Goal: Transaction & Acquisition: Download file/media

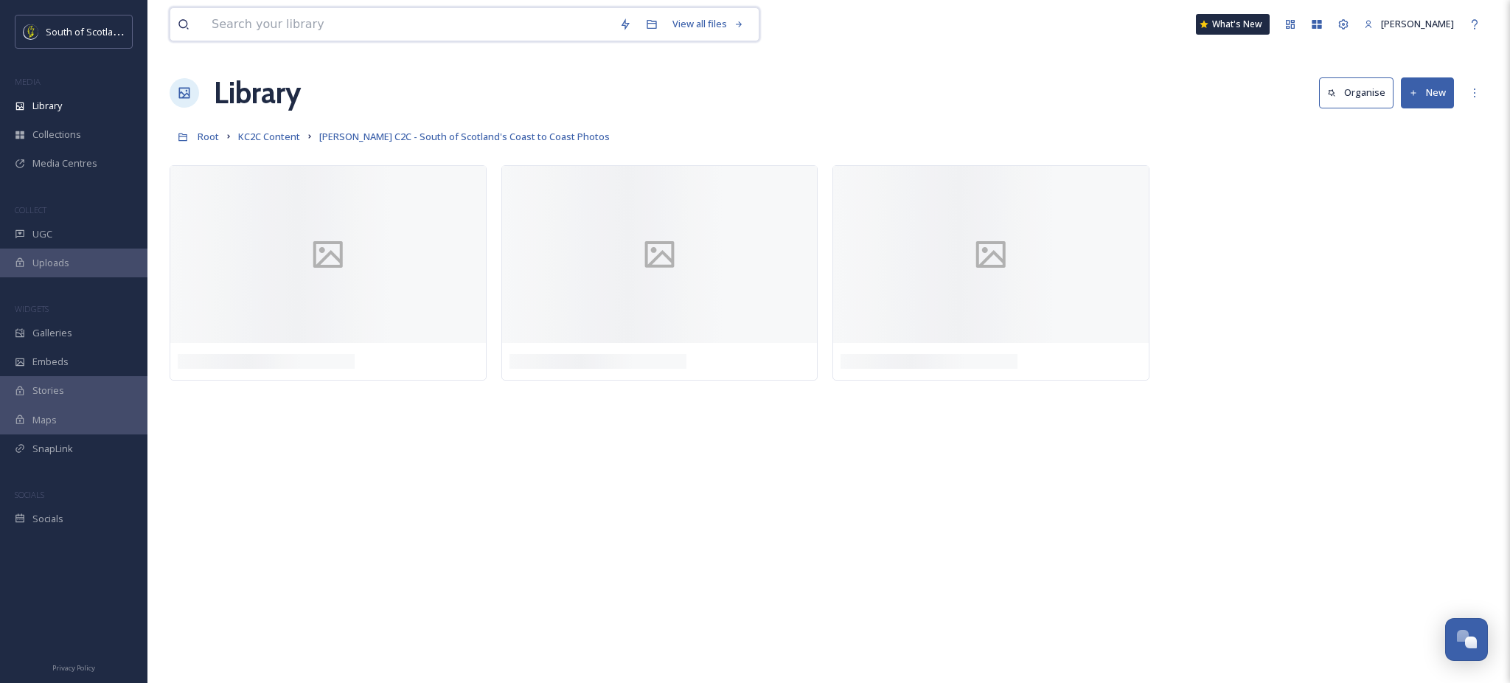
click at [357, 25] on input at bounding box center [408, 24] width 408 height 32
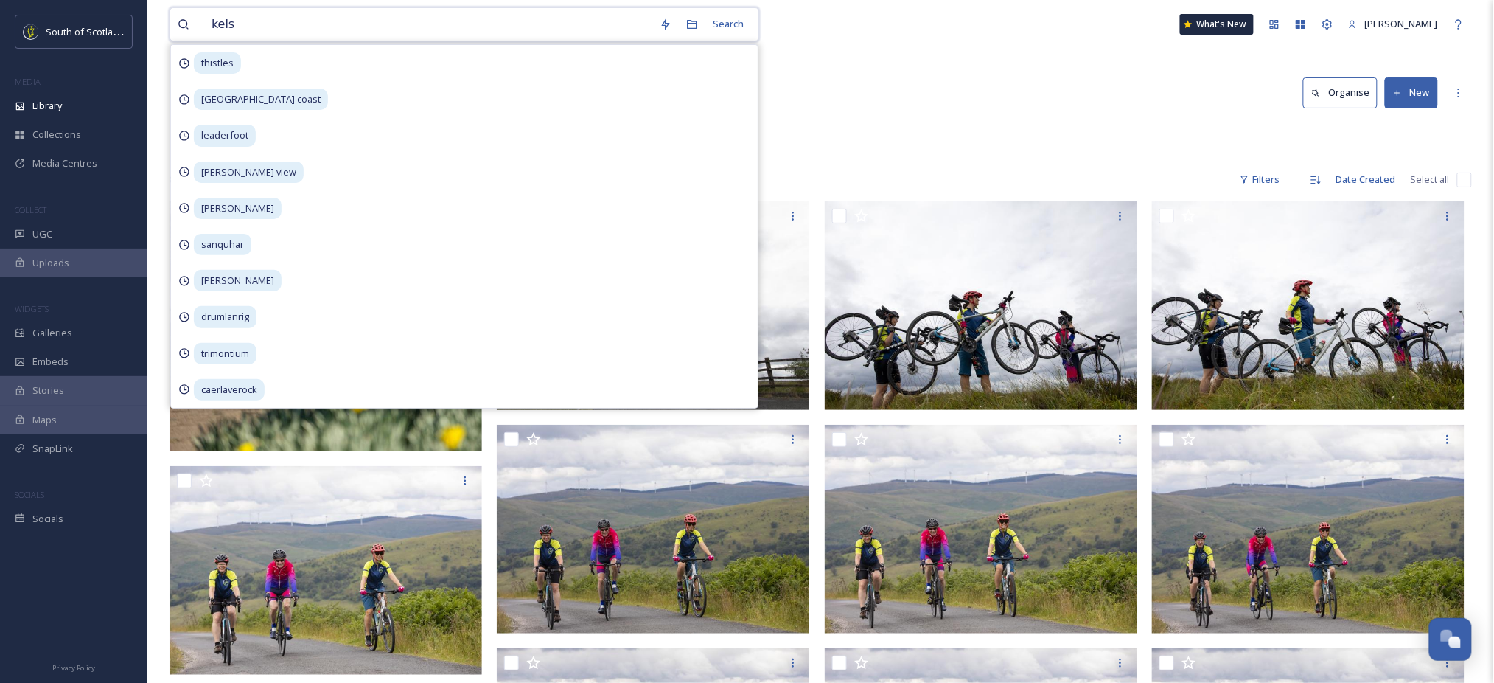
type input "[PERSON_NAME]"
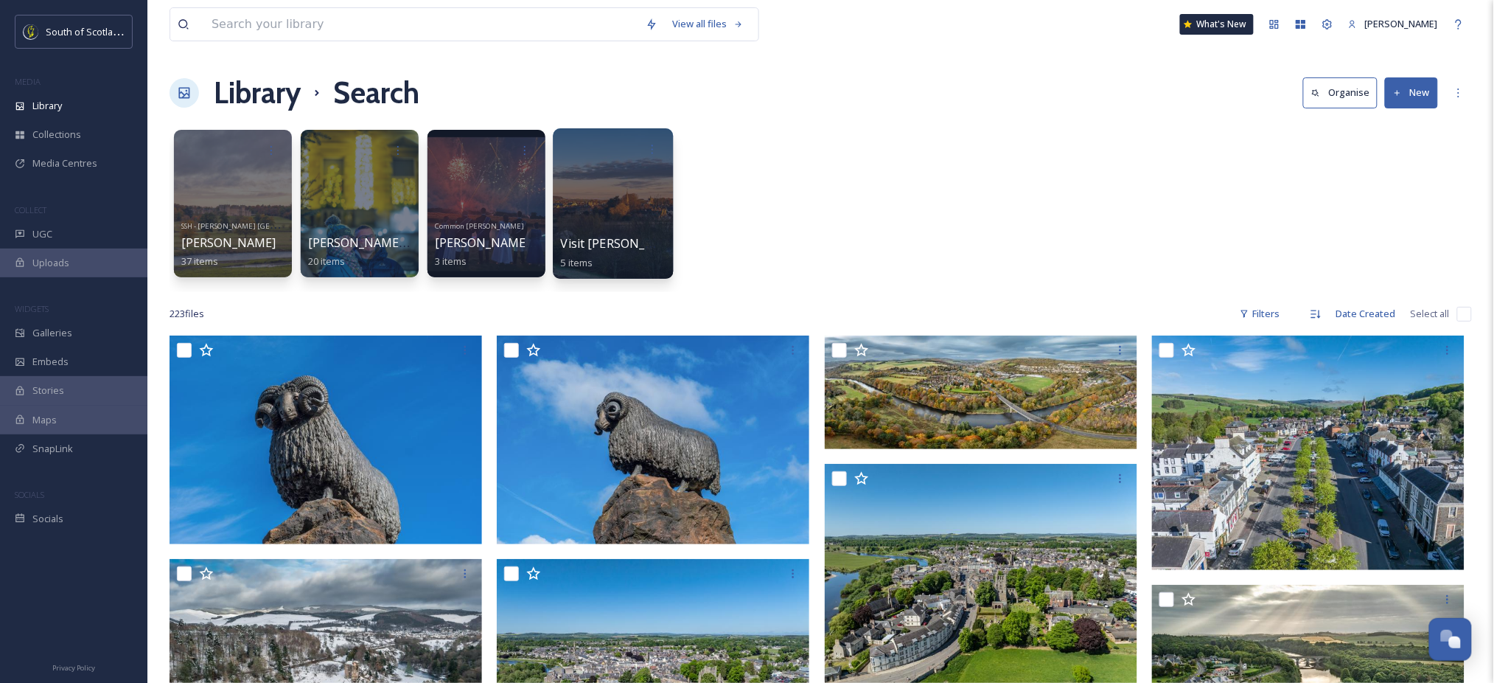
click at [615, 202] on div at bounding box center [613, 203] width 120 height 150
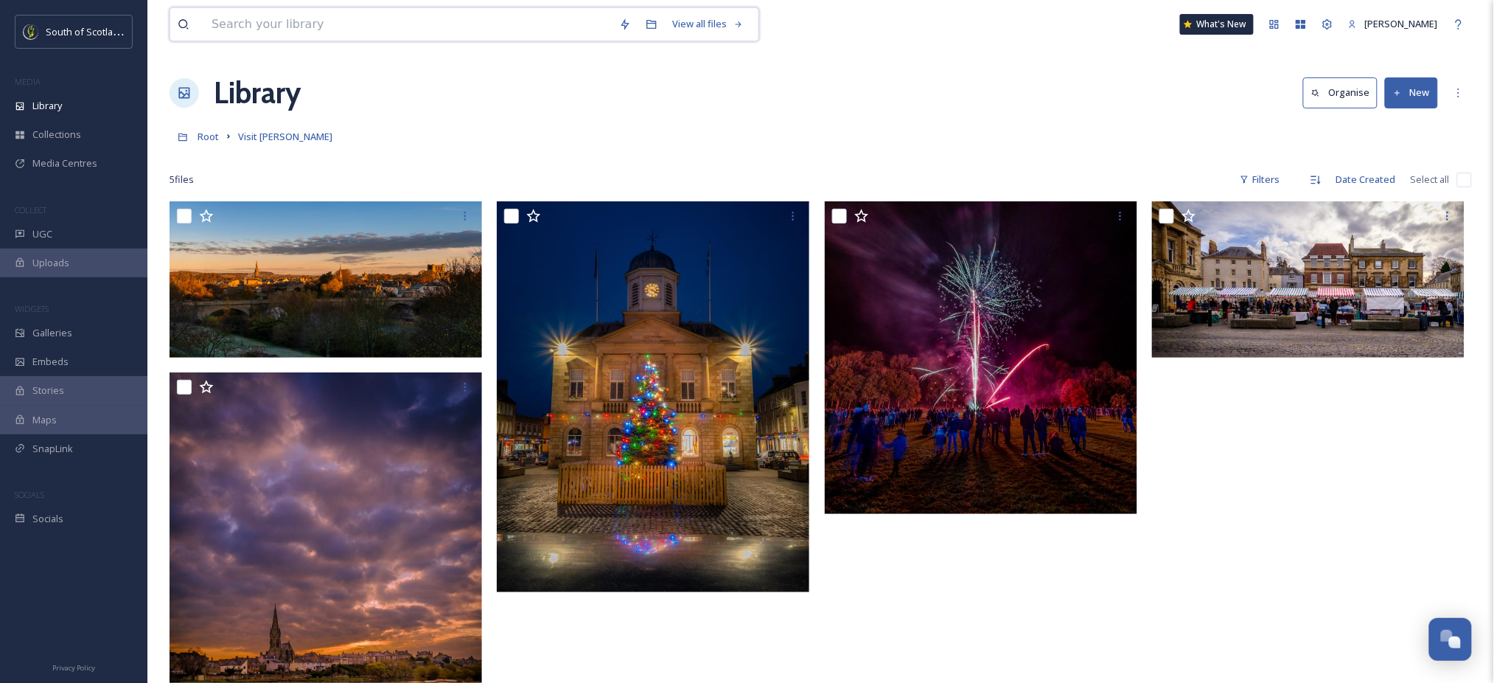
click at [293, 32] on input at bounding box center [408, 24] width 408 height 32
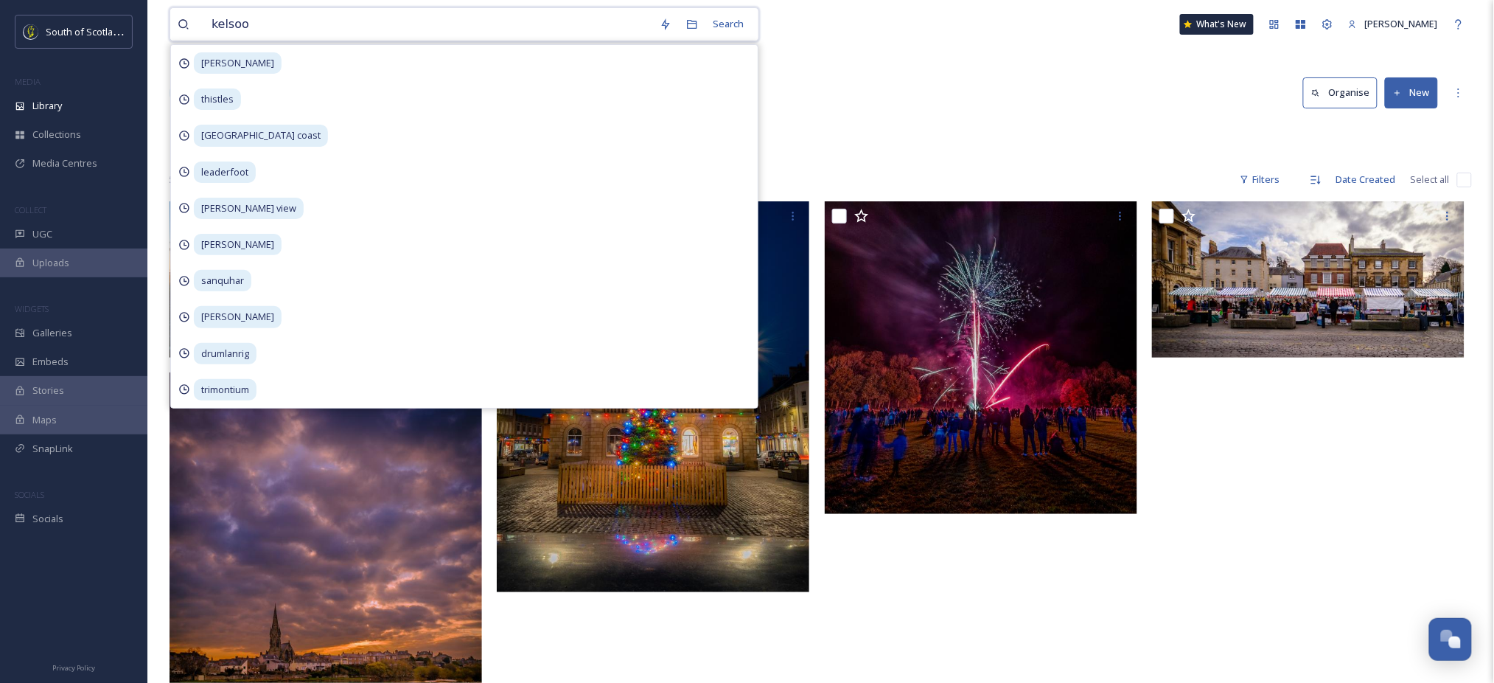
type input "kelso"
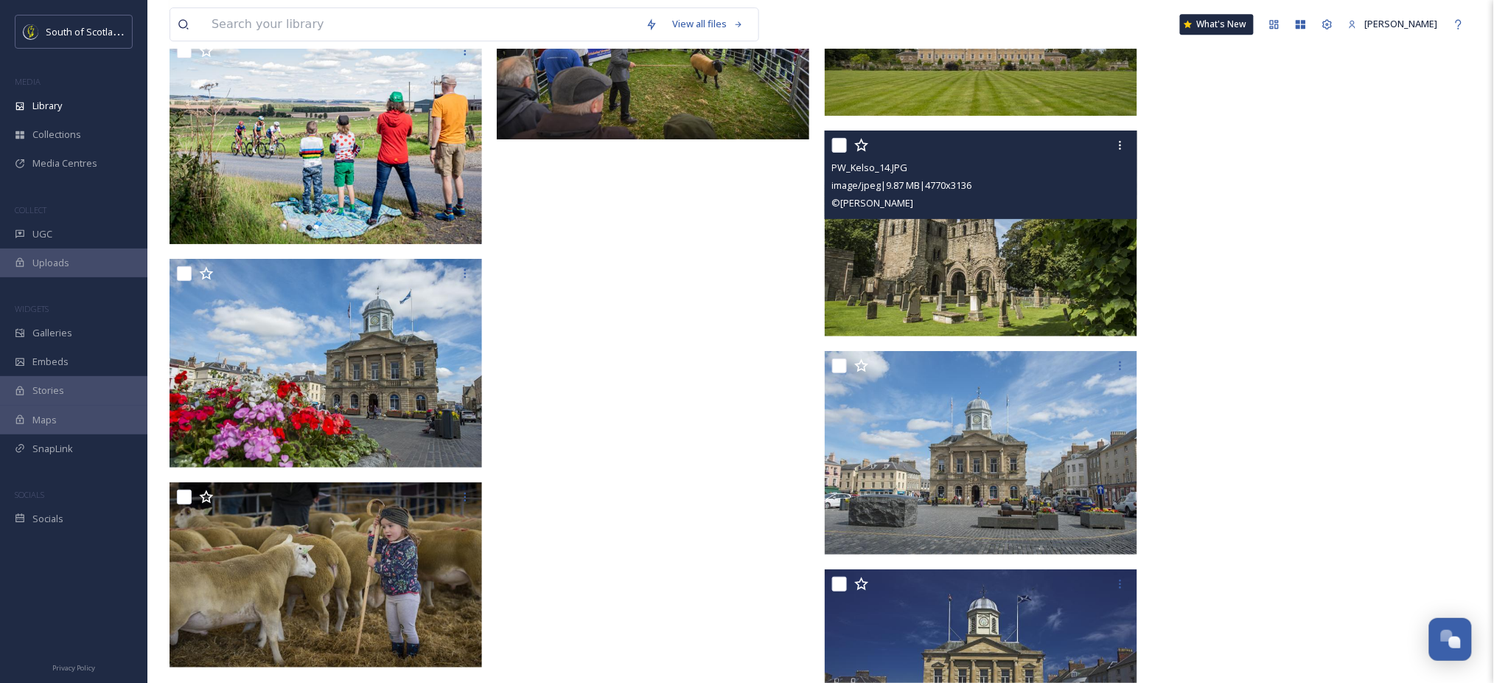
scroll to position [16094, 0]
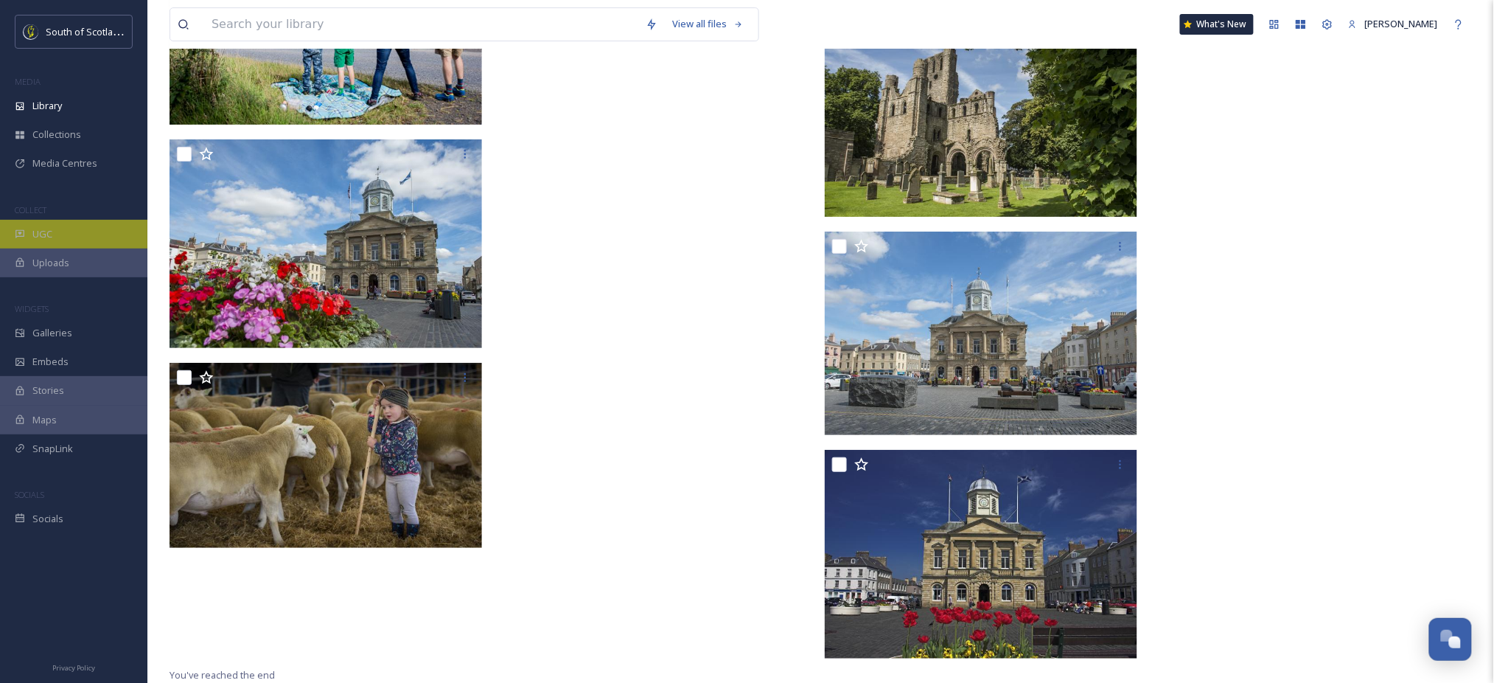
click at [64, 243] on div "UGC" at bounding box center [73, 234] width 147 height 29
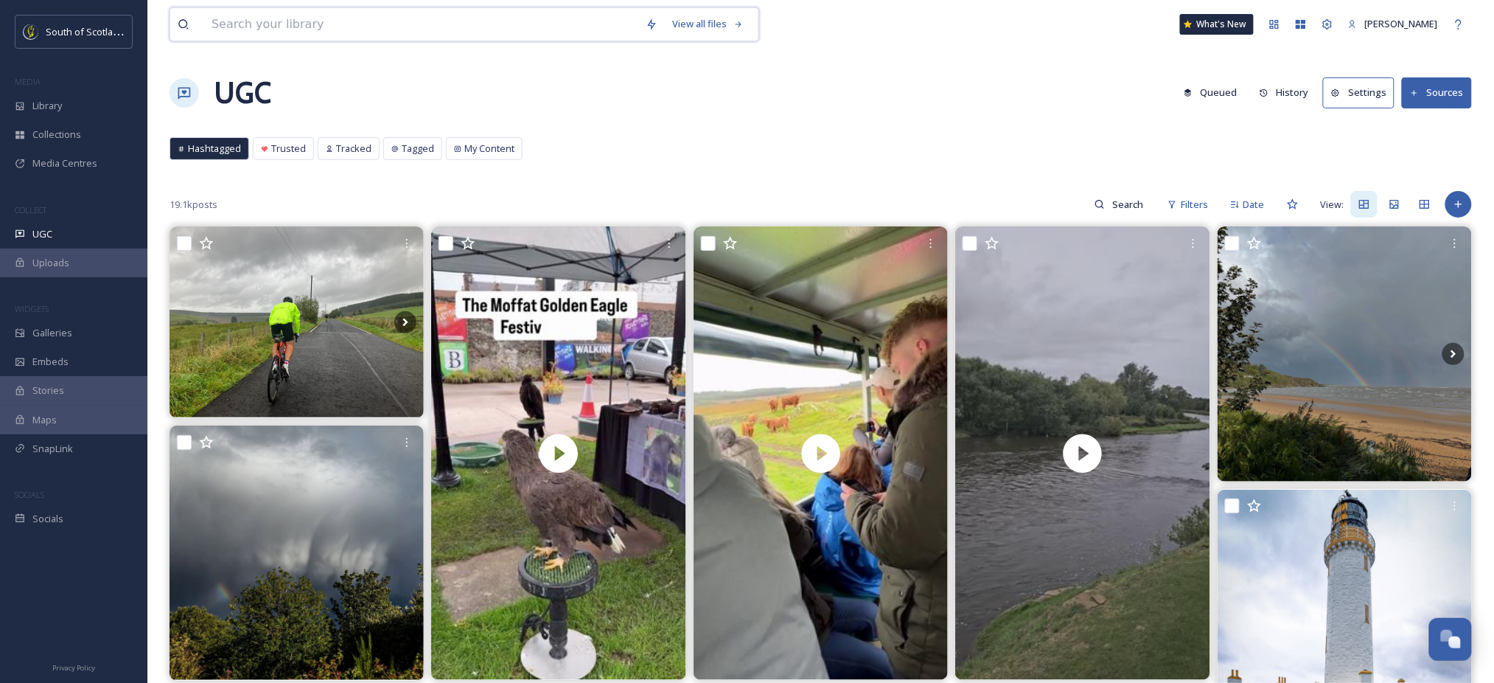
click at [506, 27] on input at bounding box center [421, 24] width 434 height 32
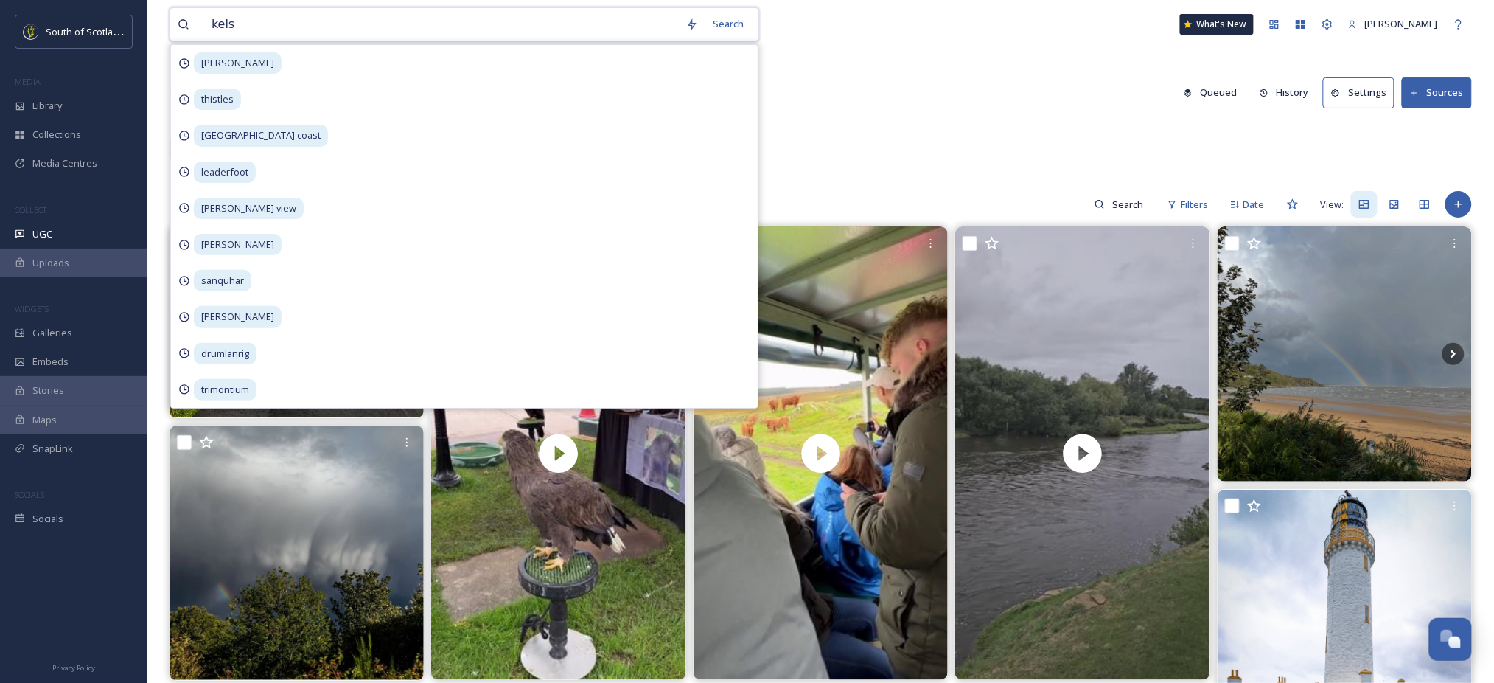
type input "[PERSON_NAME]"
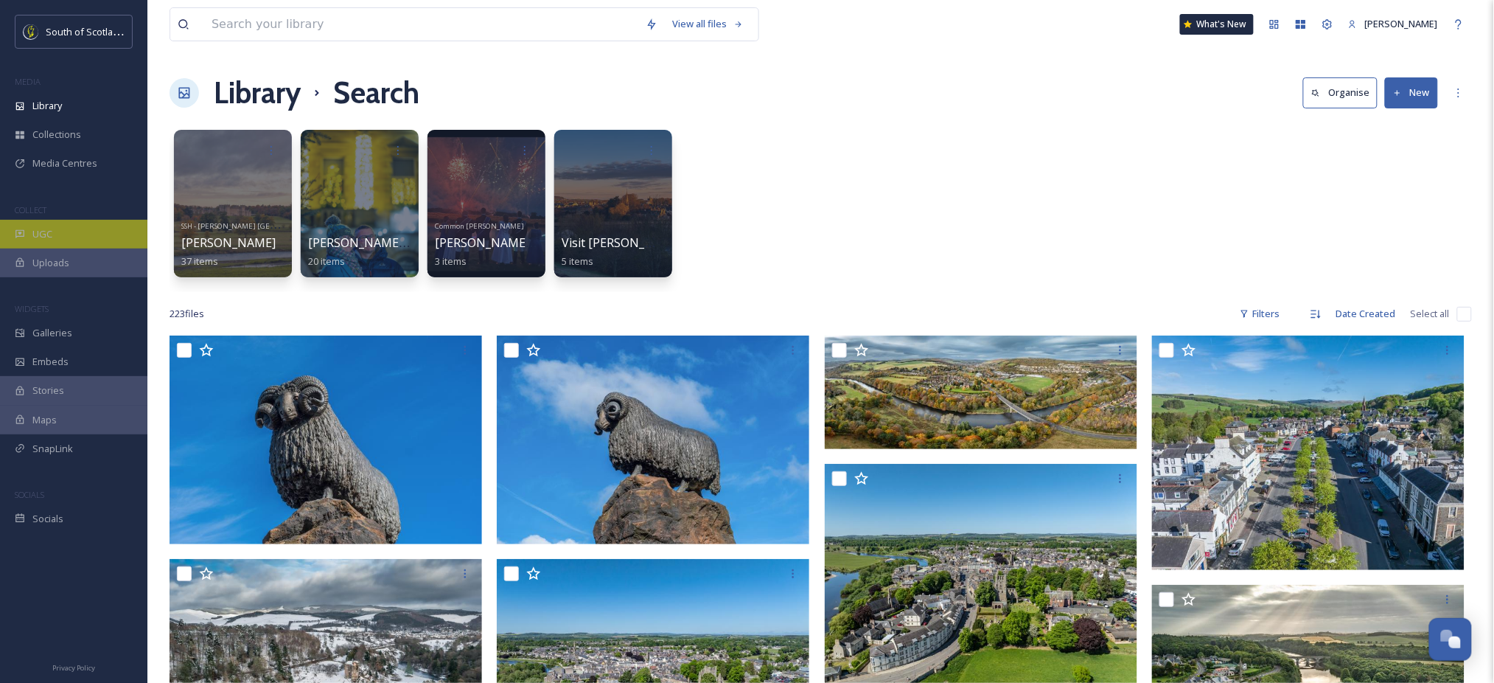
click at [46, 234] on span "UGC" at bounding box center [42, 234] width 20 height 14
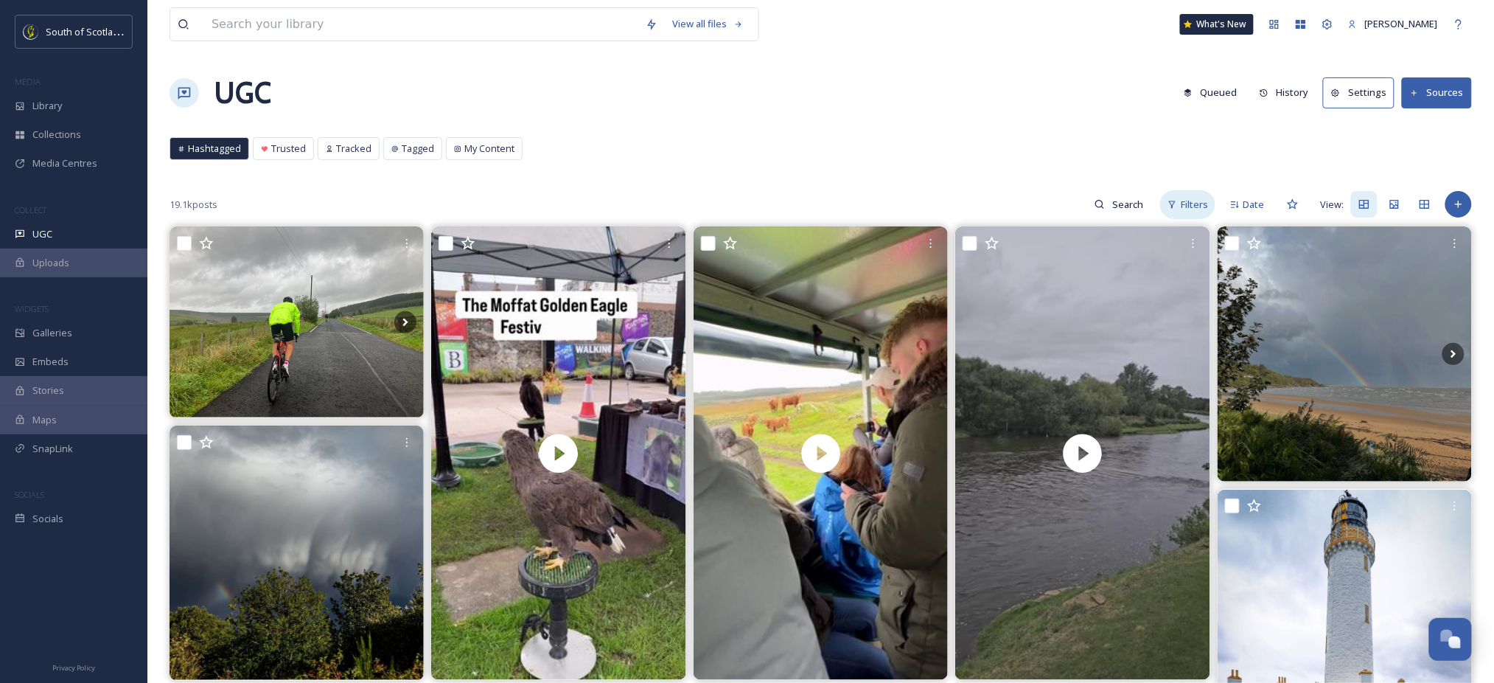
click at [1181, 196] on div "Filters" at bounding box center [1187, 204] width 55 height 29
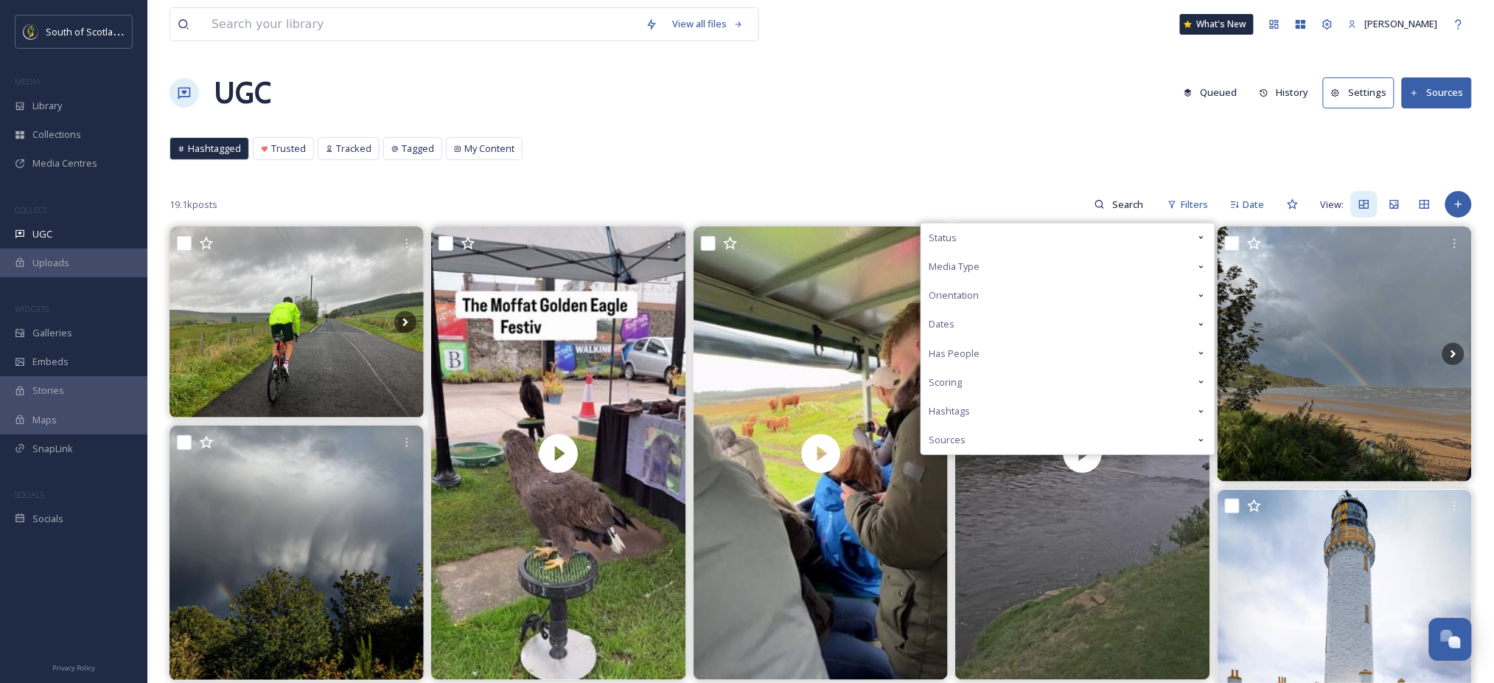
click at [1183, 234] on div "Status" at bounding box center [1068, 237] width 293 height 29
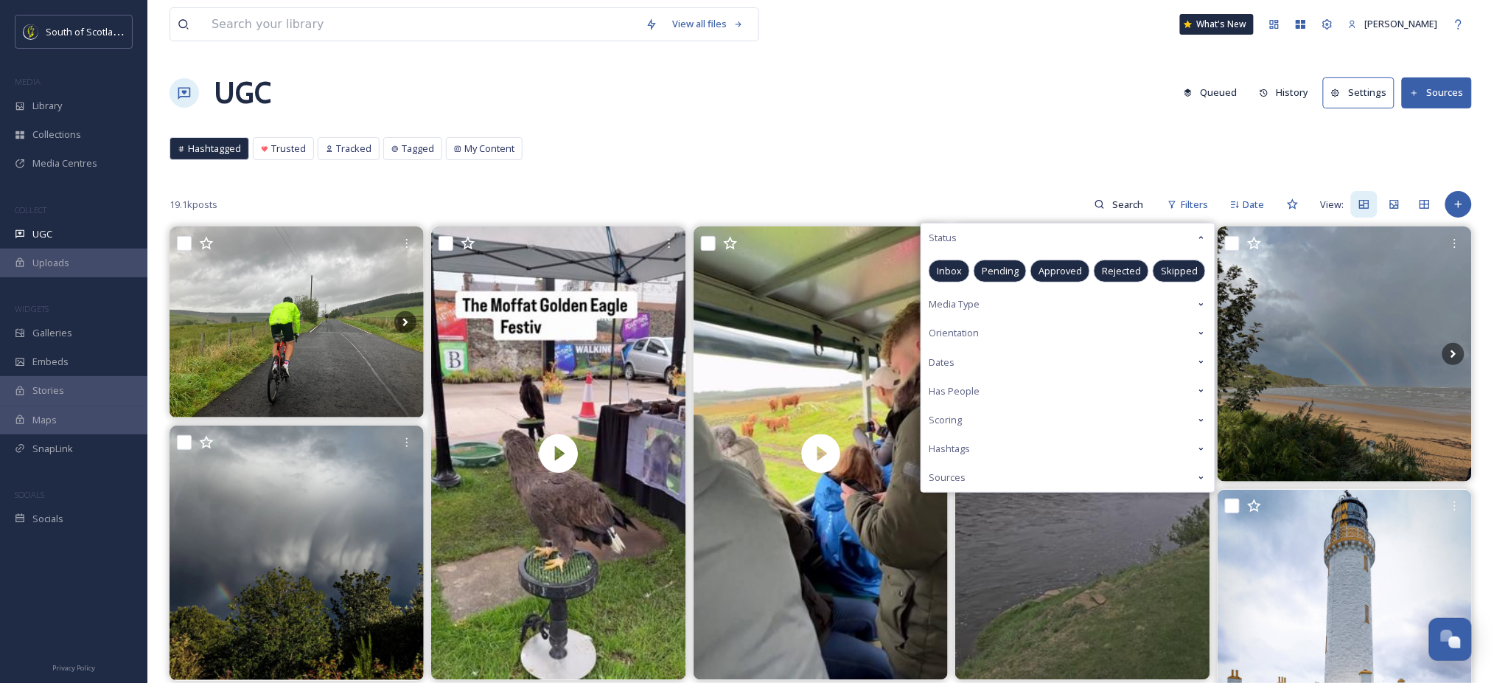
click at [1062, 265] on span "Approved" at bounding box center [1060, 271] width 43 height 14
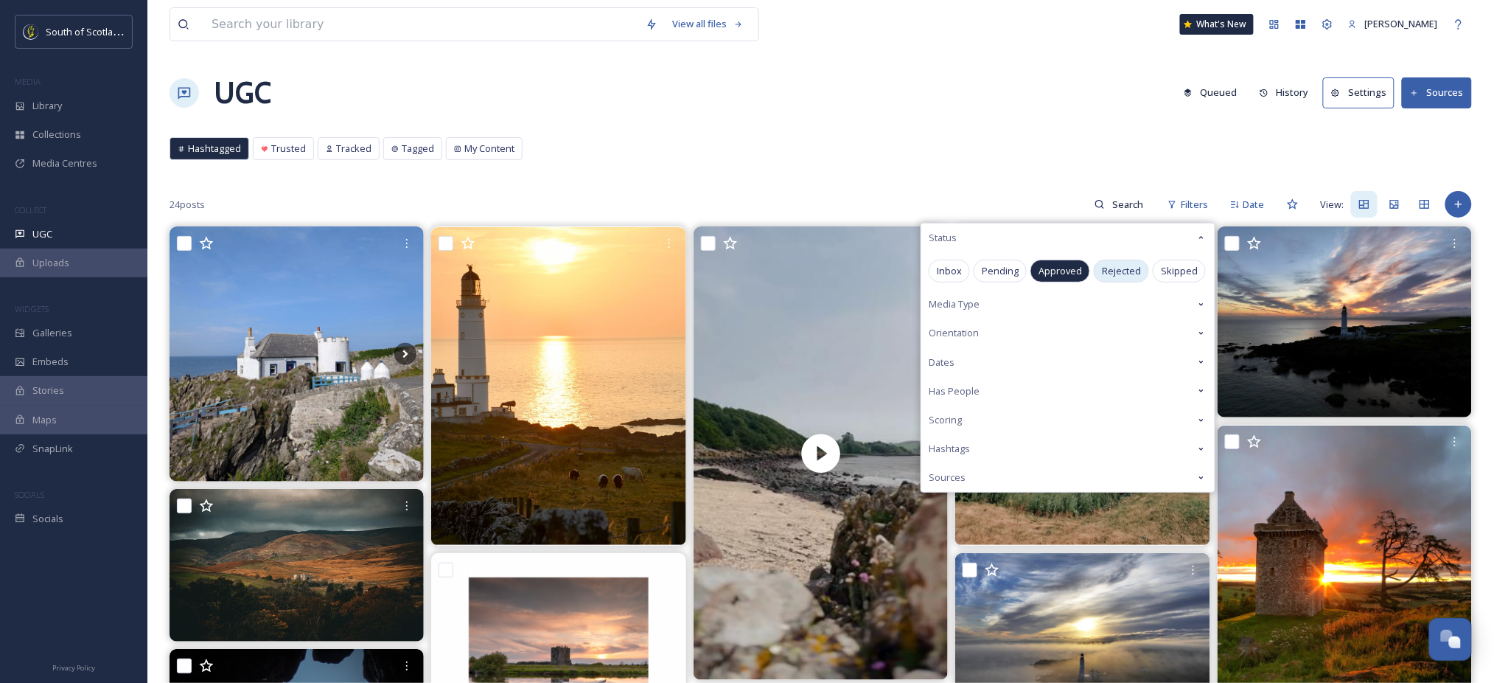
click at [1118, 265] on span "Rejected" at bounding box center [1121, 271] width 39 height 14
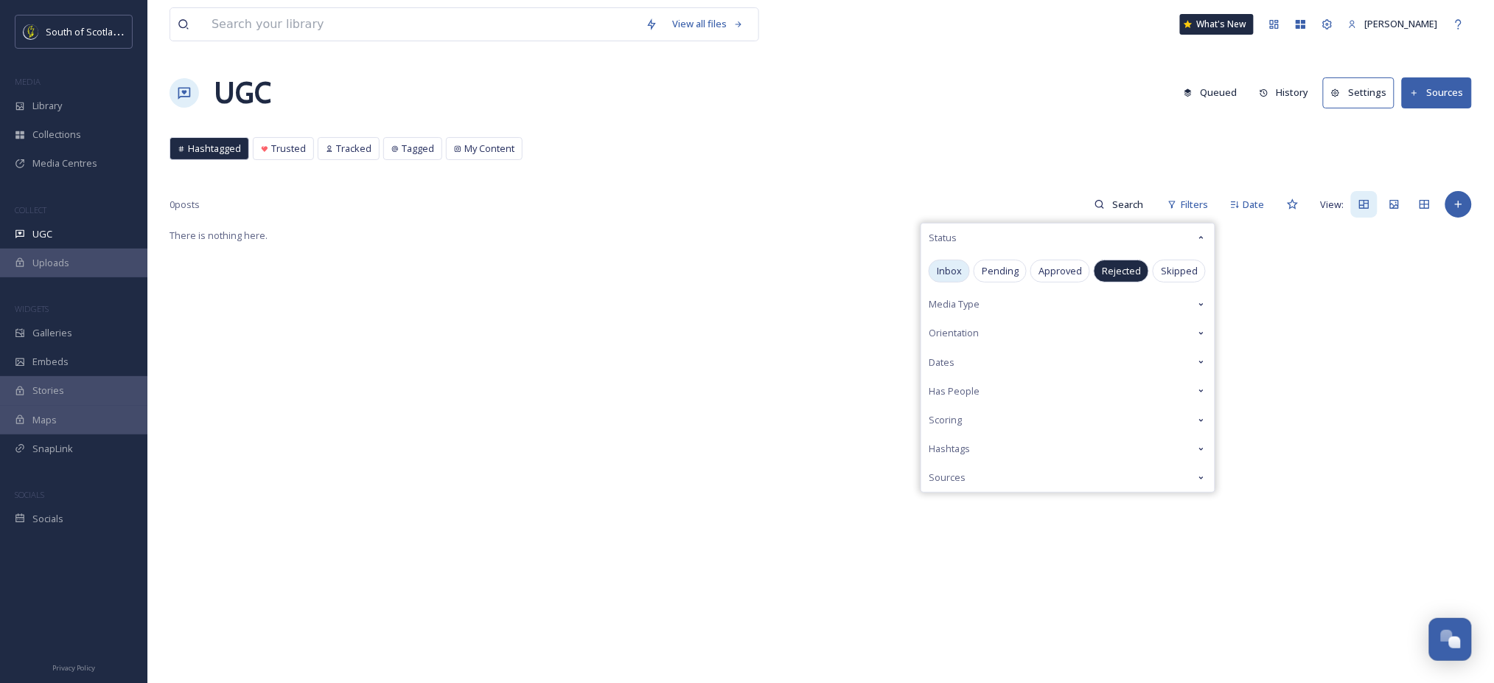
click at [949, 265] on span "Inbox" at bounding box center [949, 271] width 25 height 14
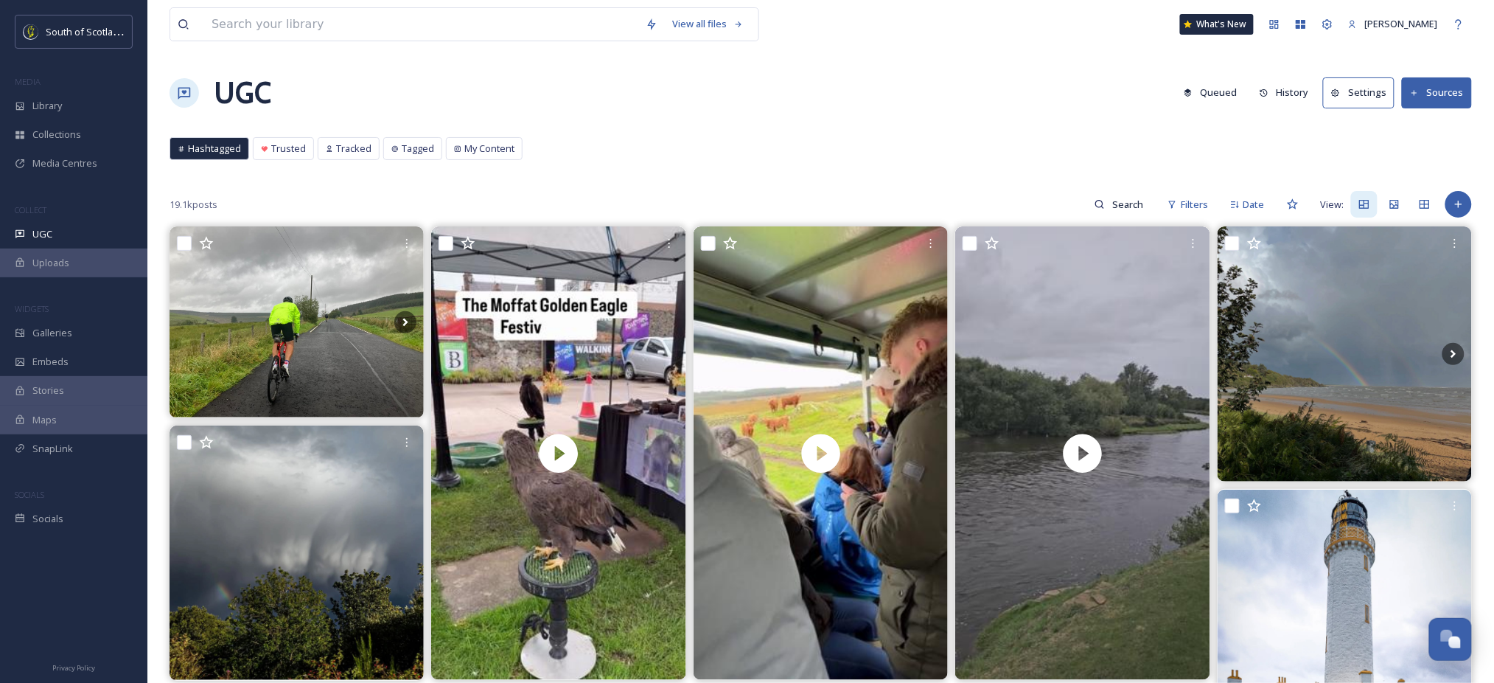
click at [66, 105] on div "Library" at bounding box center [73, 105] width 147 height 29
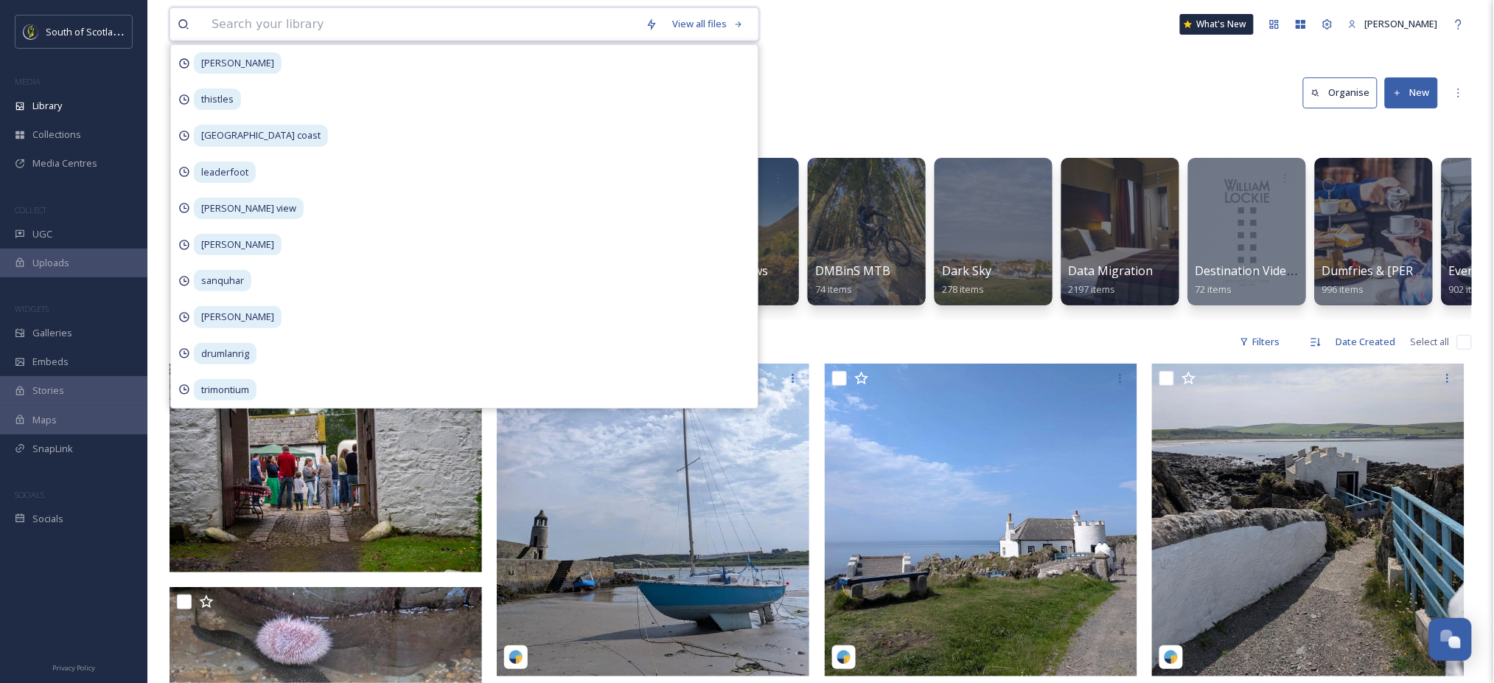
click at [420, 21] on input at bounding box center [421, 24] width 434 height 32
type input "r"
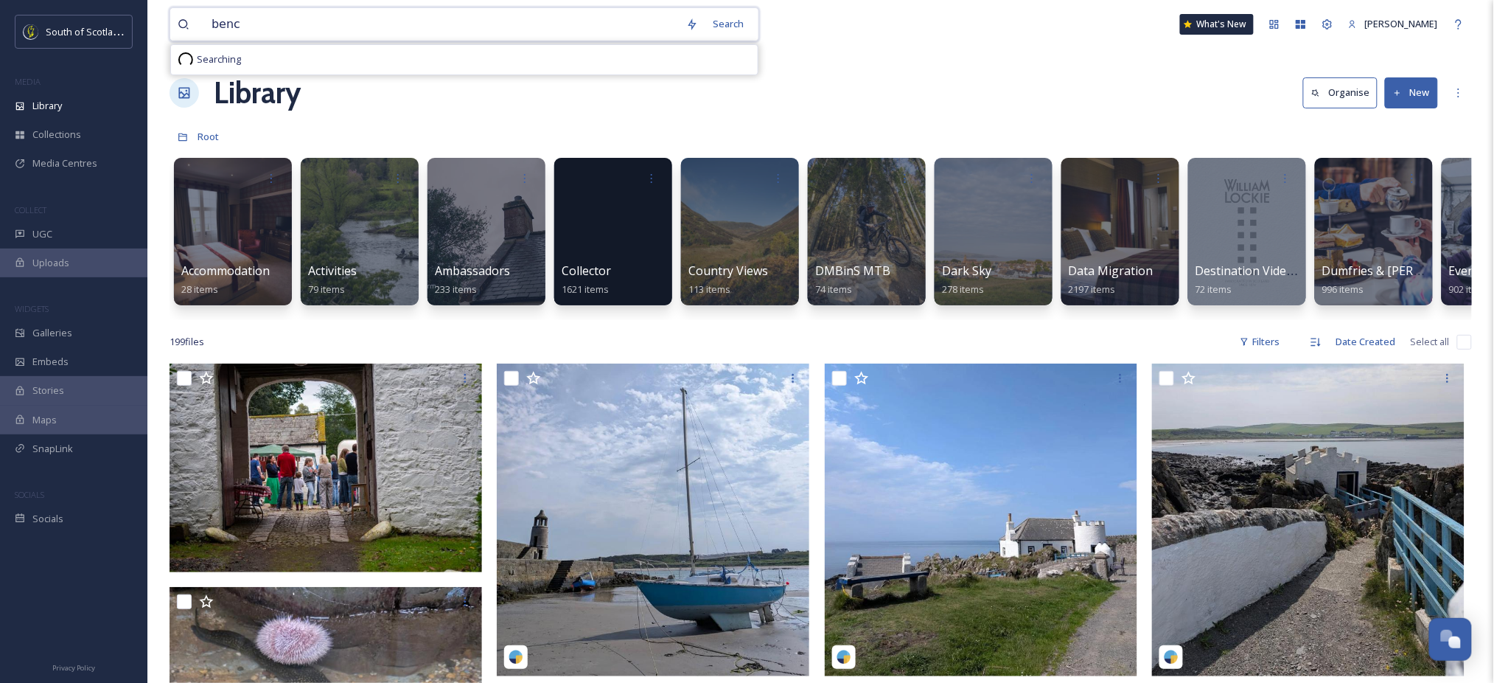
type input "bench"
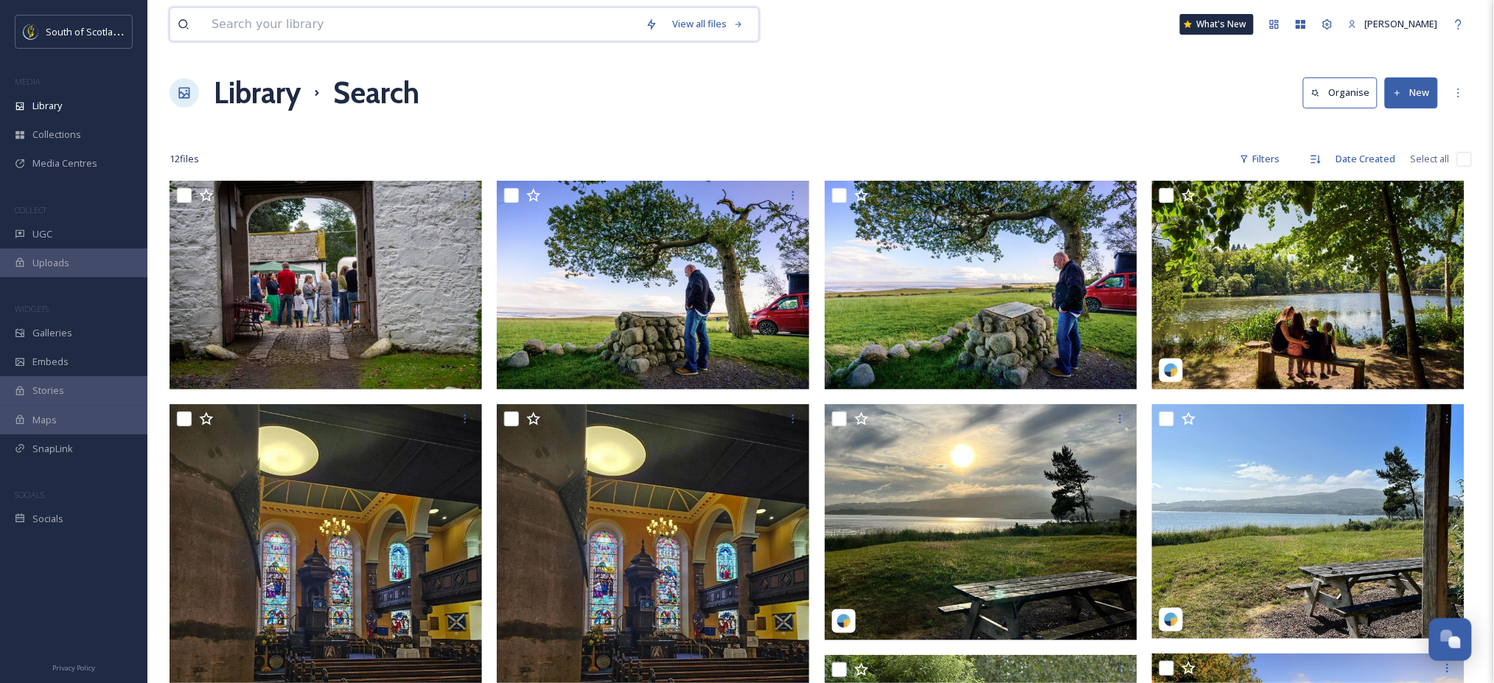
click at [415, 20] on input at bounding box center [421, 24] width 434 height 32
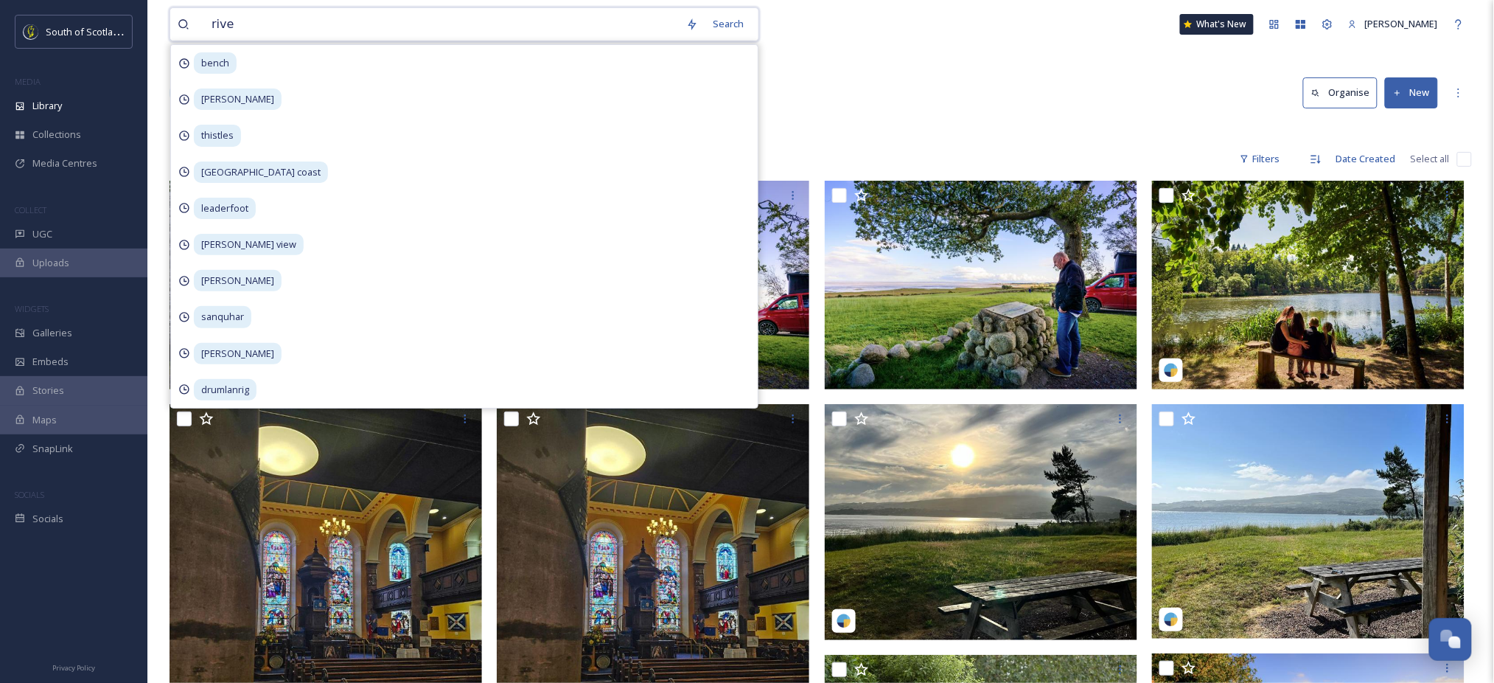
type input "river"
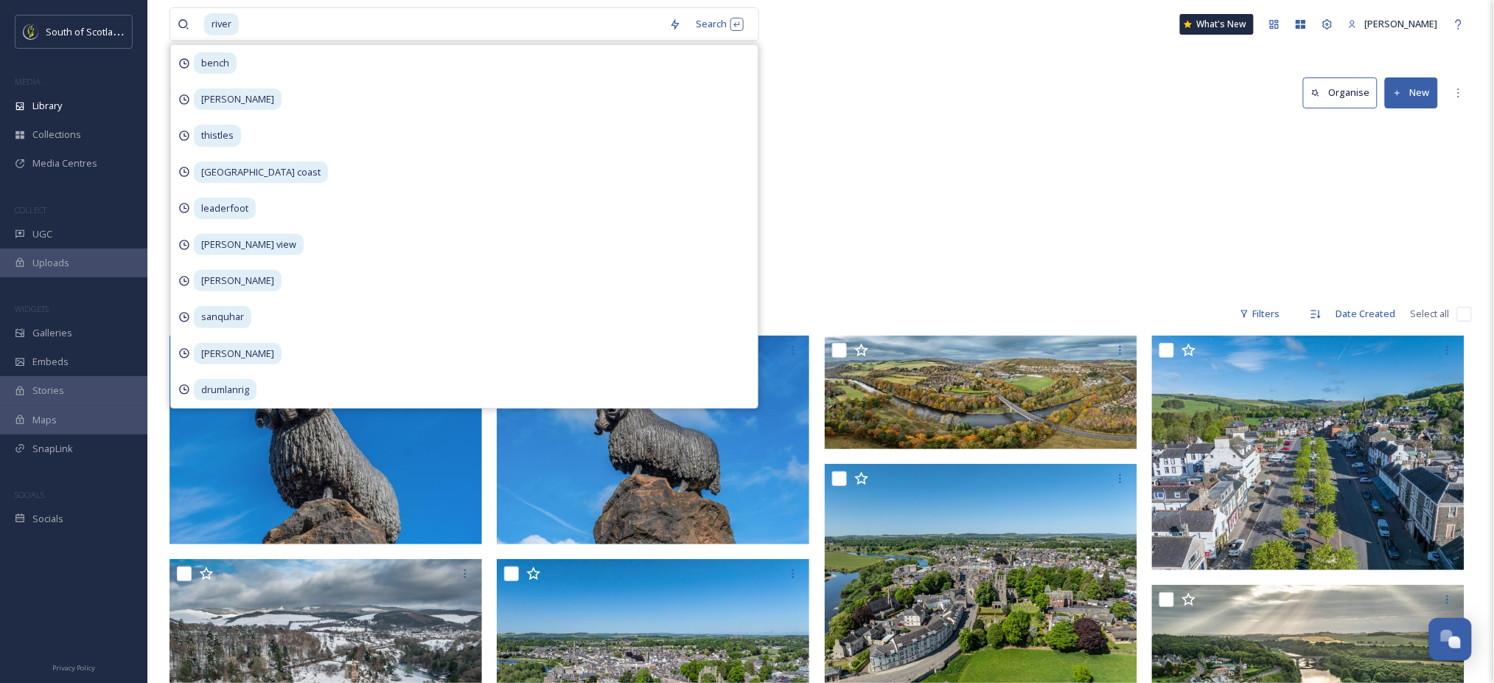
click at [915, 152] on div "Dumfries & Galloway River Nith 1 item River Tweed Trail 49 items" at bounding box center [821, 207] width 1303 height 170
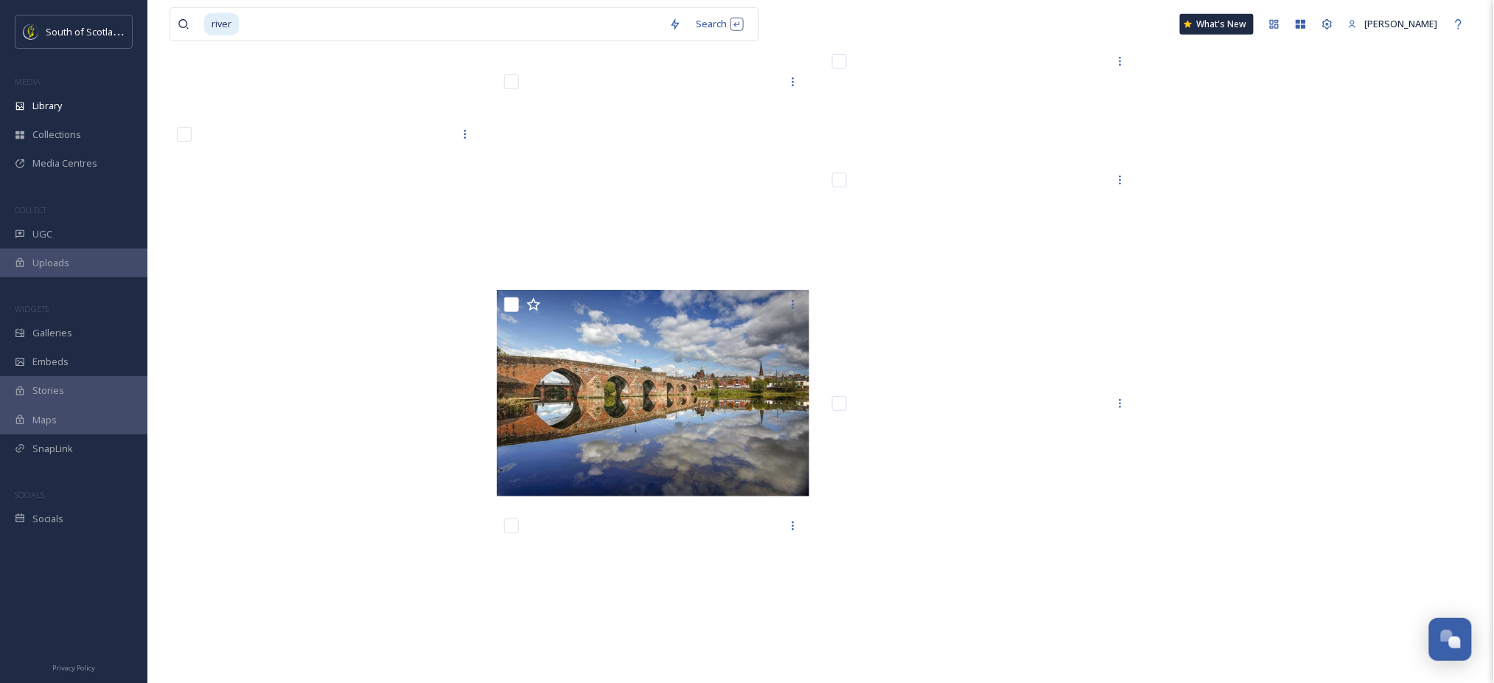
scroll to position [71891, 0]
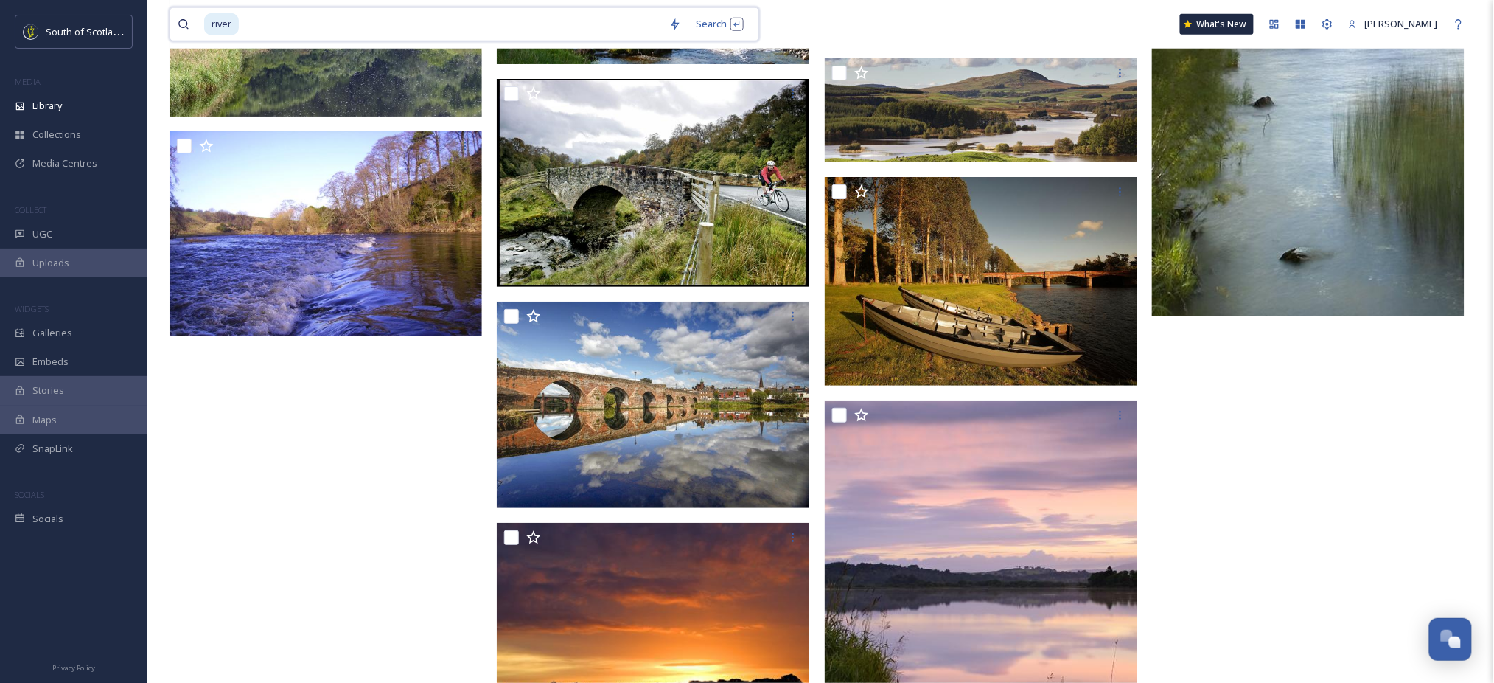
click at [415, 24] on input at bounding box center [451, 24] width 422 height 32
type input "r"
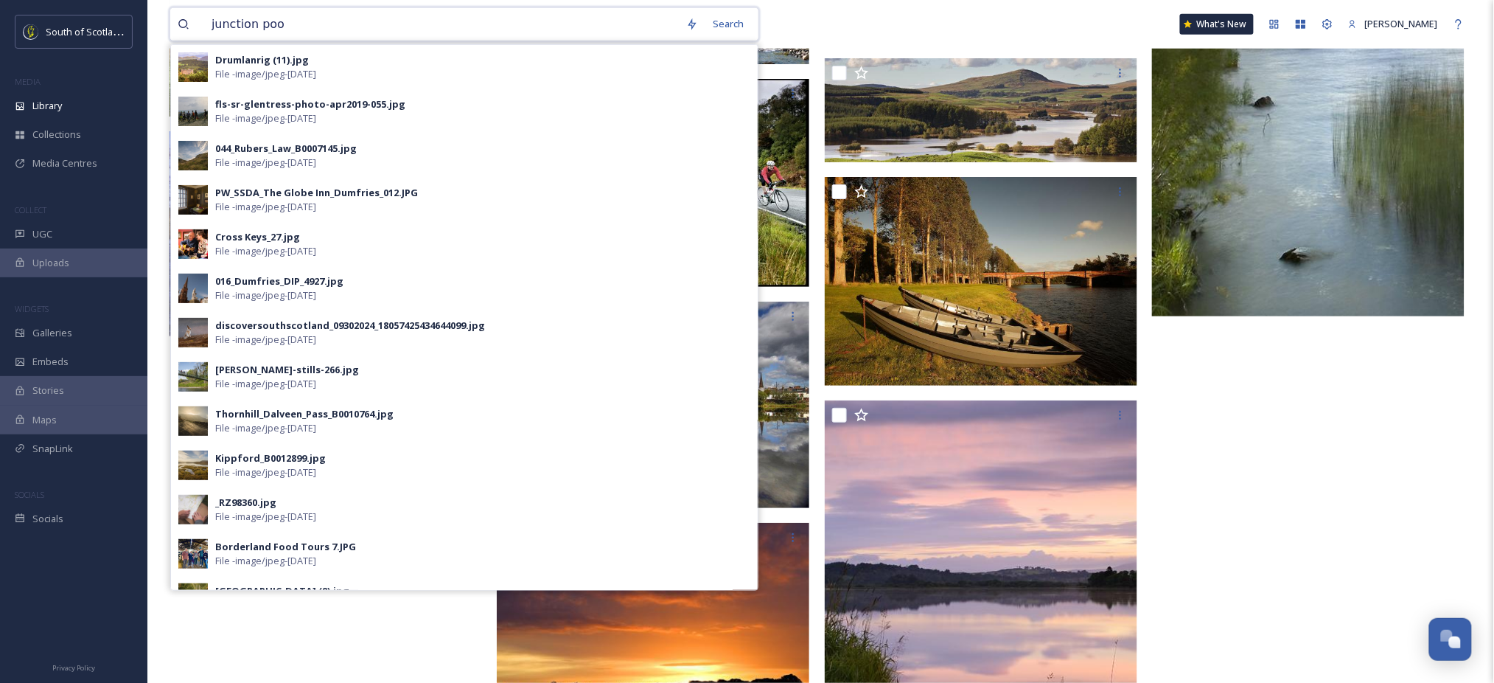
type input "junction pool"
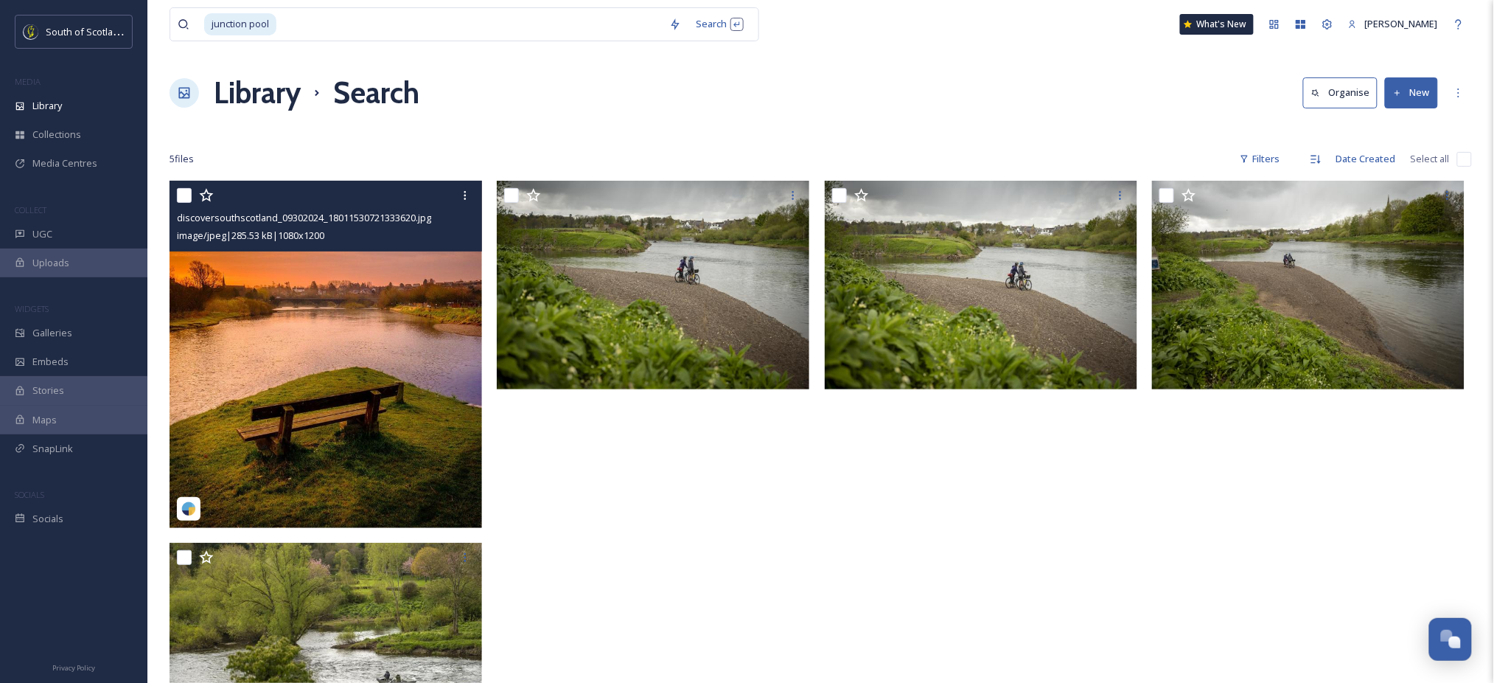
click at [352, 359] on img at bounding box center [326, 354] width 313 height 347
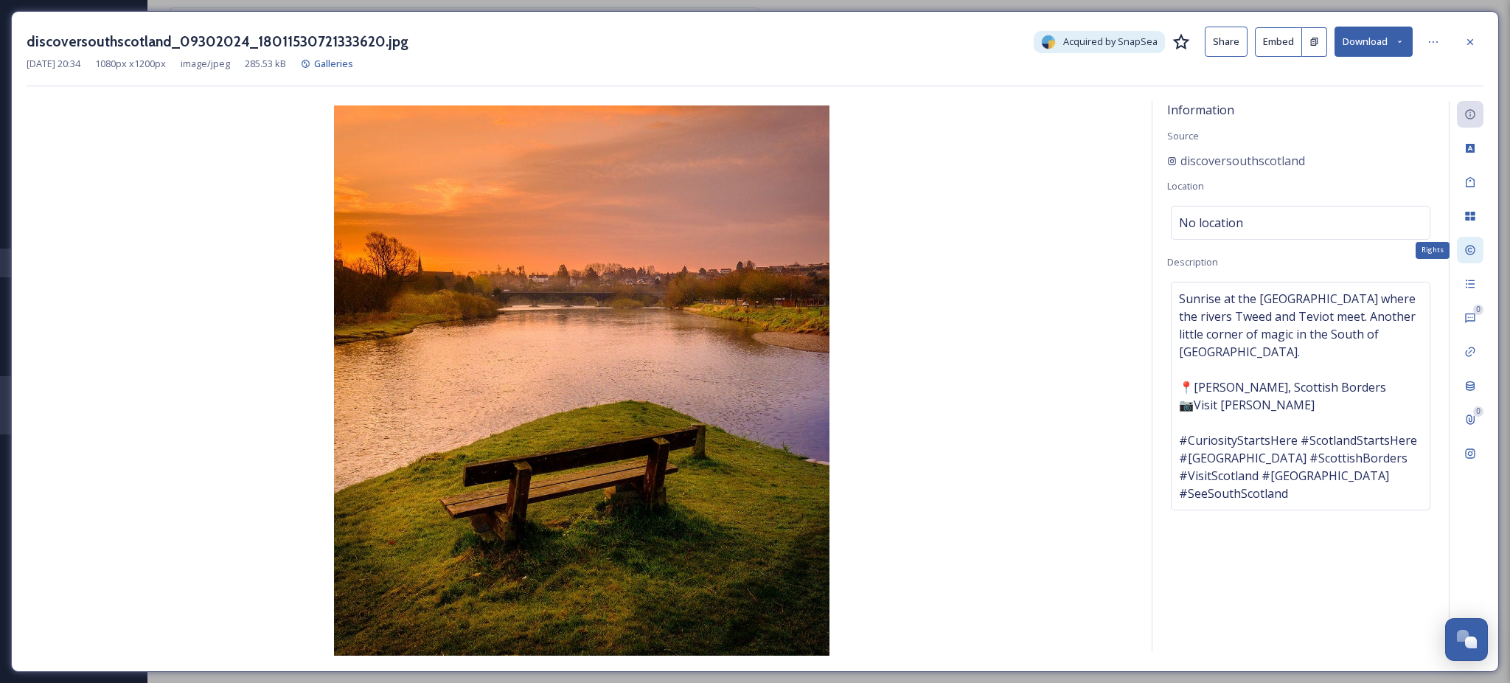
click at [1472, 243] on div "Rights" at bounding box center [1470, 250] width 27 height 27
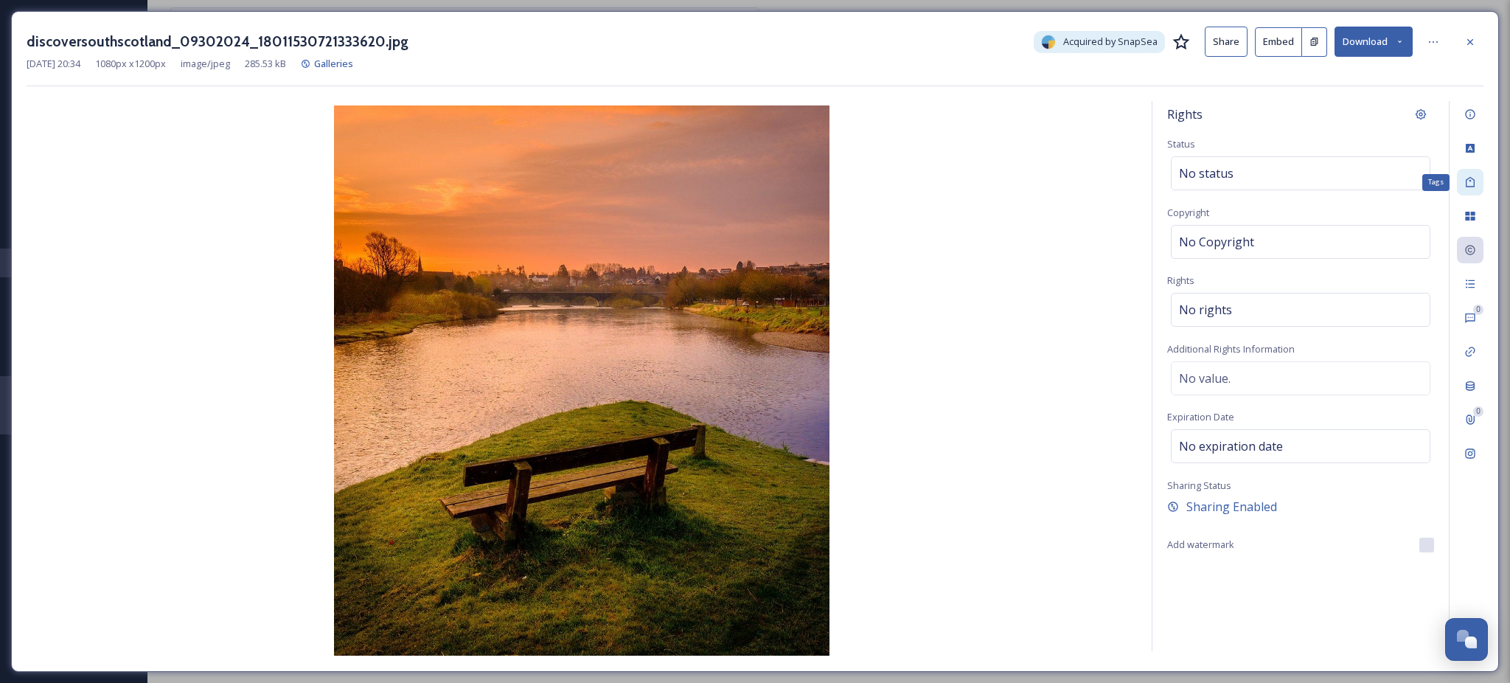
click at [1467, 193] on div "Tags" at bounding box center [1470, 182] width 27 height 27
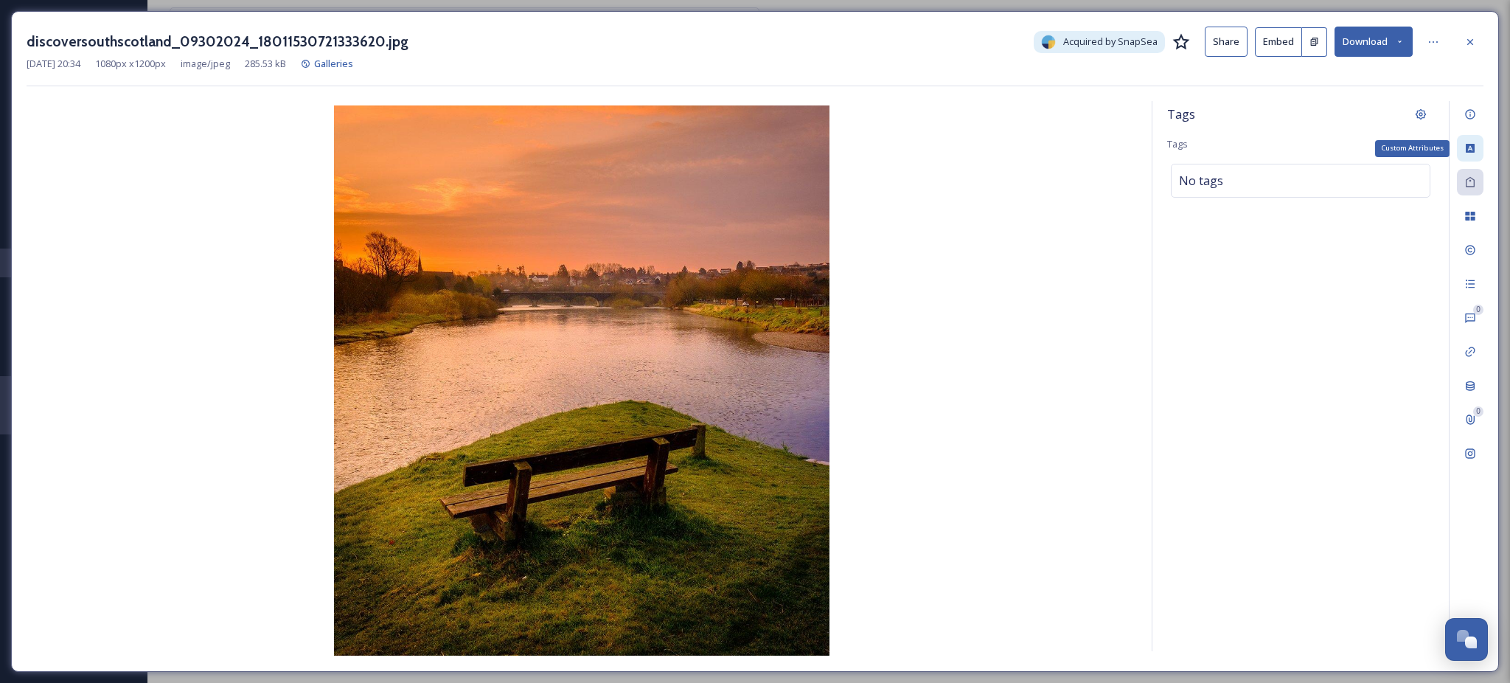
click at [1473, 149] on icon at bounding box center [1470, 148] width 9 height 9
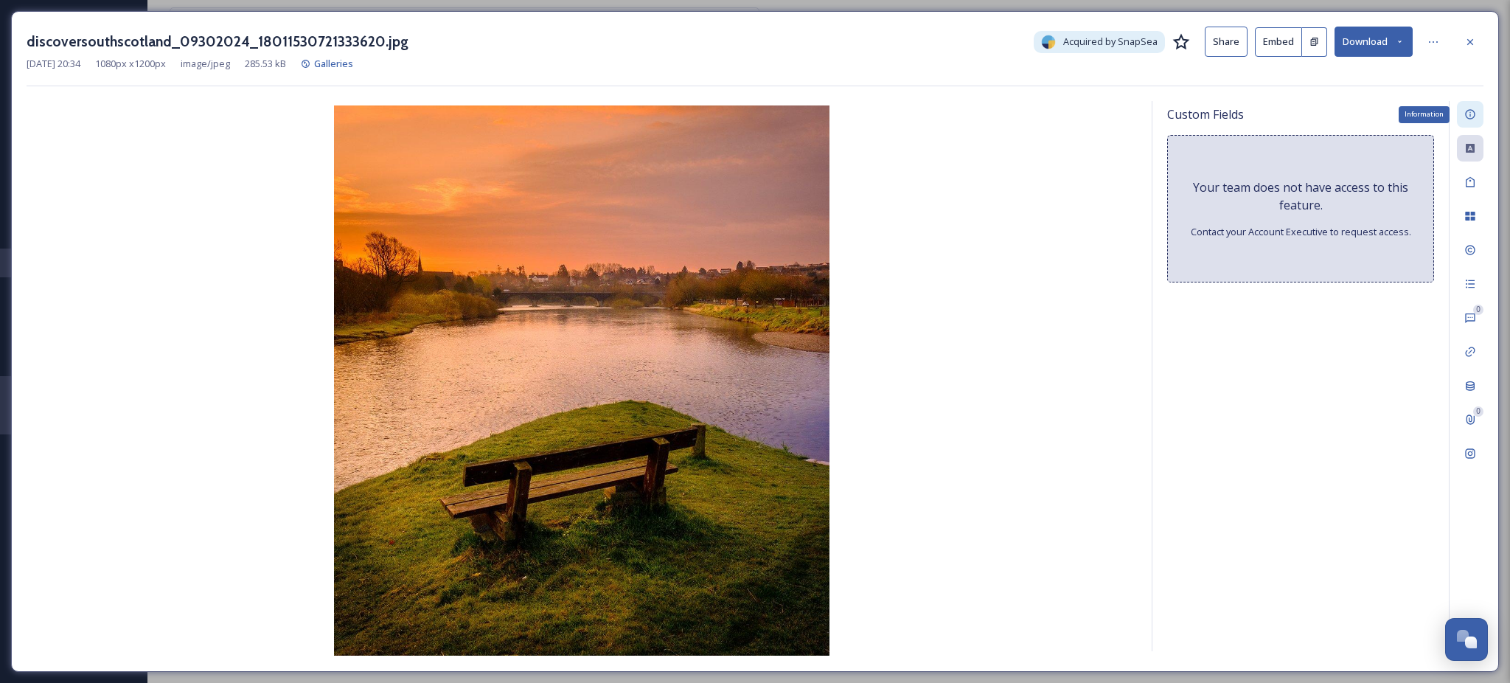
click at [1473, 125] on div "Information" at bounding box center [1470, 114] width 27 height 27
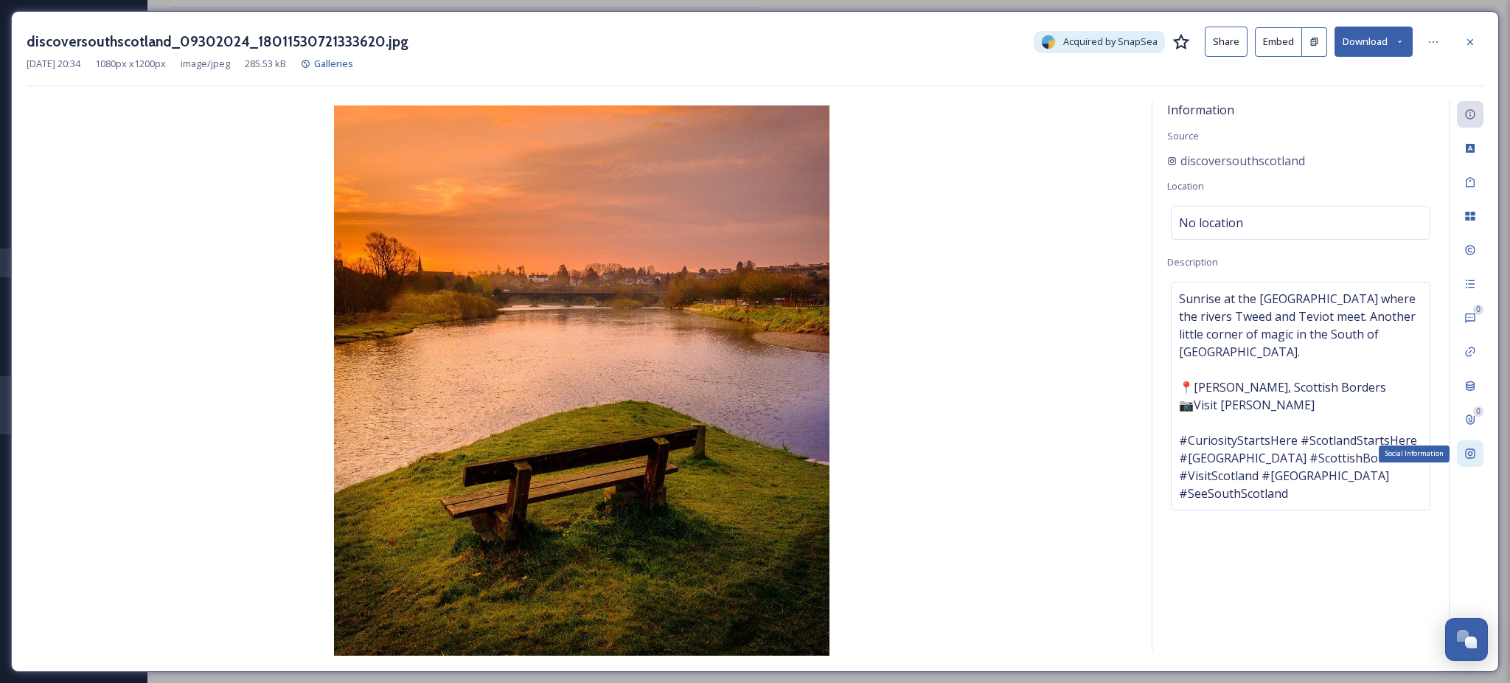
click at [1469, 453] on icon at bounding box center [1470, 454] width 12 height 12
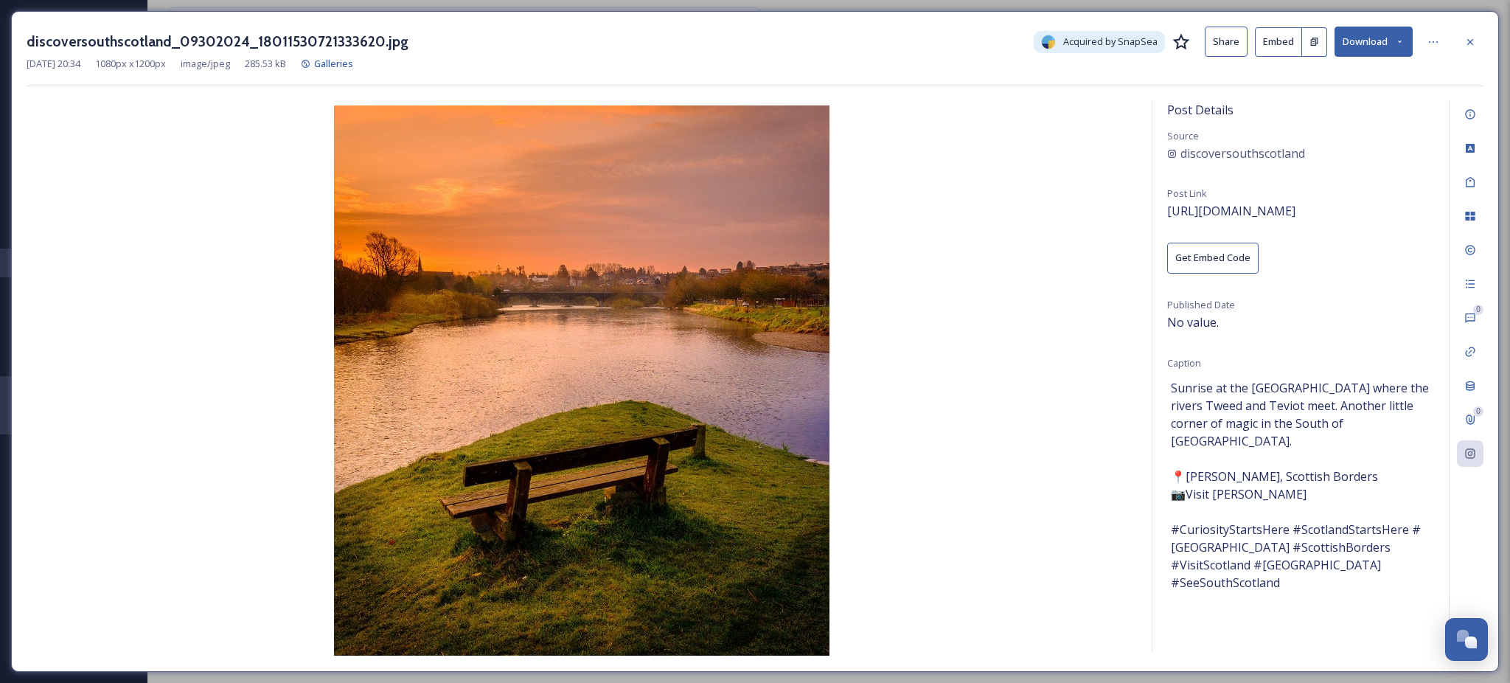
click at [1470, 404] on div "0 0" at bounding box center [1466, 376] width 35 height 550
click at [1469, 388] on icon at bounding box center [1470, 386] width 9 height 10
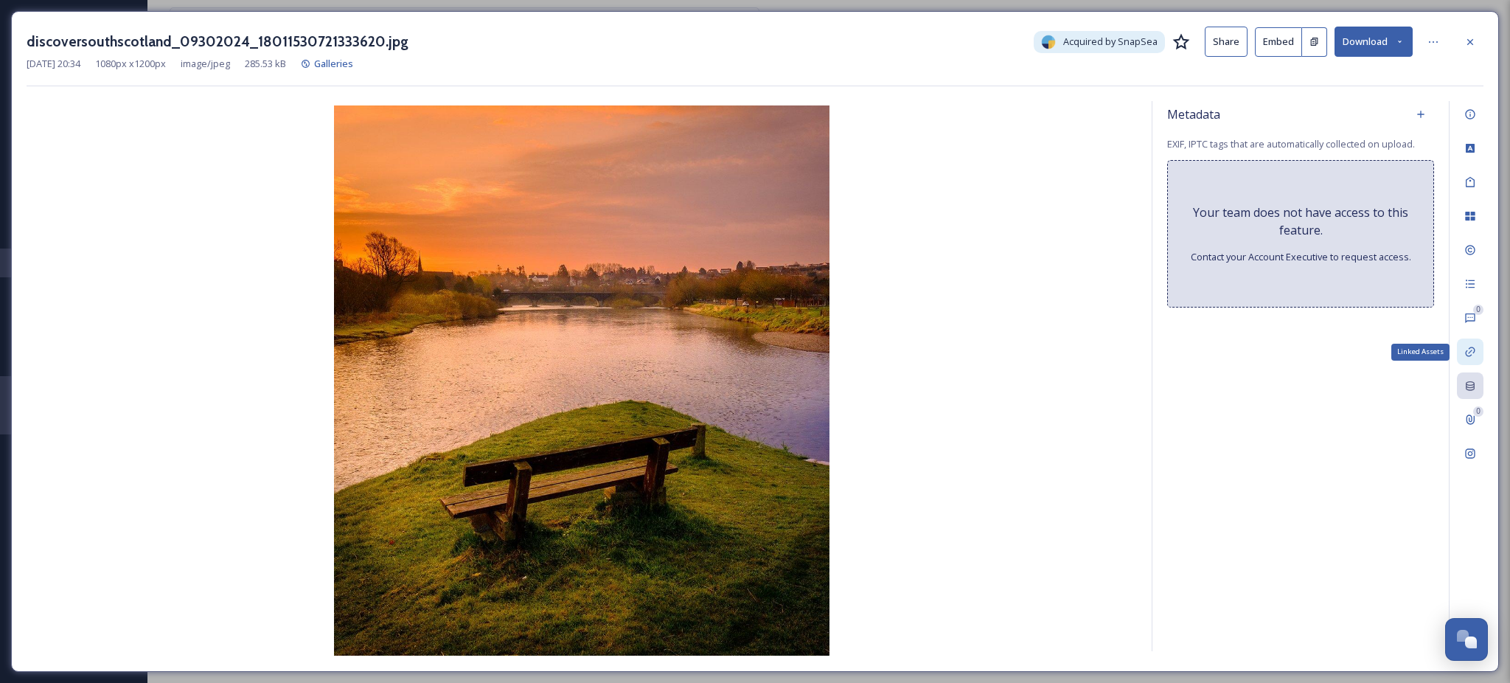
click at [1465, 364] on div "Linked Assets" at bounding box center [1470, 351] width 27 height 27
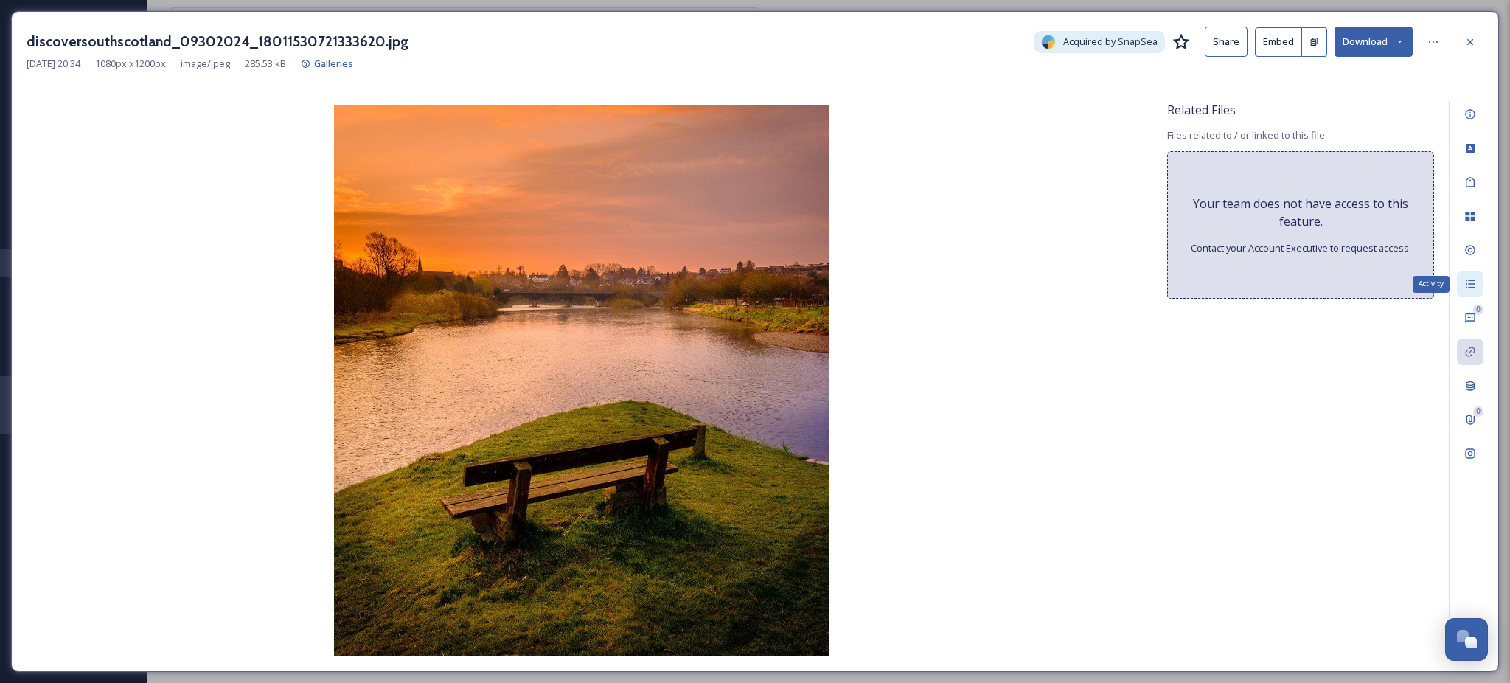
click at [1472, 285] on icon at bounding box center [1470, 284] width 12 height 12
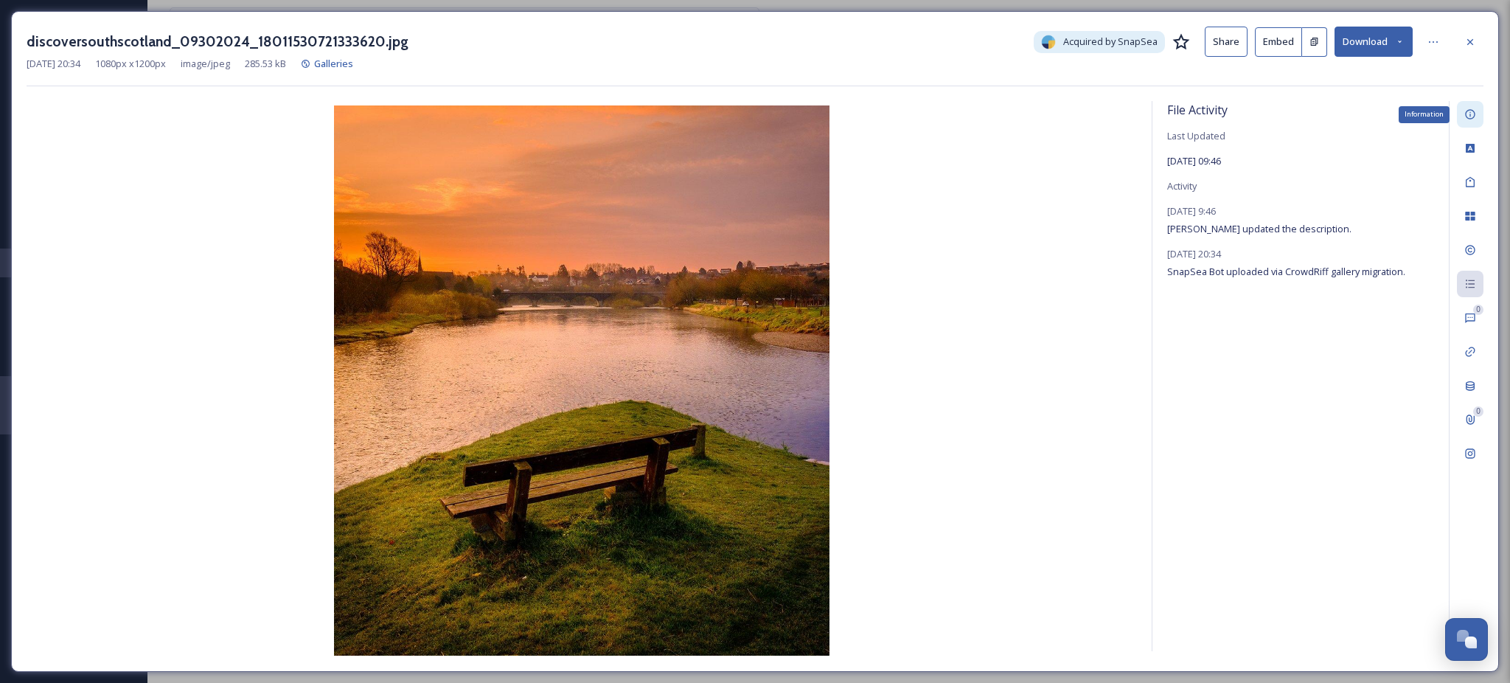
click at [1476, 116] on div "Information" at bounding box center [1470, 114] width 27 height 27
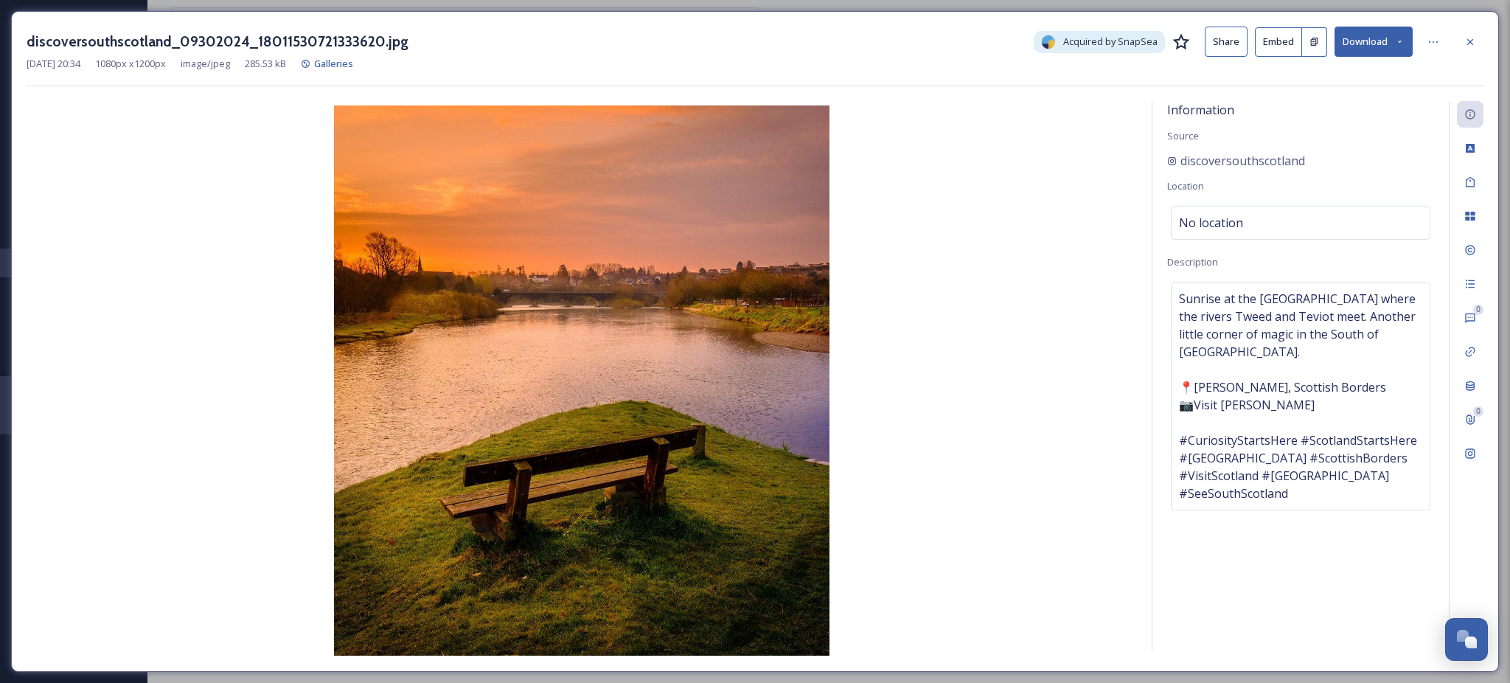
click at [1398, 43] on icon at bounding box center [1400, 42] width 10 height 10
click at [1328, 72] on span "Download Original (1080 x 1200)" at bounding box center [1334, 76] width 139 height 14
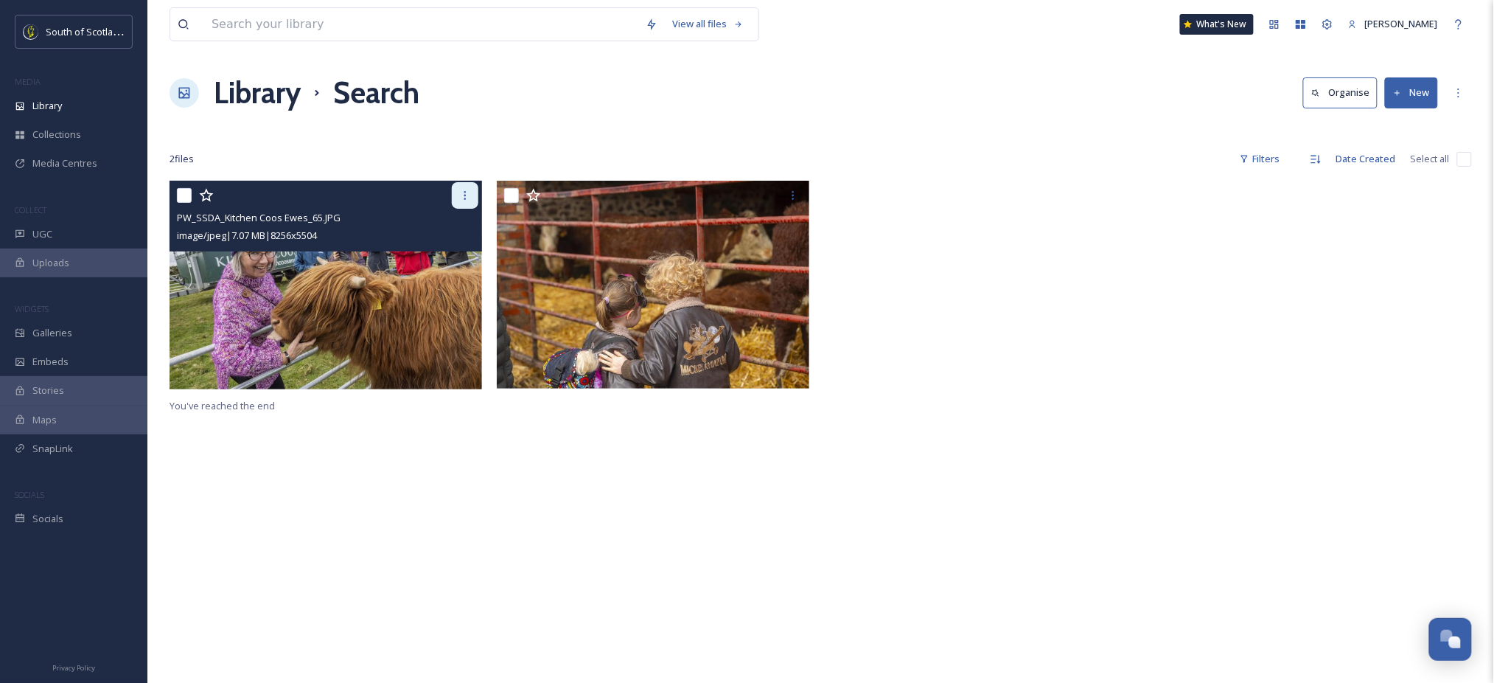
click at [465, 194] on icon at bounding box center [465, 195] width 12 height 12
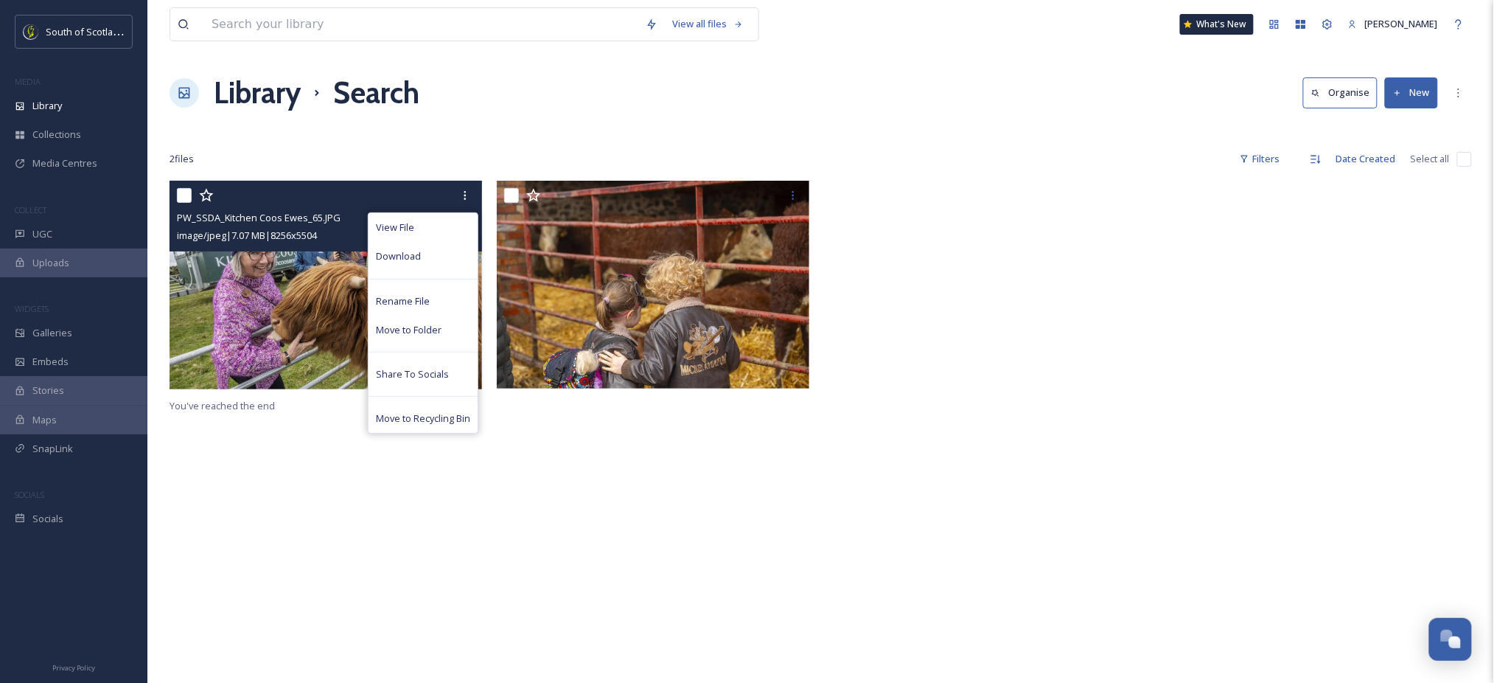
click at [250, 264] on img at bounding box center [326, 285] width 313 height 209
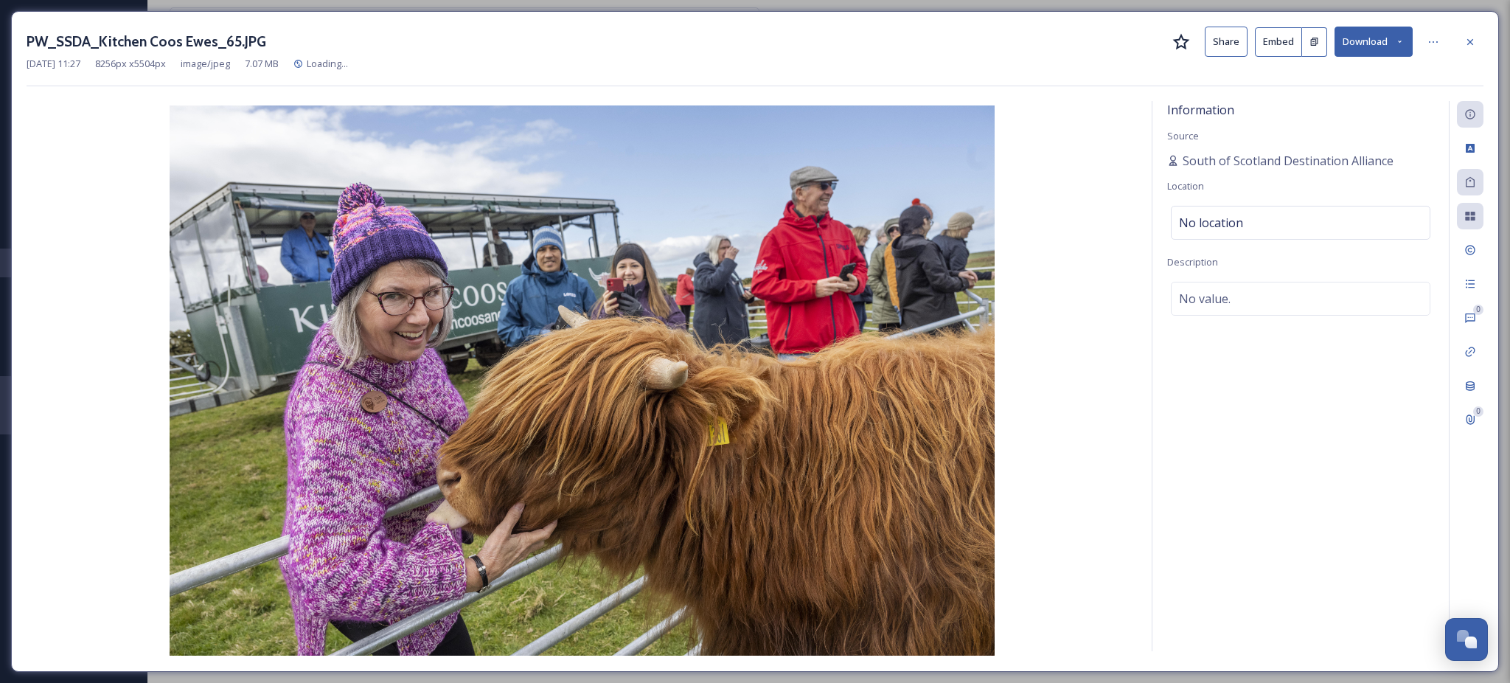
click at [1367, 41] on button "Download" at bounding box center [1373, 42] width 78 height 30
click at [1312, 128] on span "Download Medium (1080 x 720)" at bounding box center [1333, 134] width 136 height 14
click at [1464, 43] on icon at bounding box center [1470, 42] width 12 height 12
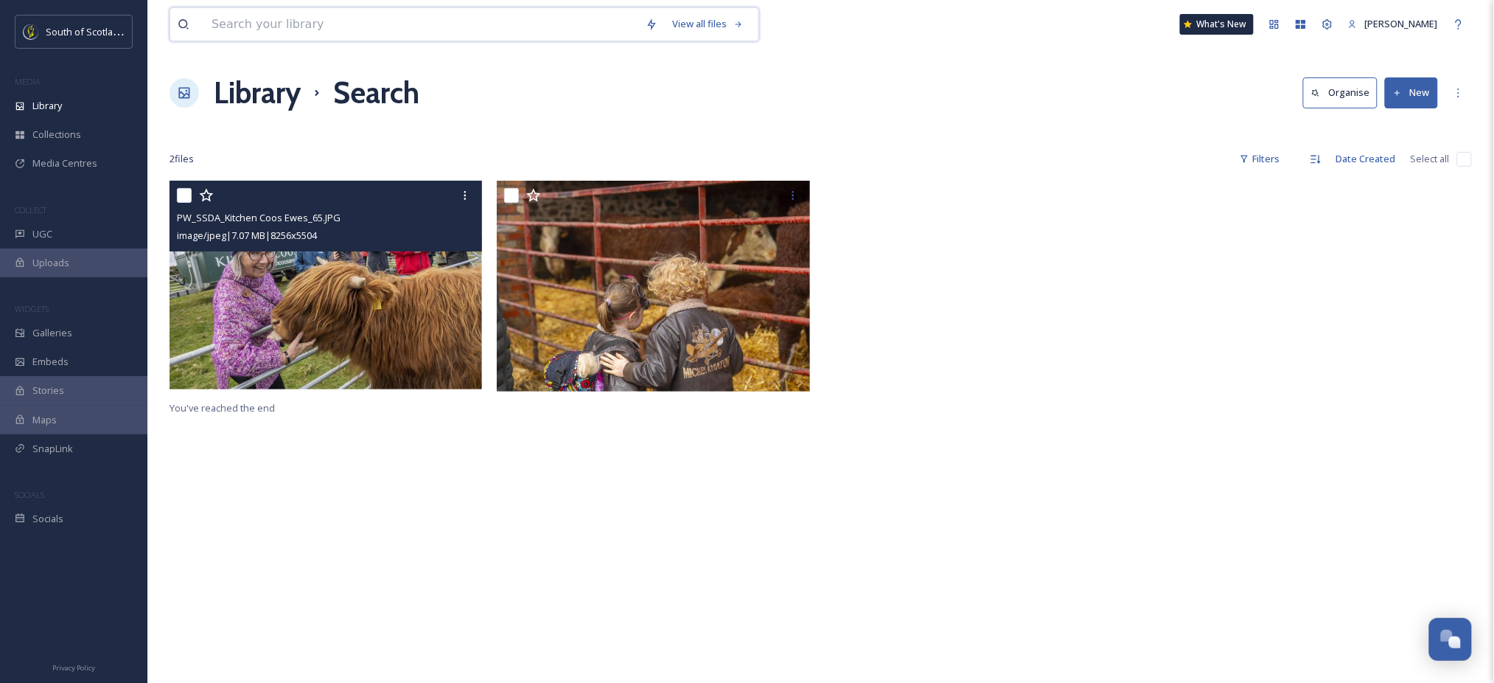
click at [333, 23] on input at bounding box center [421, 24] width 434 height 32
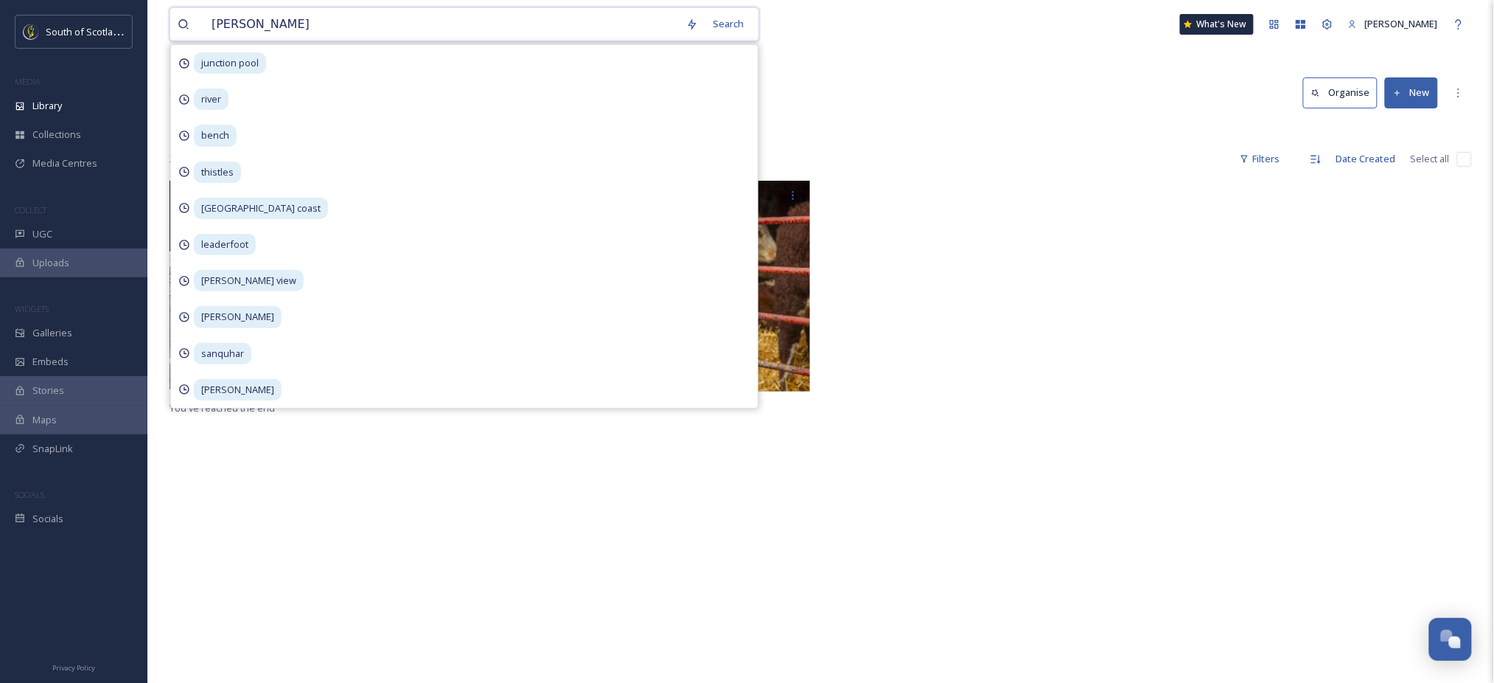
type input "jacksons"
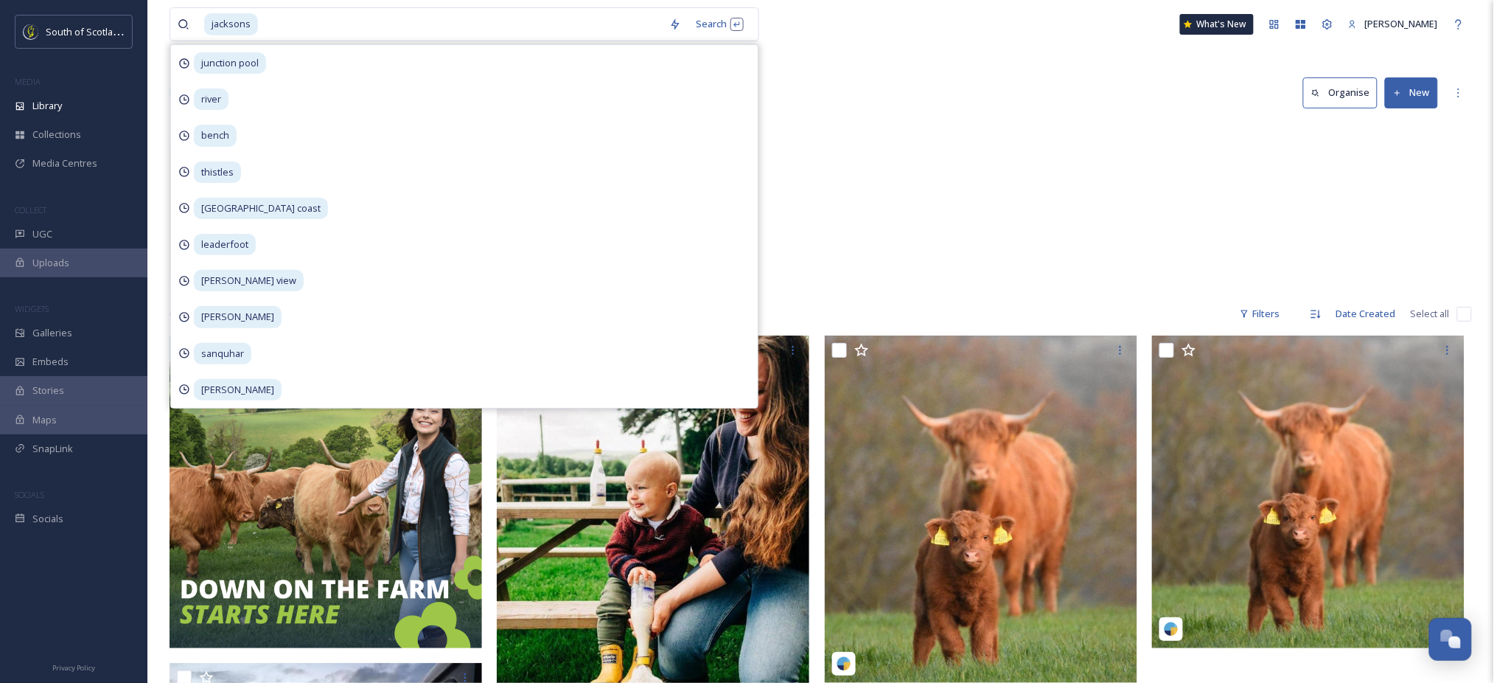
click at [940, 151] on div "Scottish Borders Jacksons at Jedburgh 2 items" at bounding box center [821, 207] width 1303 height 170
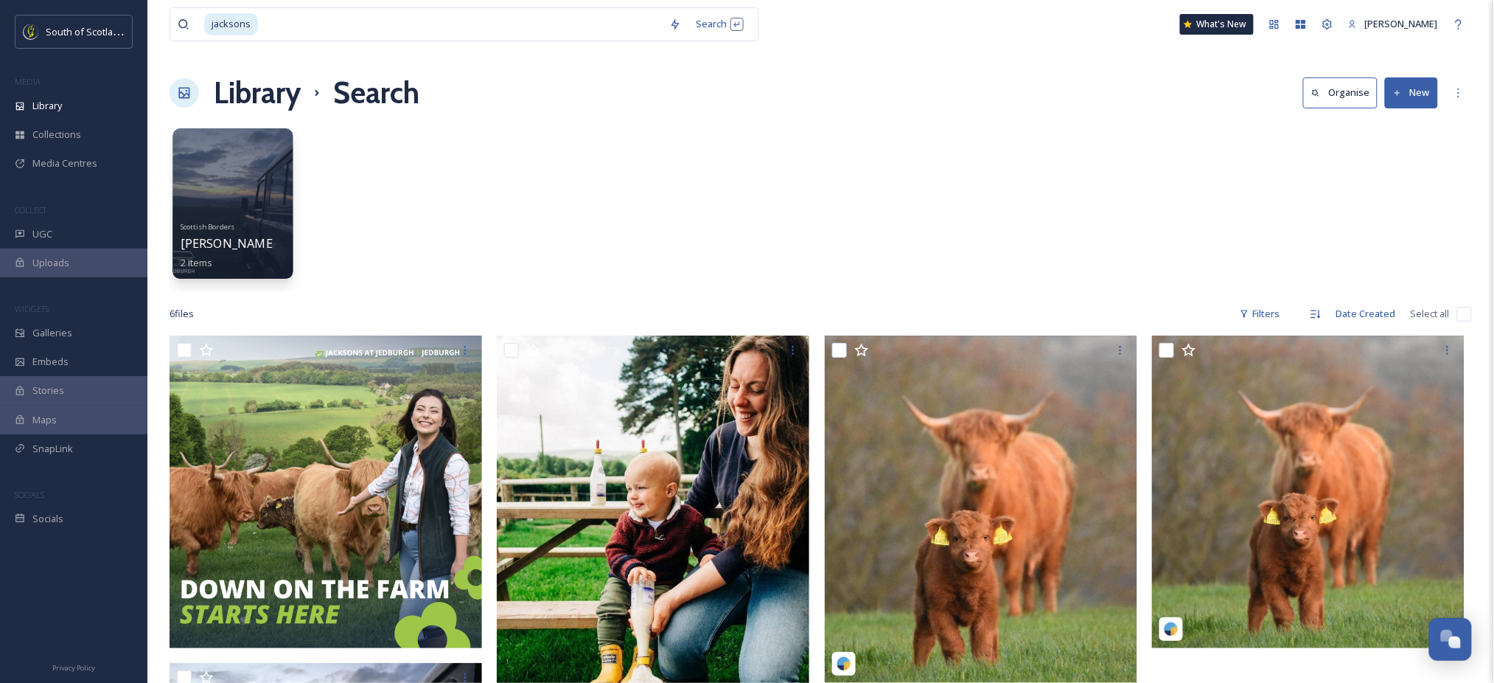
click at [197, 228] on span "Scottish Borders" at bounding box center [208, 226] width 54 height 10
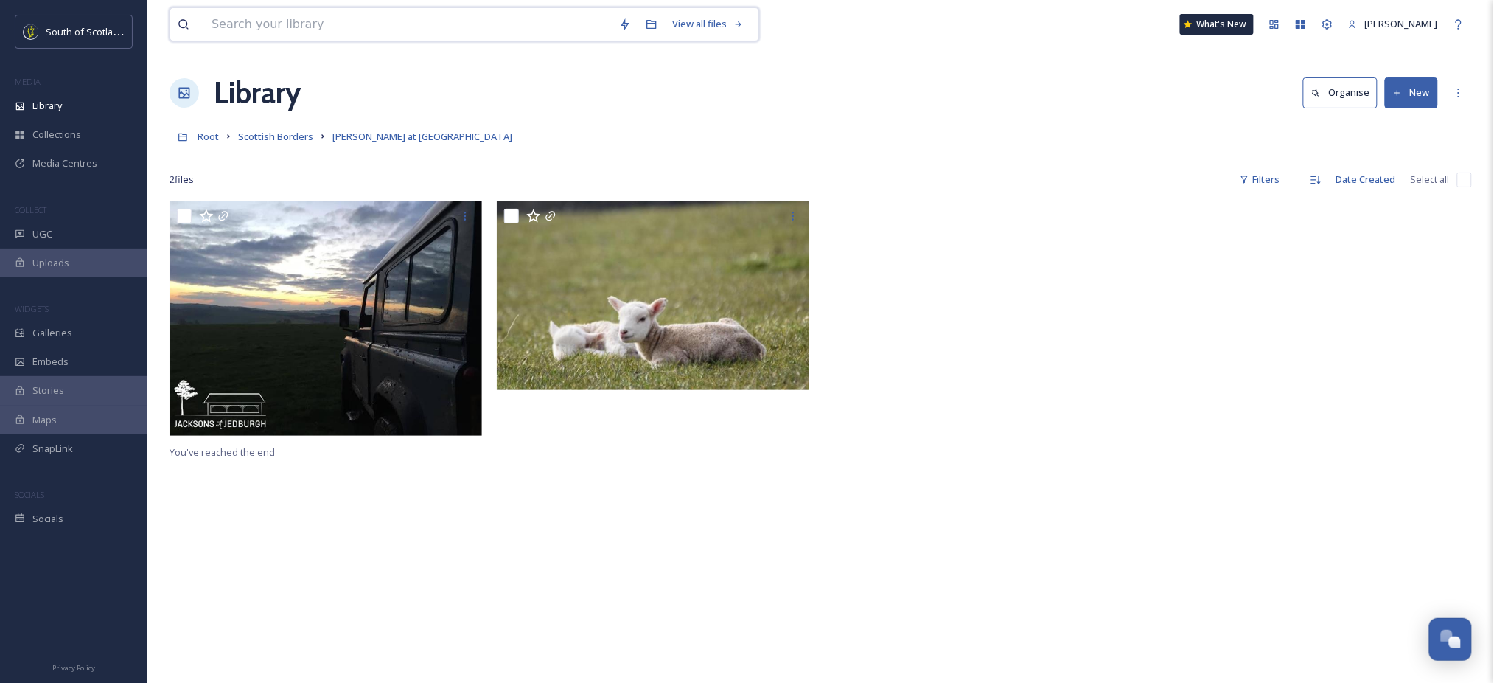
click at [364, 10] on input at bounding box center [408, 24] width 408 height 32
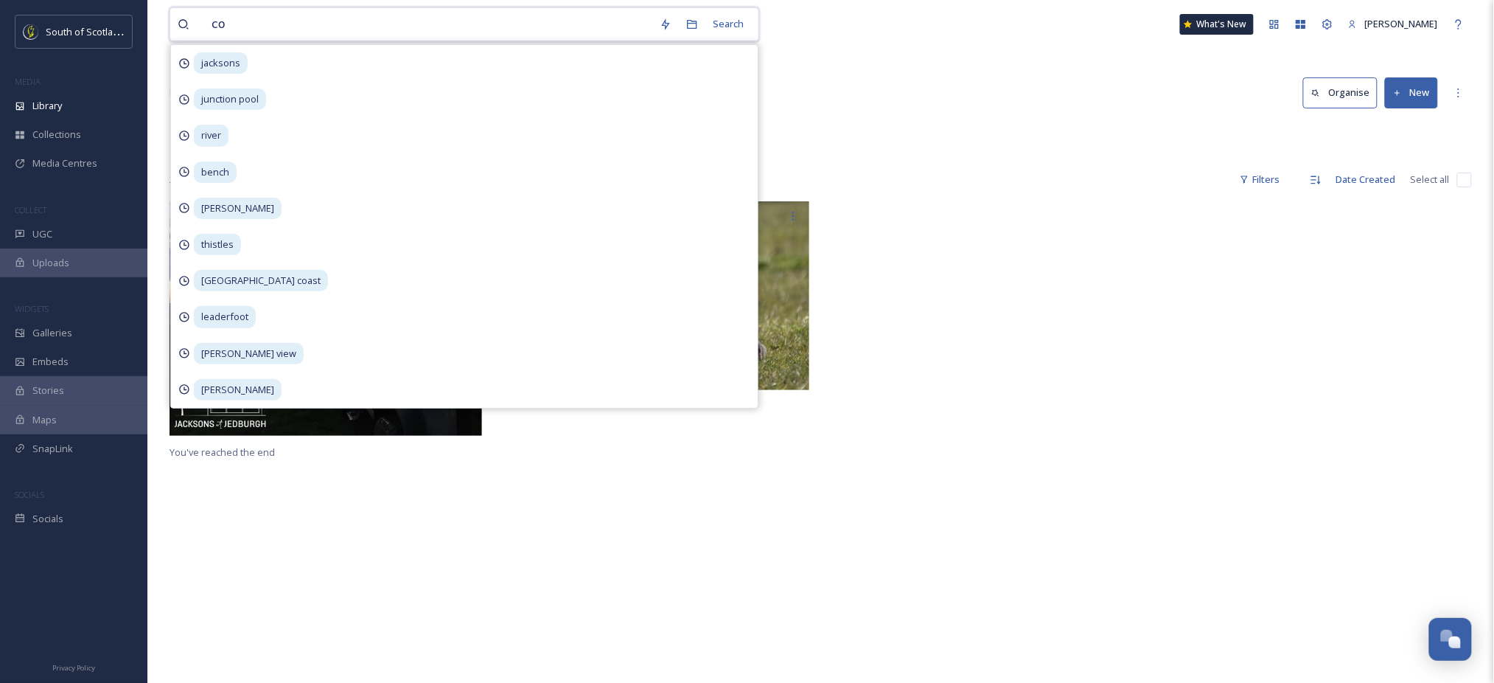
type input "coo"
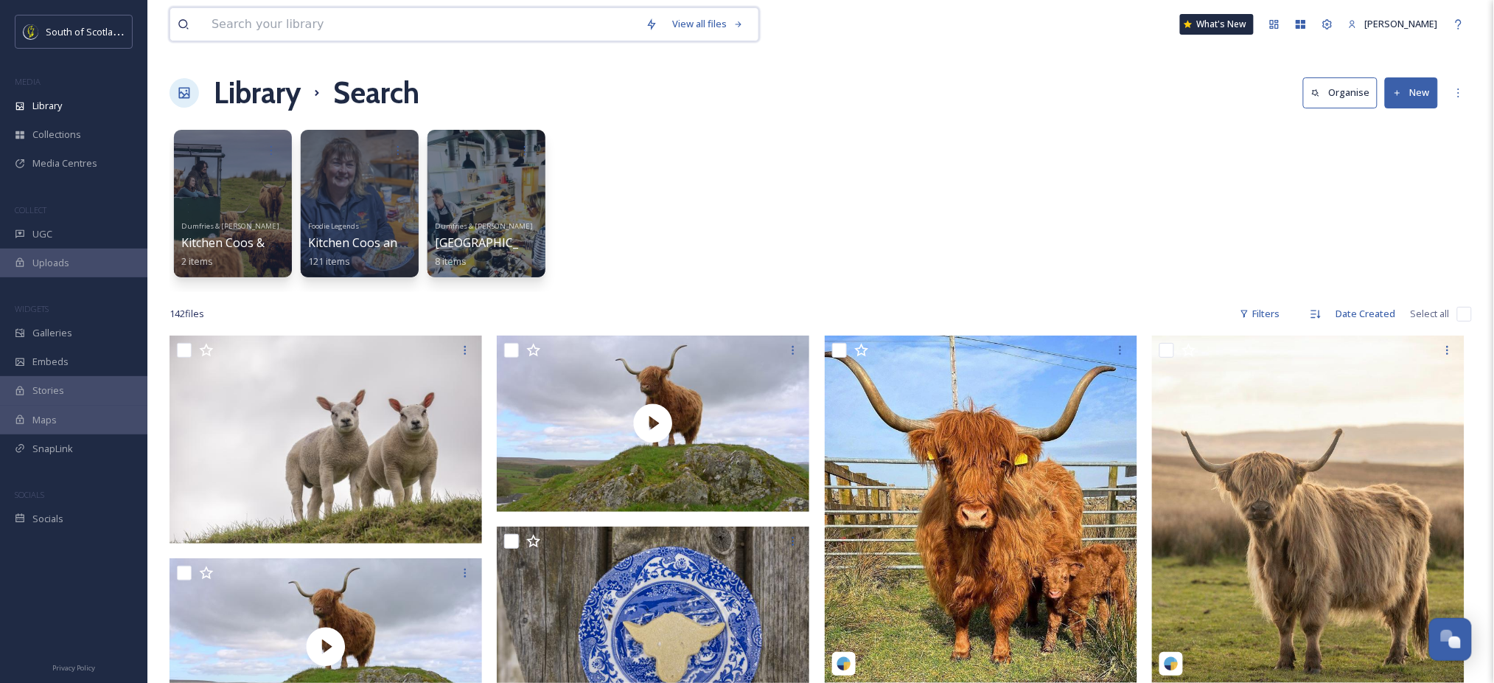
click at [282, 30] on input at bounding box center [421, 24] width 434 height 32
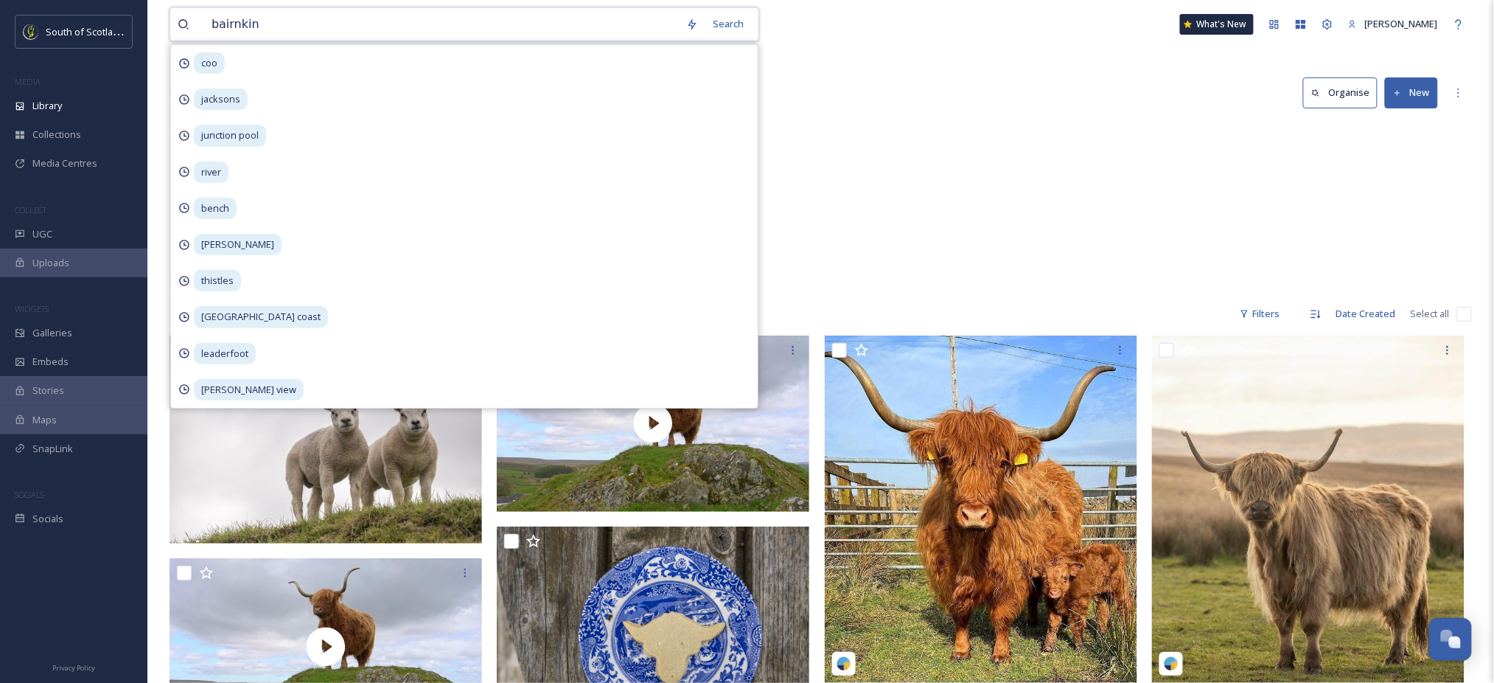
type input "bairnkine"
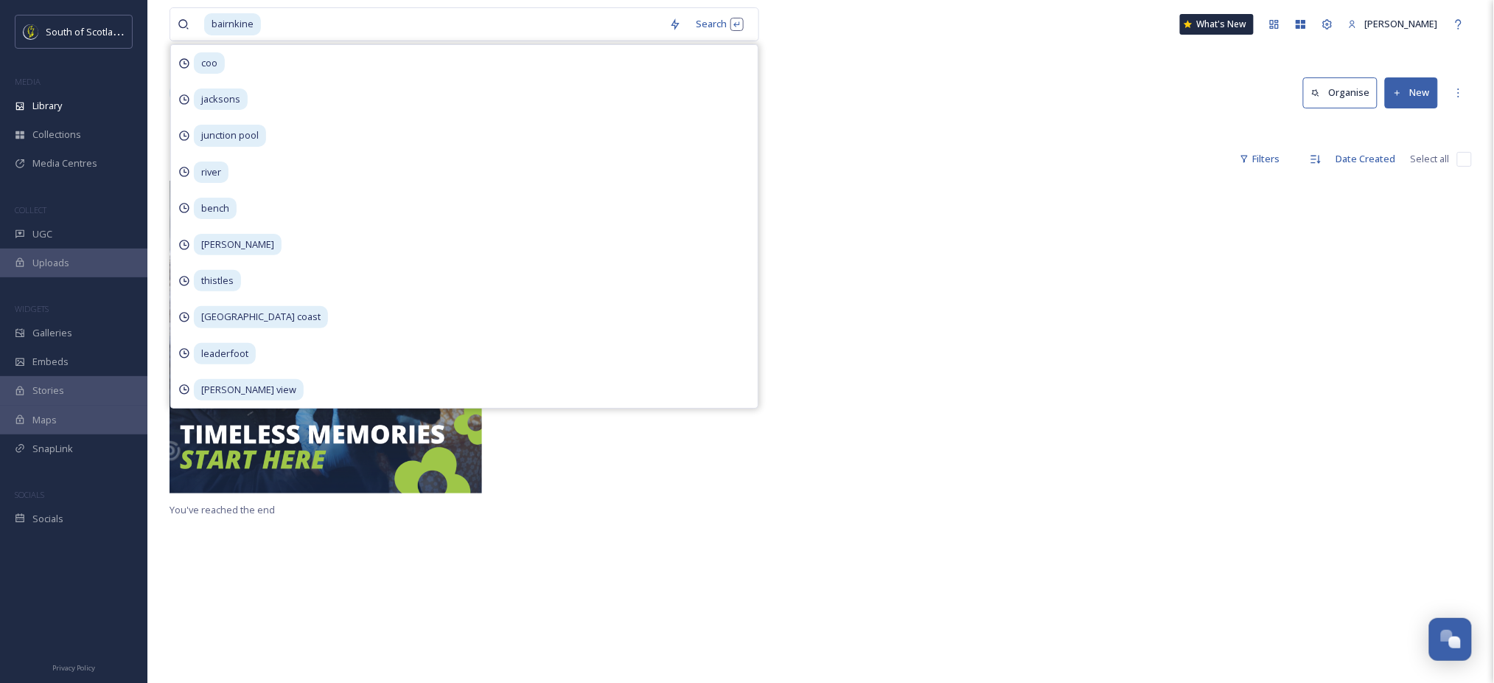
click at [861, 159] on div "1 file Filters Date Created Select all" at bounding box center [821, 159] width 1303 height 29
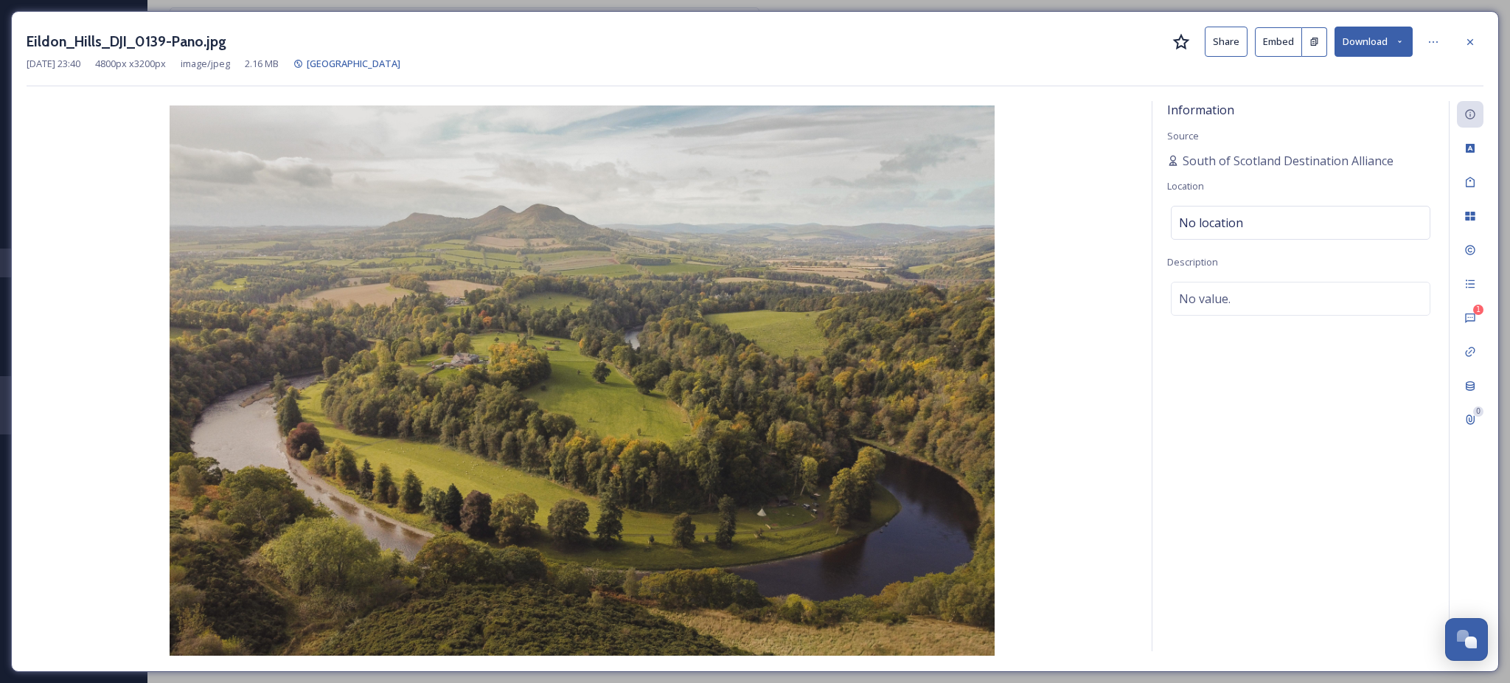
click at [1399, 45] on icon at bounding box center [1400, 42] width 10 height 10
click at [1368, 100] on span "Download Large (2000 x 1333)" at bounding box center [1330, 104] width 130 height 14
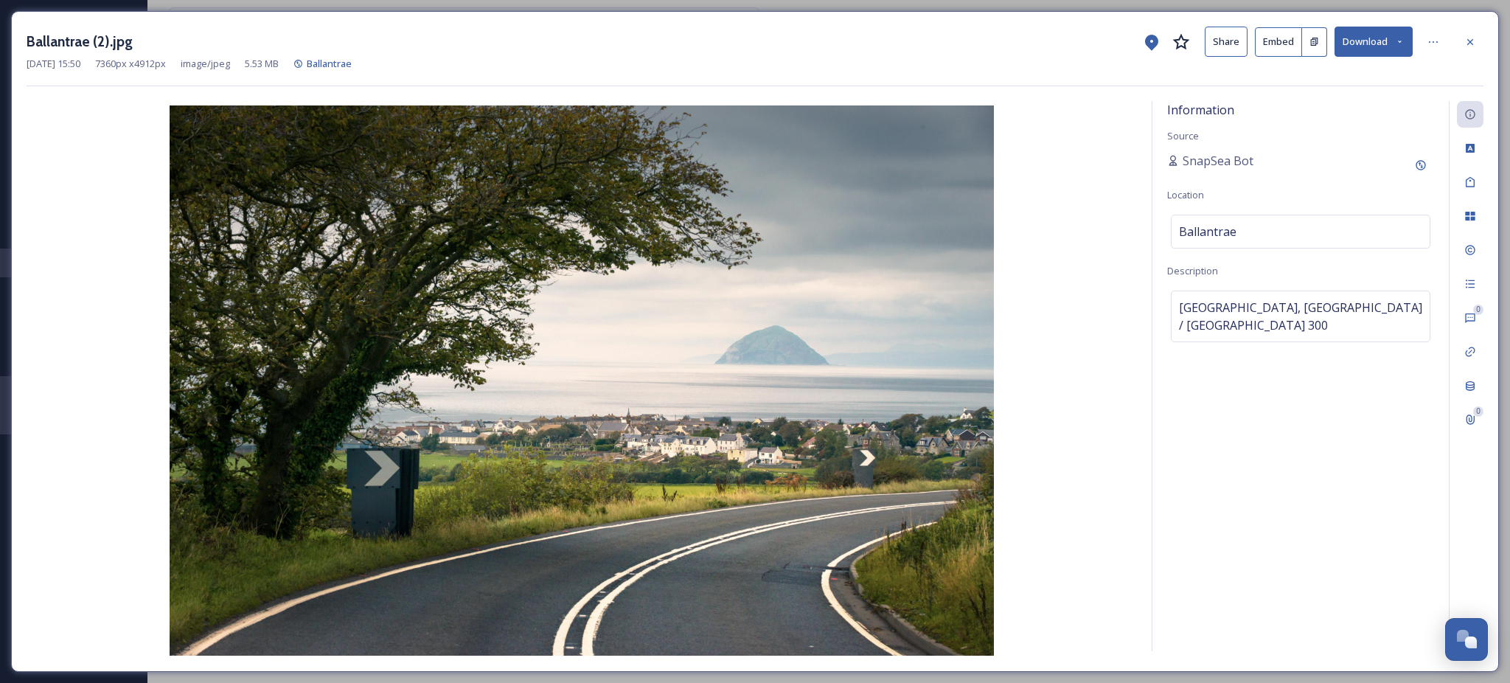
click at [1399, 48] on button "Download" at bounding box center [1373, 42] width 78 height 30
click at [1360, 104] on span "Download Large (2000 x 1335)" at bounding box center [1330, 104] width 130 height 14
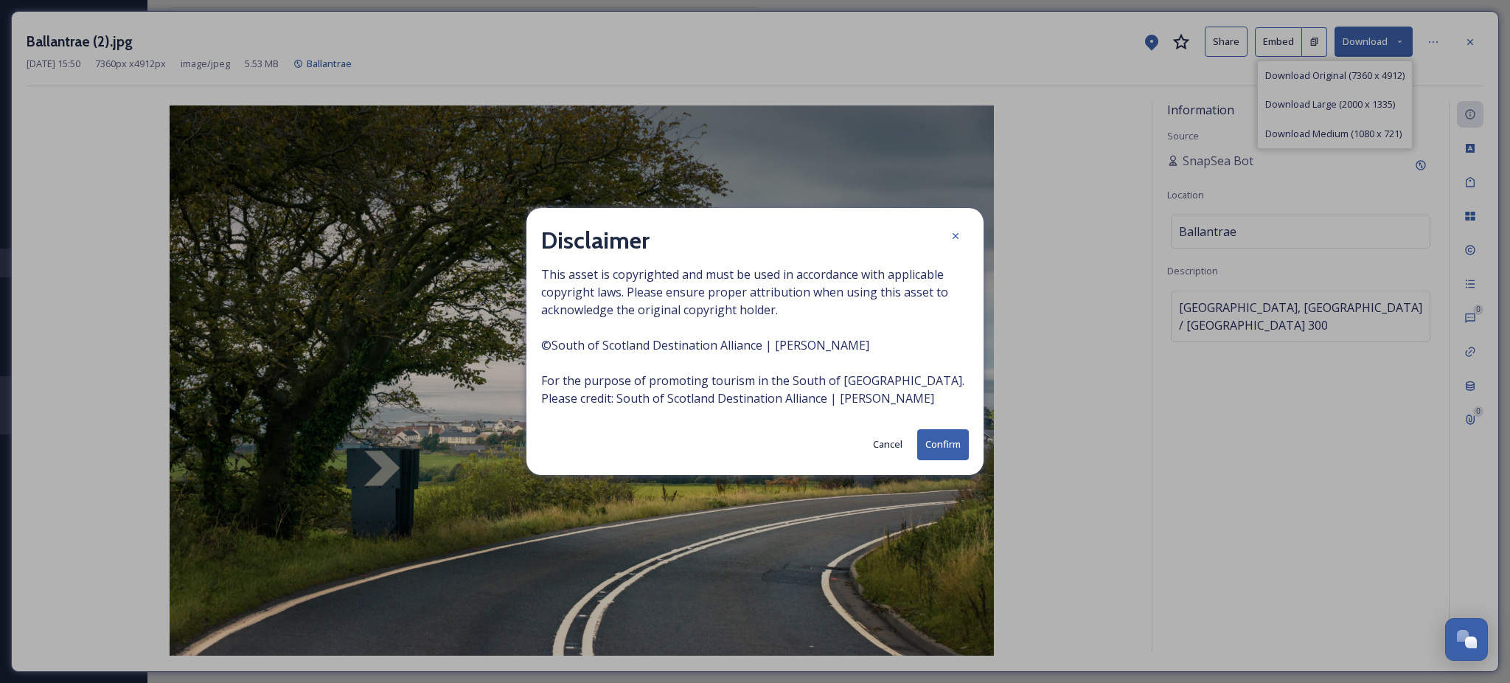
click at [935, 447] on button "Confirm" at bounding box center [943, 444] width 52 height 30
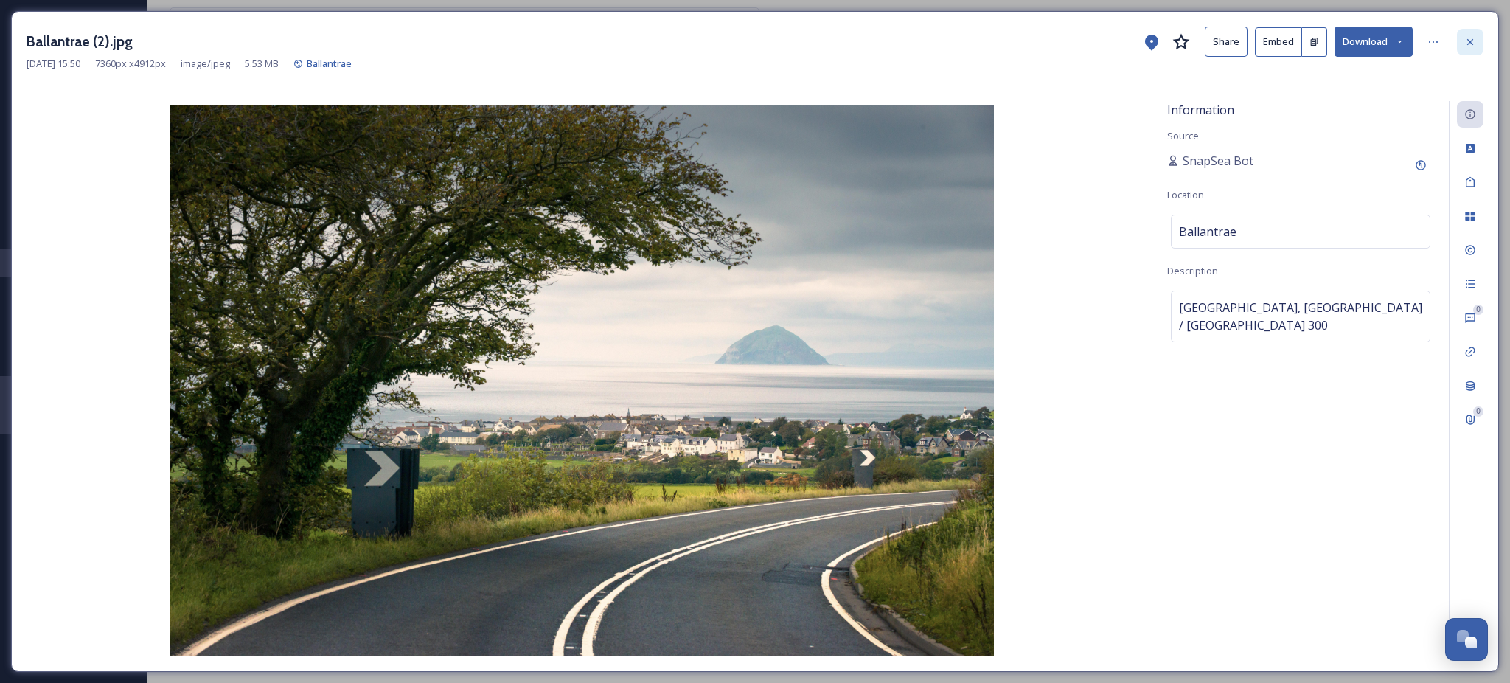
click at [1479, 38] on div at bounding box center [1470, 42] width 27 height 27
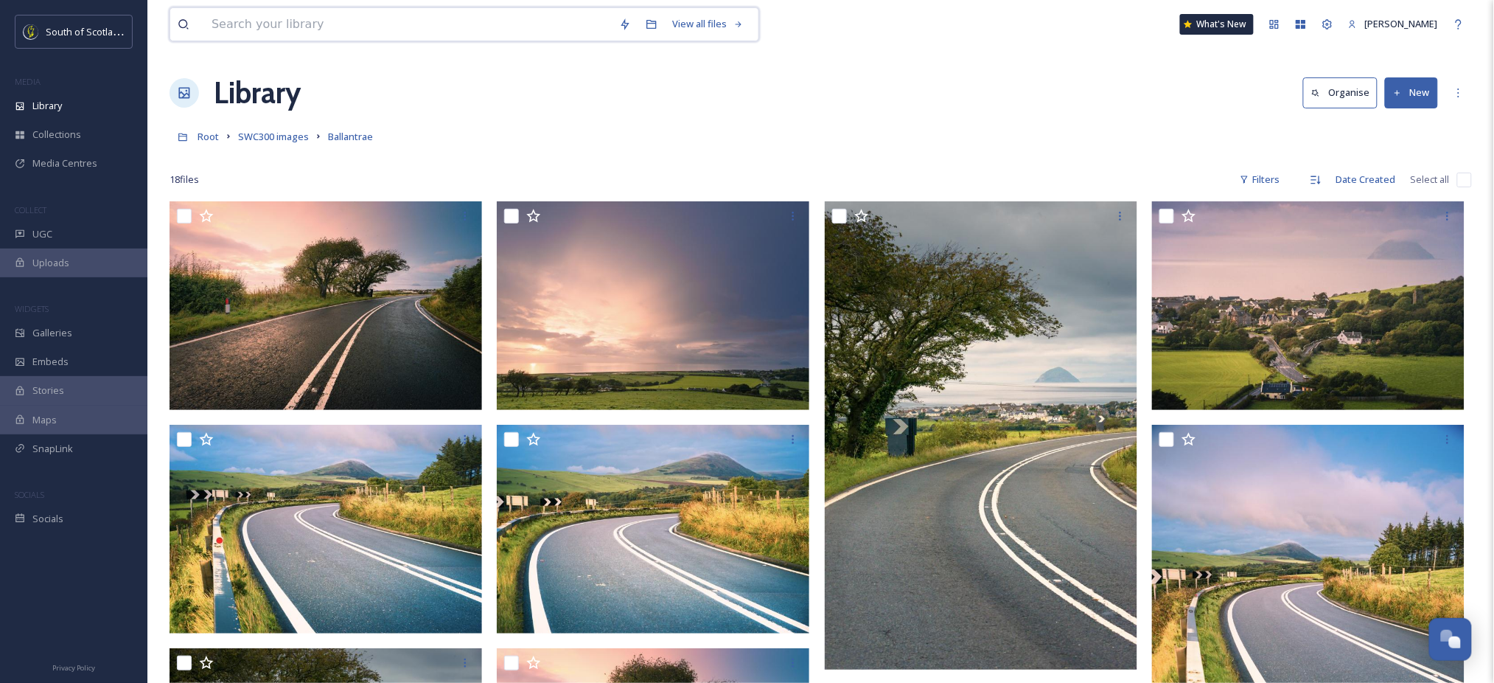
click at [464, 24] on input at bounding box center [408, 24] width 408 height 32
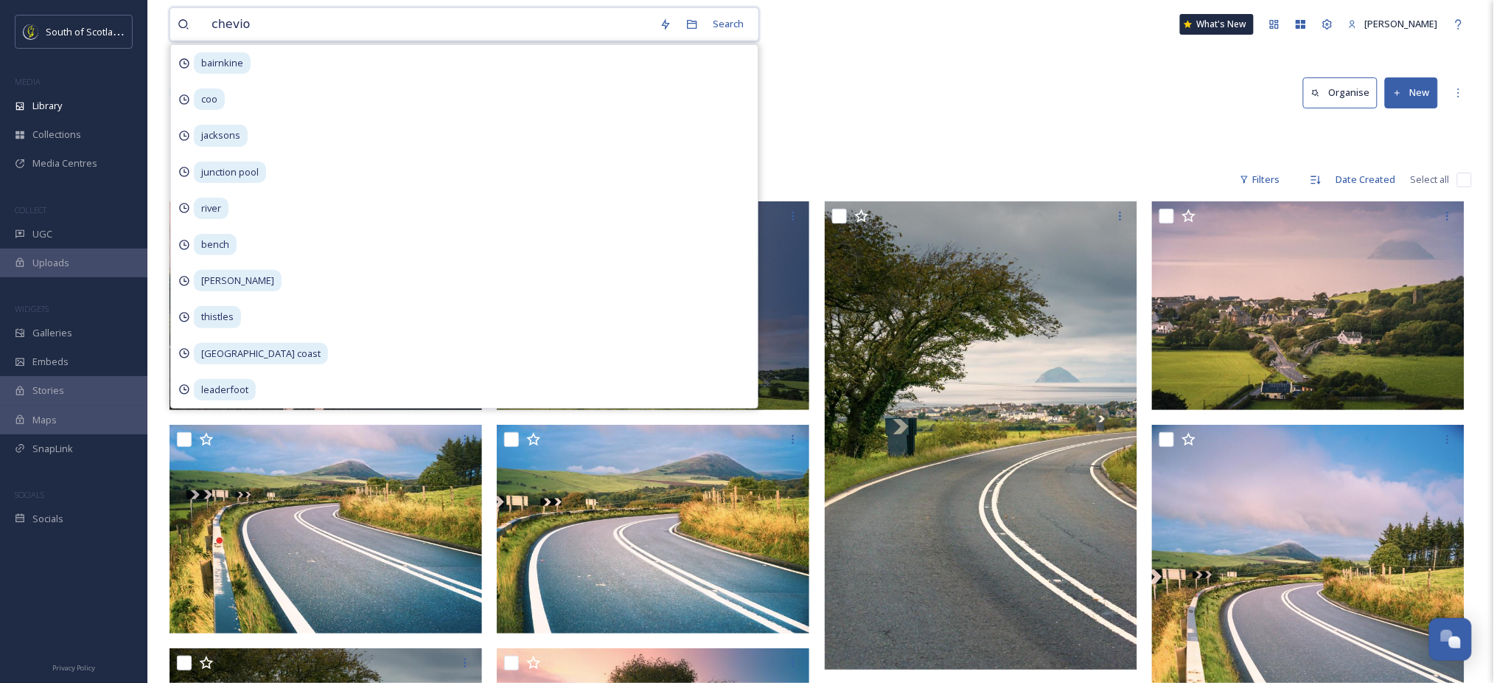
type input "cheviot"
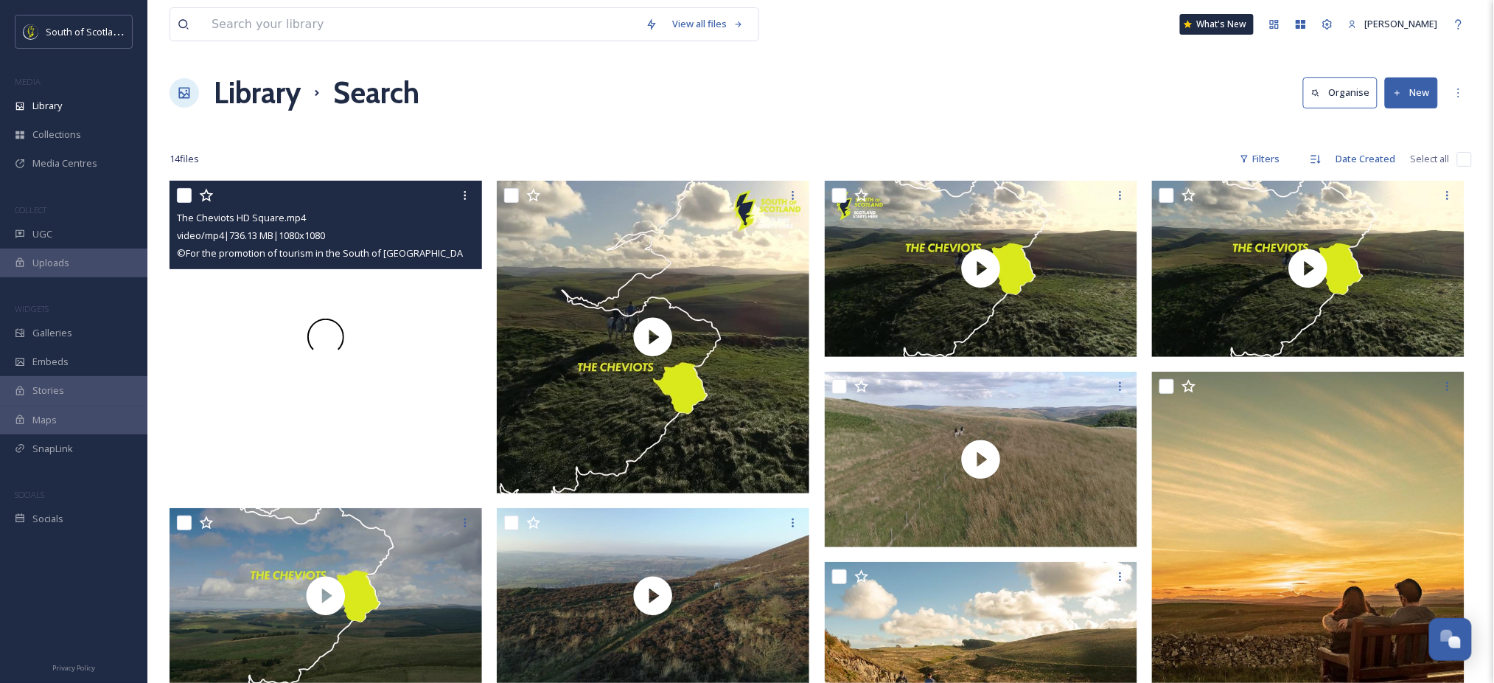
click at [250, 306] on div at bounding box center [326, 337] width 313 height 313
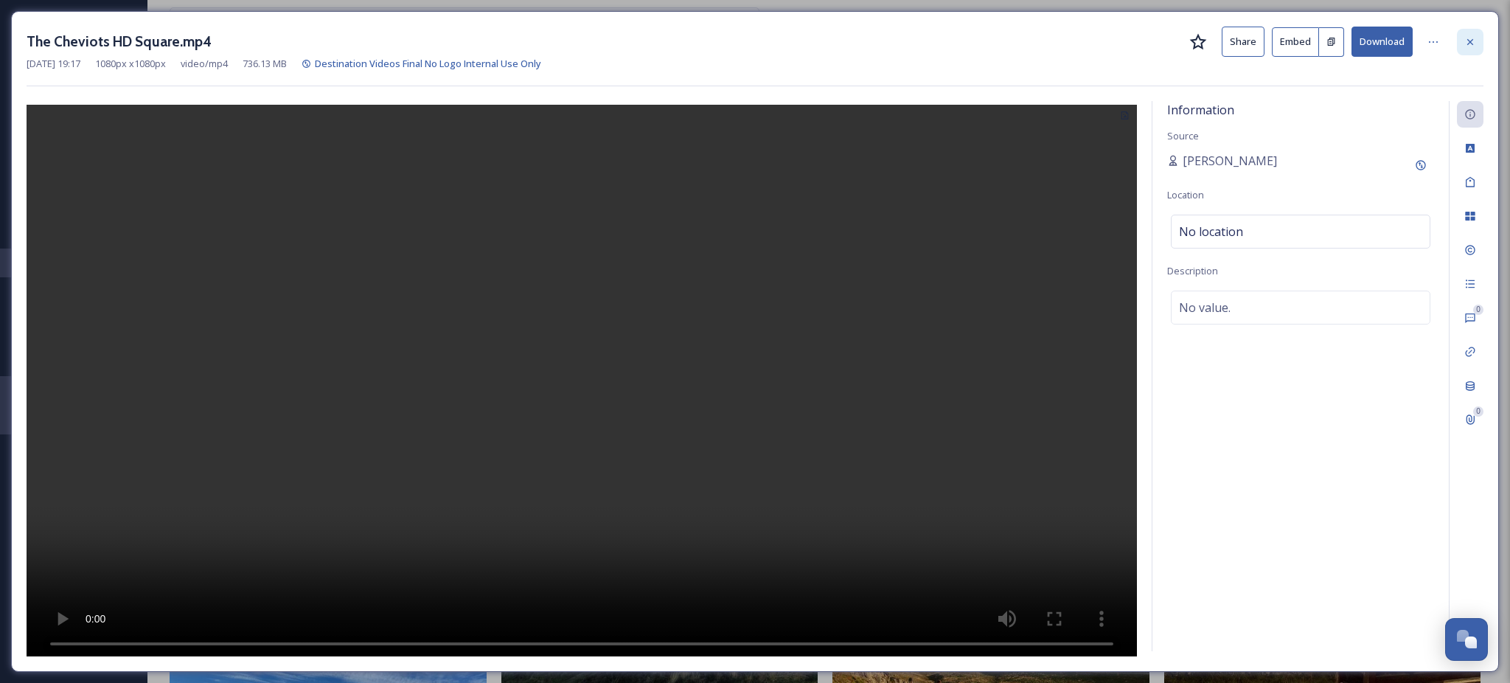
click at [1467, 47] on div at bounding box center [1470, 42] width 27 height 27
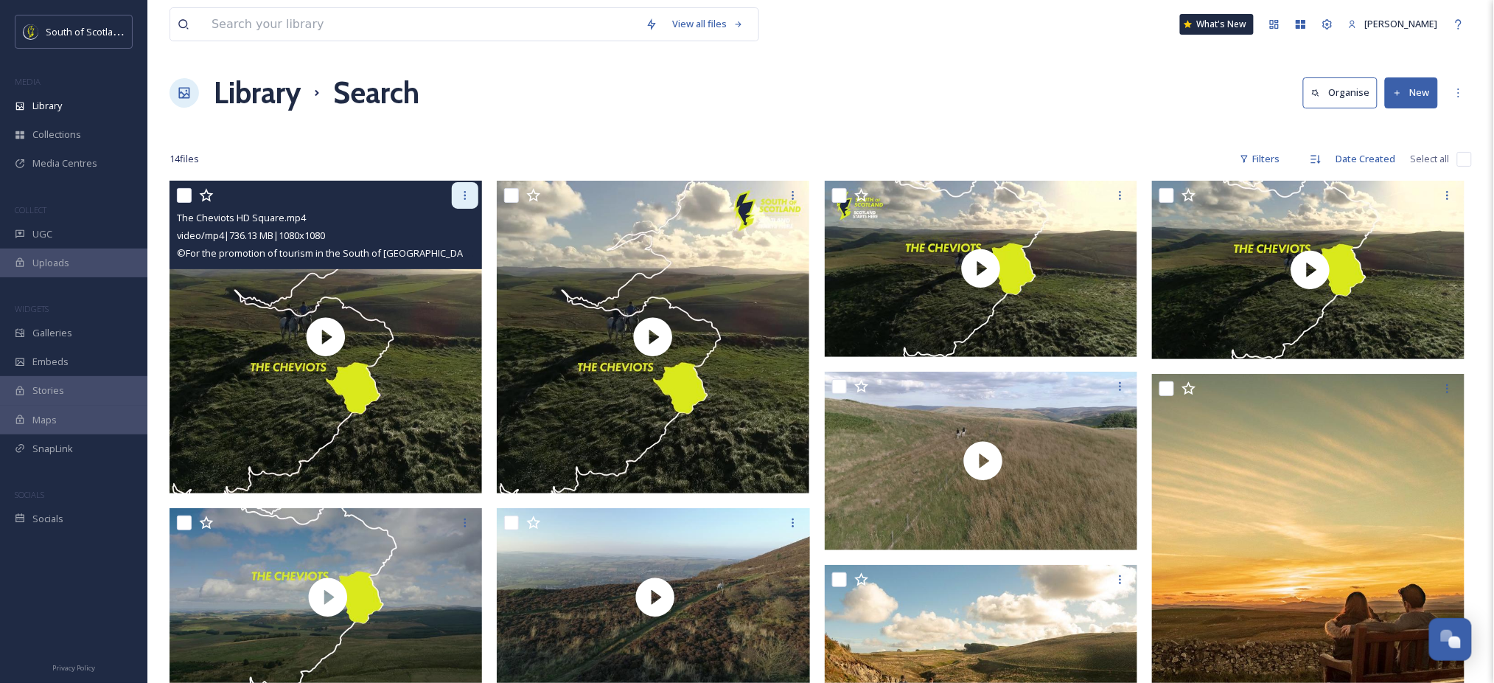
click at [460, 198] on icon at bounding box center [465, 195] width 12 height 12
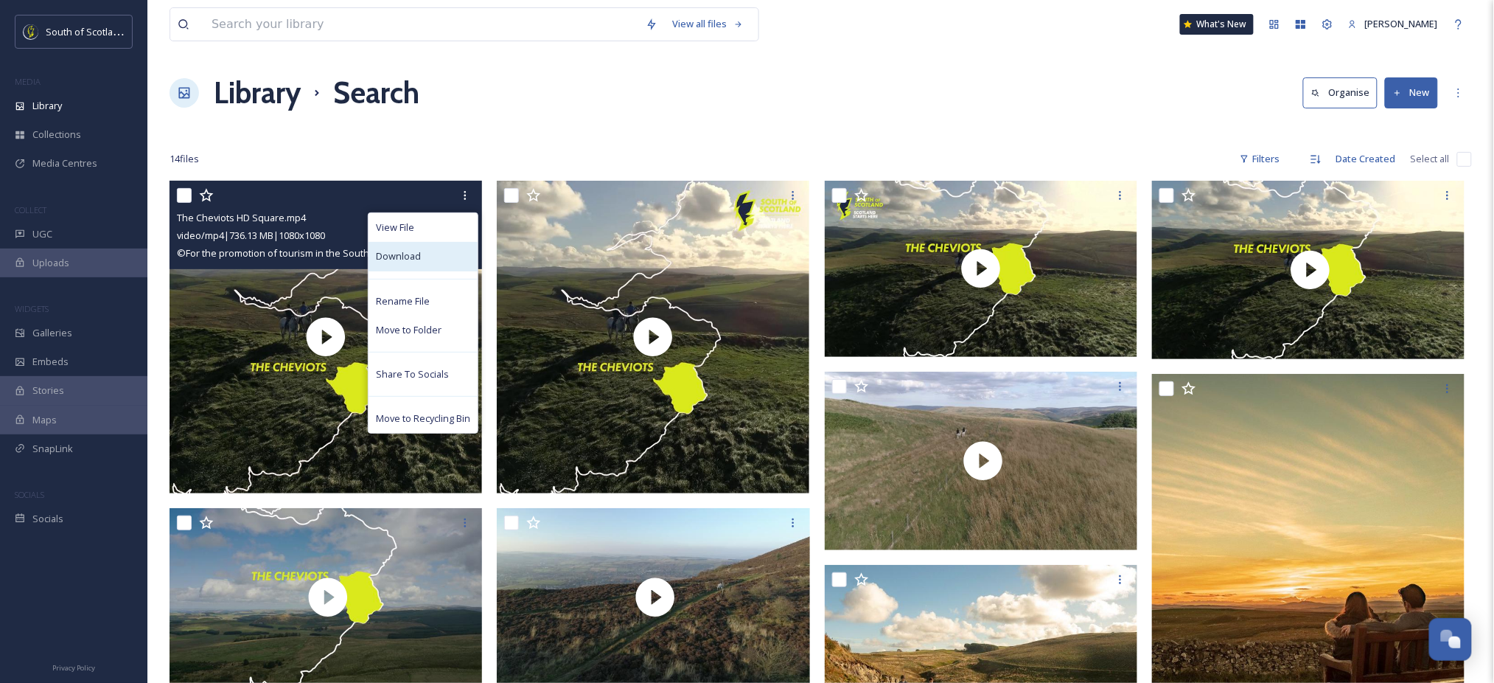
click at [414, 258] on span "Download" at bounding box center [398, 256] width 45 height 14
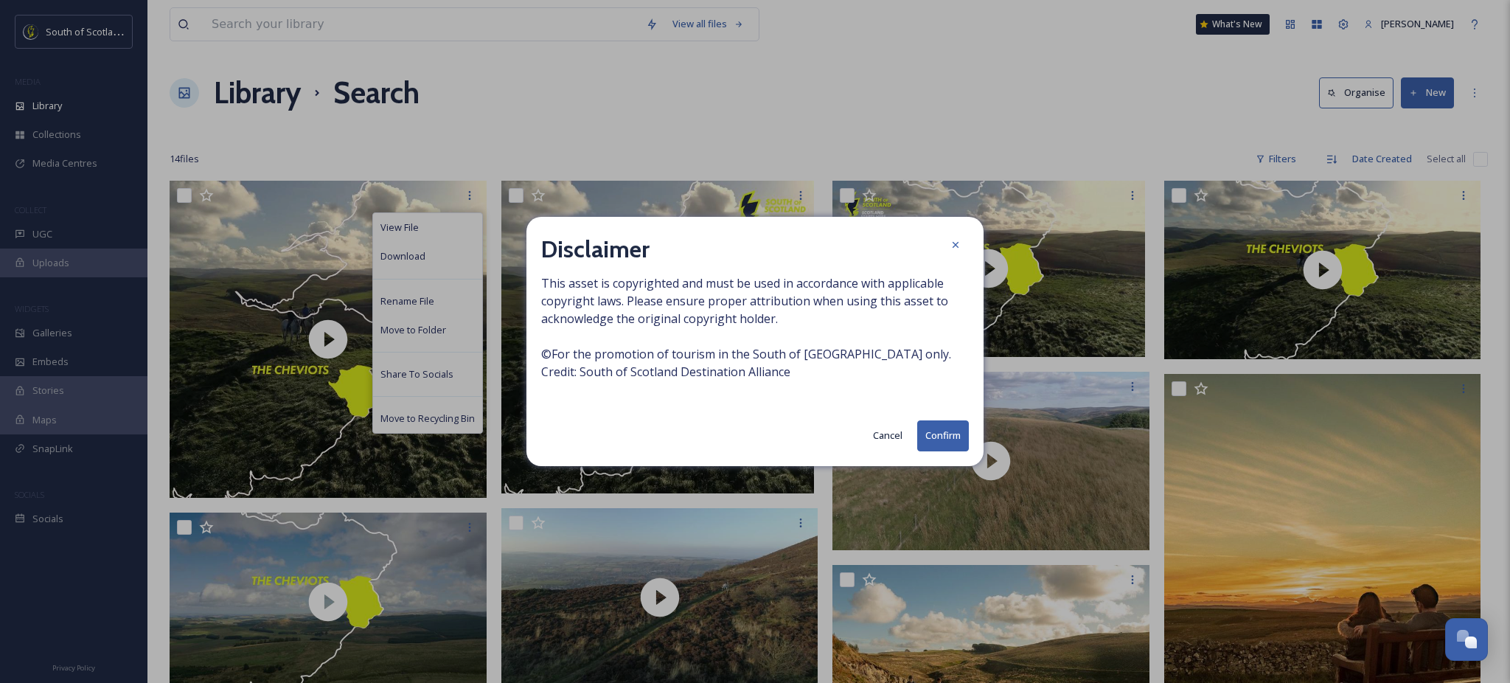
click at [944, 437] on button "Confirm" at bounding box center [943, 435] width 52 height 30
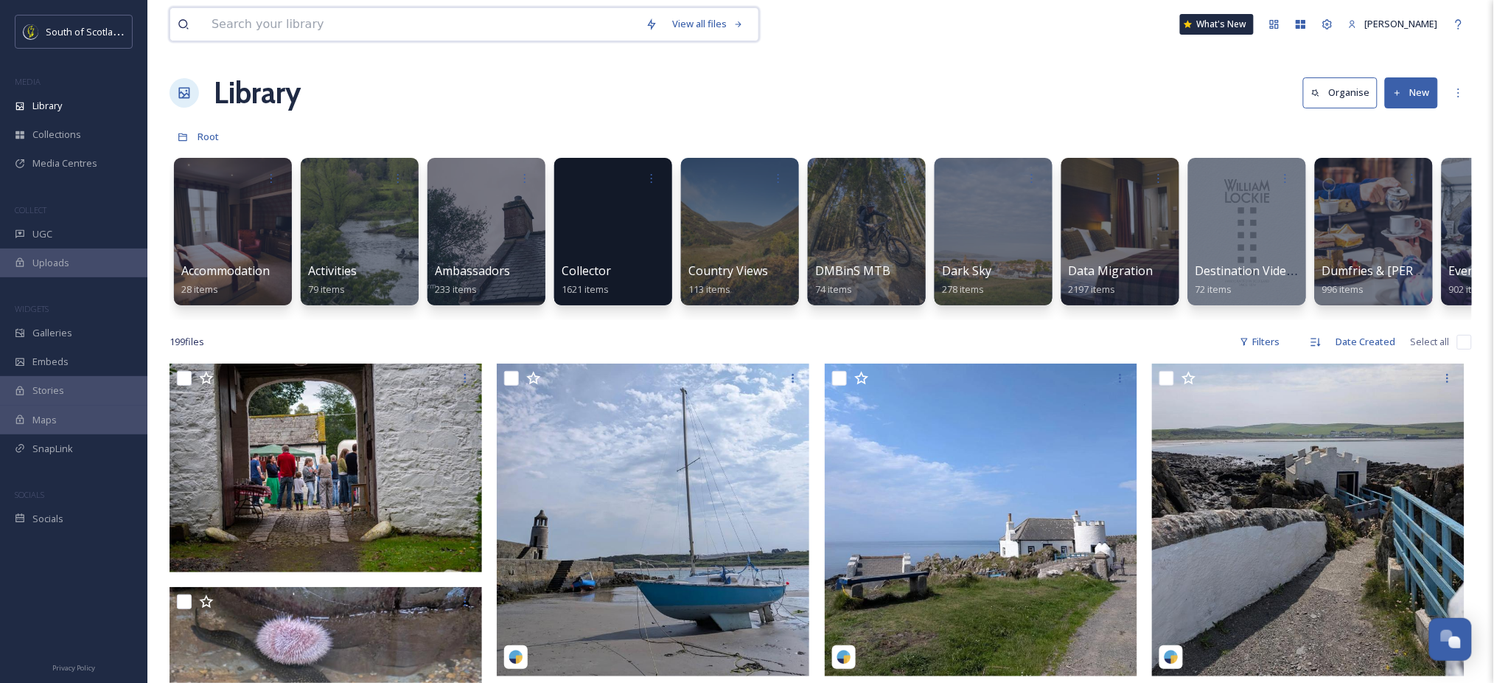
click at [397, 24] on input at bounding box center [421, 24] width 434 height 32
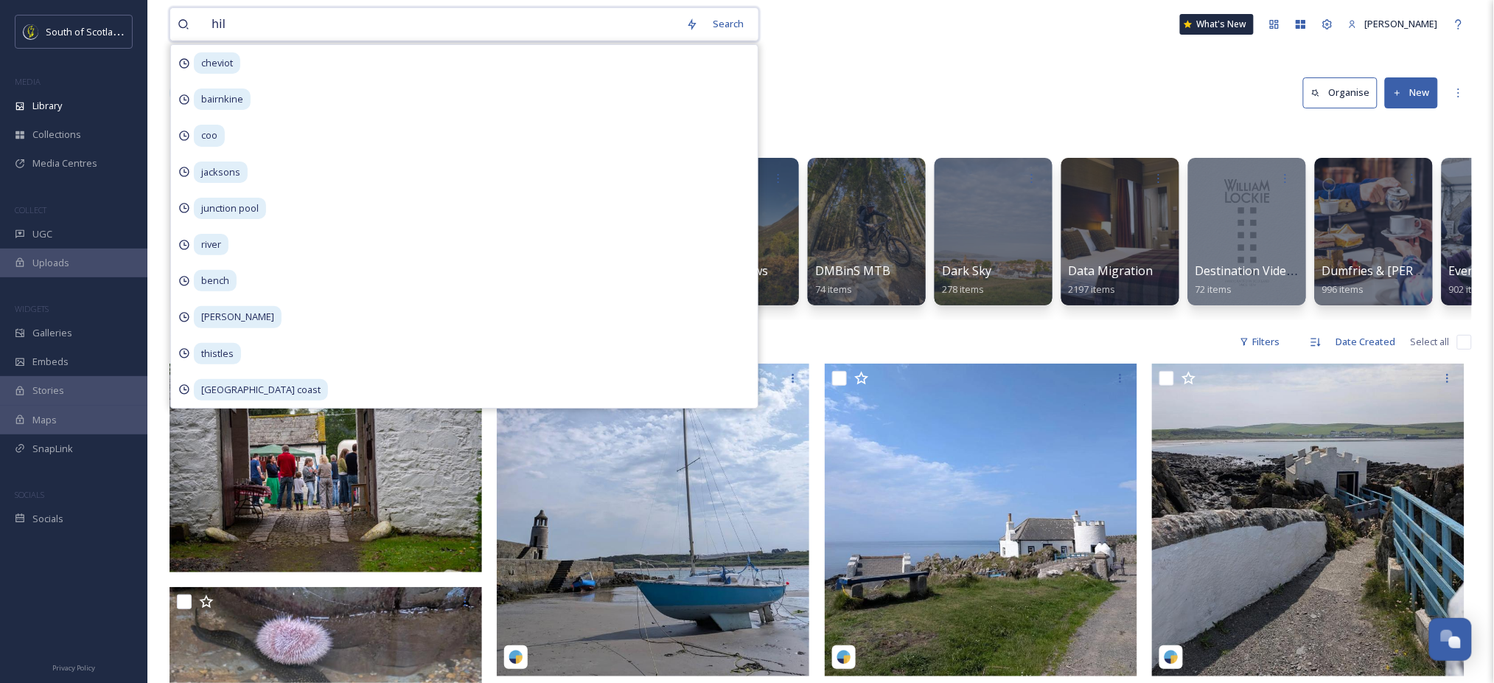
type input "hill"
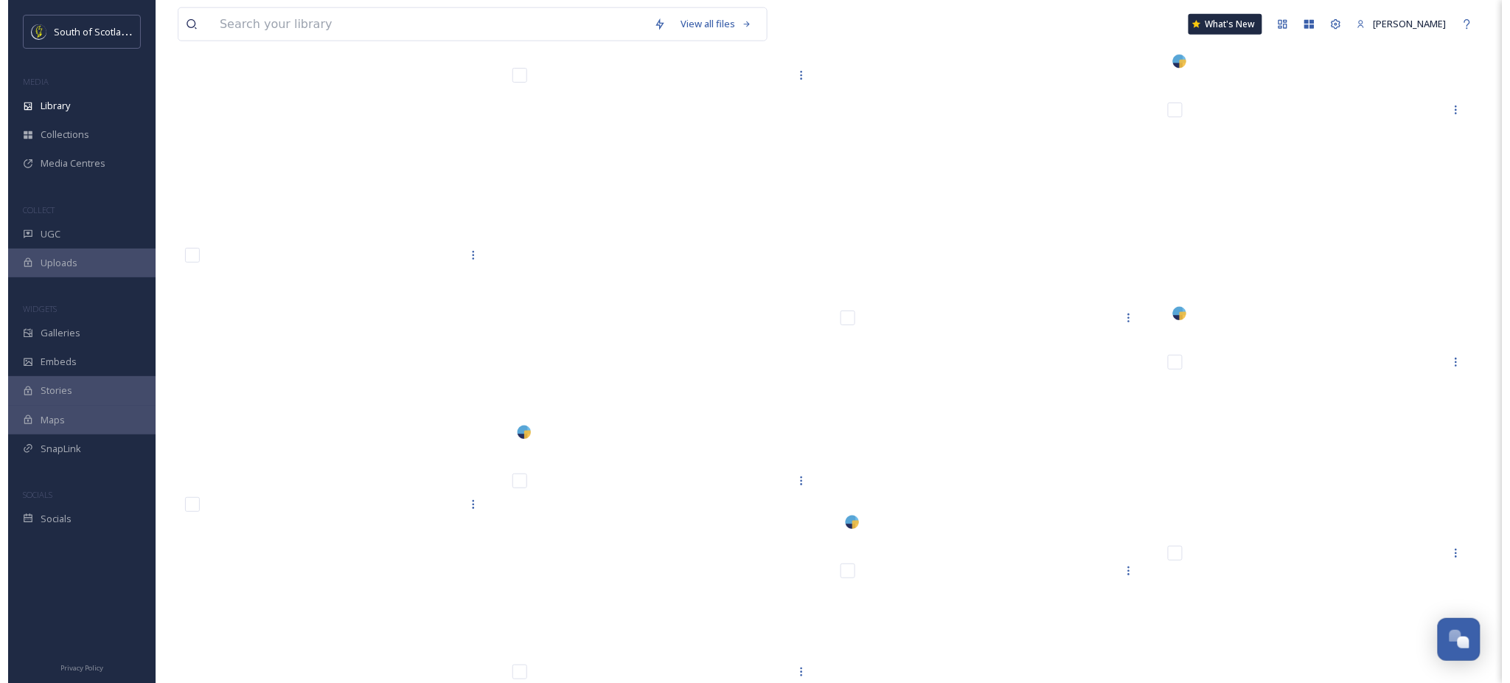
scroll to position [20758, 0]
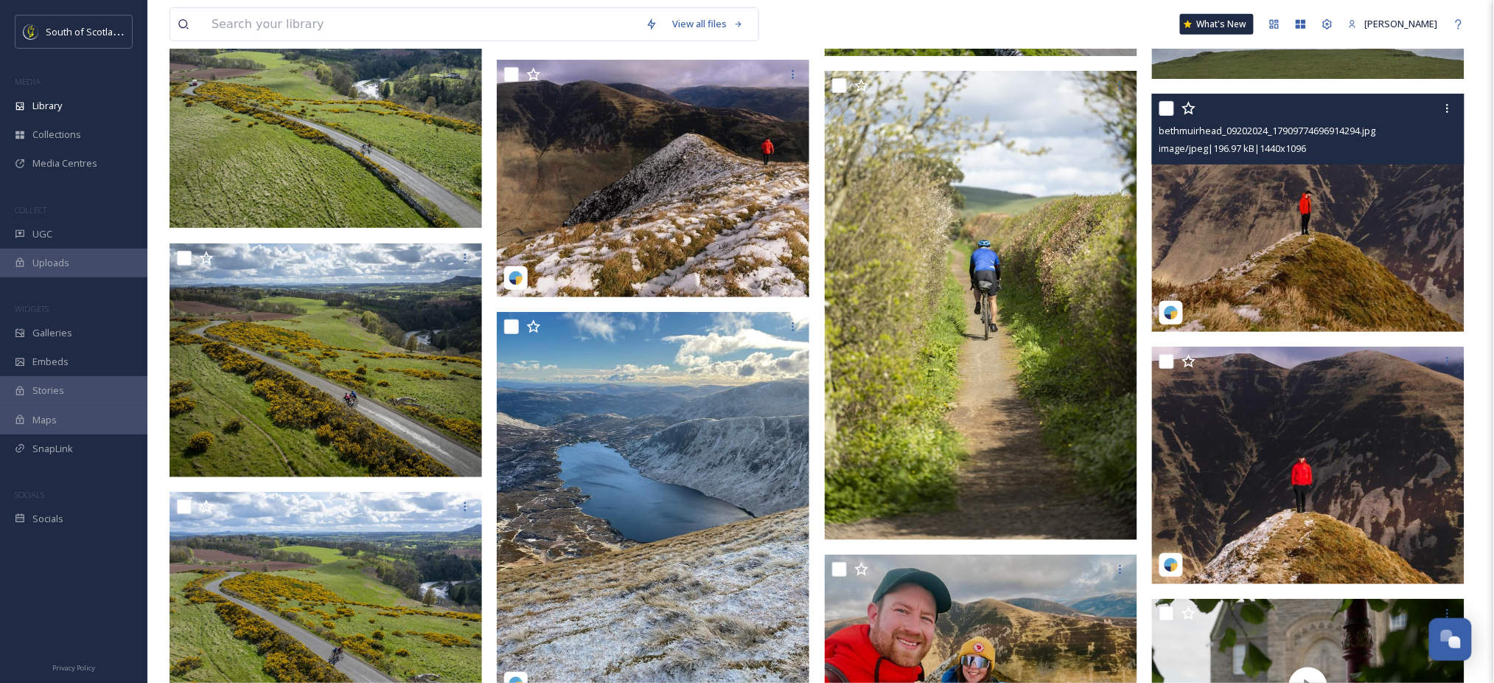
click at [1355, 233] on img at bounding box center [1308, 213] width 313 height 238
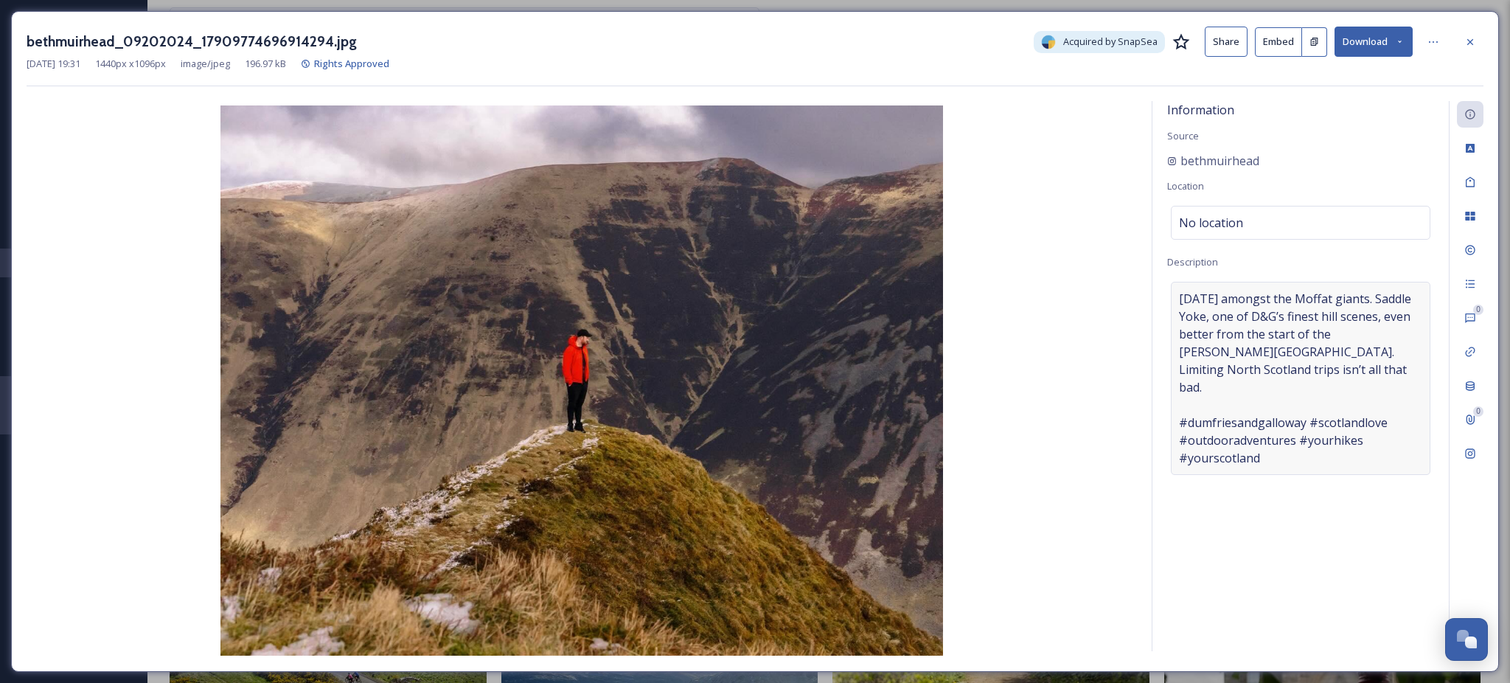
click at [1237, 369] on span "Sunday amongst the Moffat giants. Saddle Yoke, one of D&G’s finest hill scenes,…" at bounding box center [1300, 378] width 243 height 177
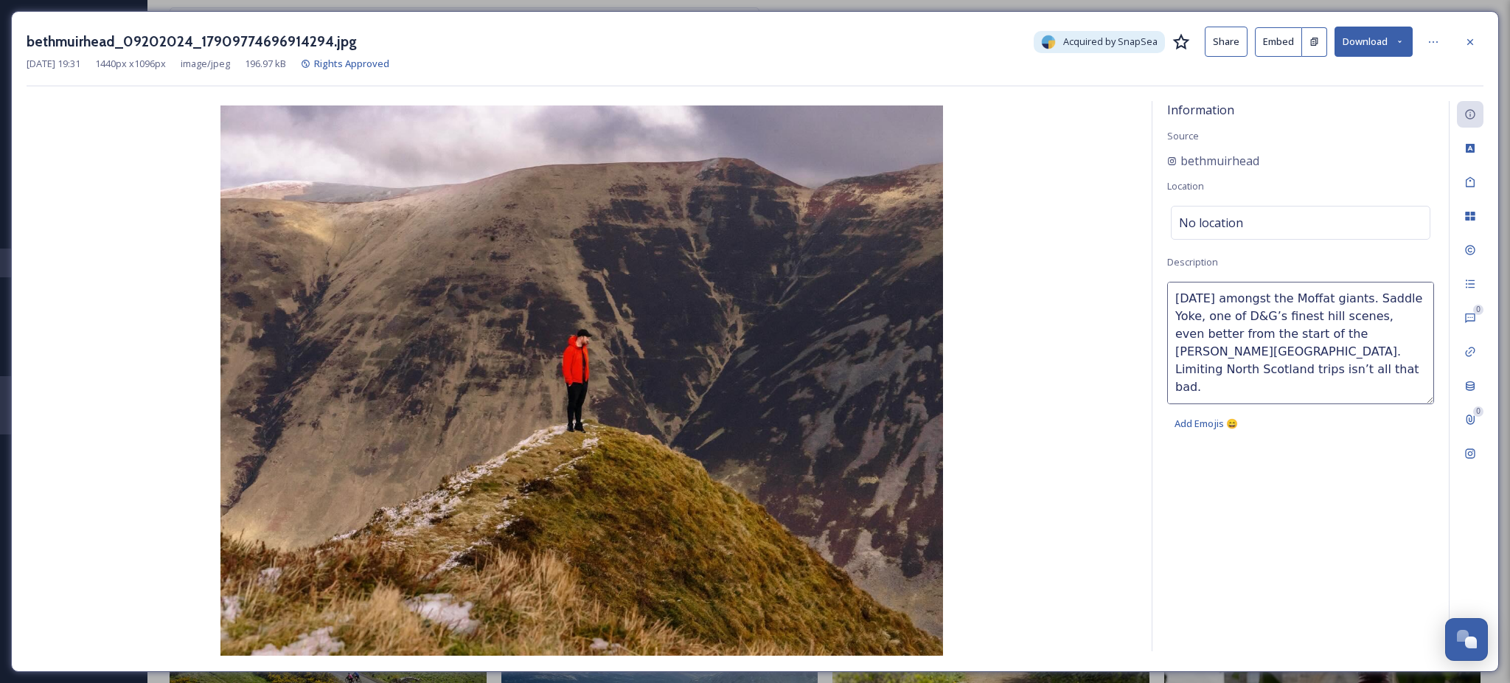
drag, startPoint x: 1362, startPoint y: 300, endPoint x: 1200, endPoint y: 319, distance: 163.3
click at [1200, 319] on textarea "Sunday amongst the Moffat giants. Saddle Yoke, one of D&G’s finest hill scenes,…" at bounding box center [1300, 343] width 267 height 122
click at [1399, 32] on button "Download" at bounding box center [1373, 42] width 78 height 30
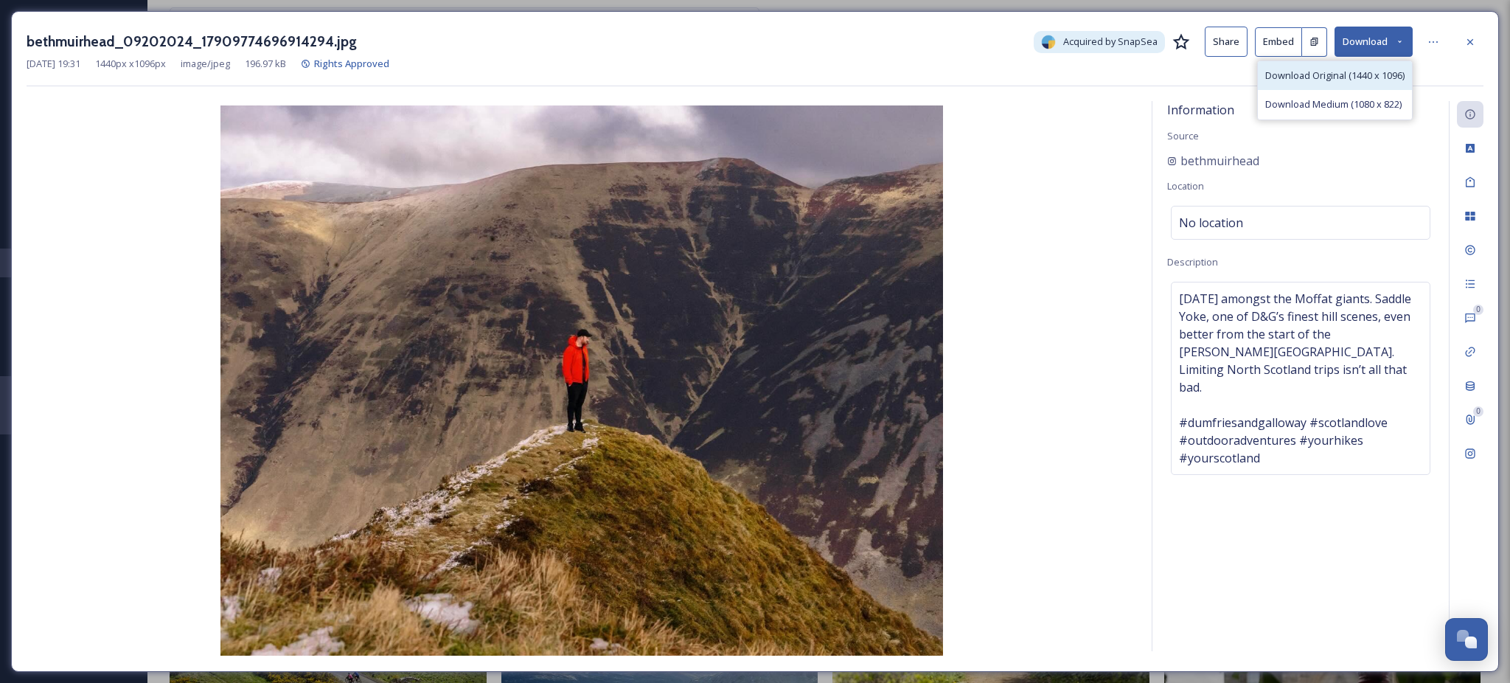
click at [1314, 79] on span "Download Original (1440 x 1096)" at bounding box center [1334, 76] width 139 height 14
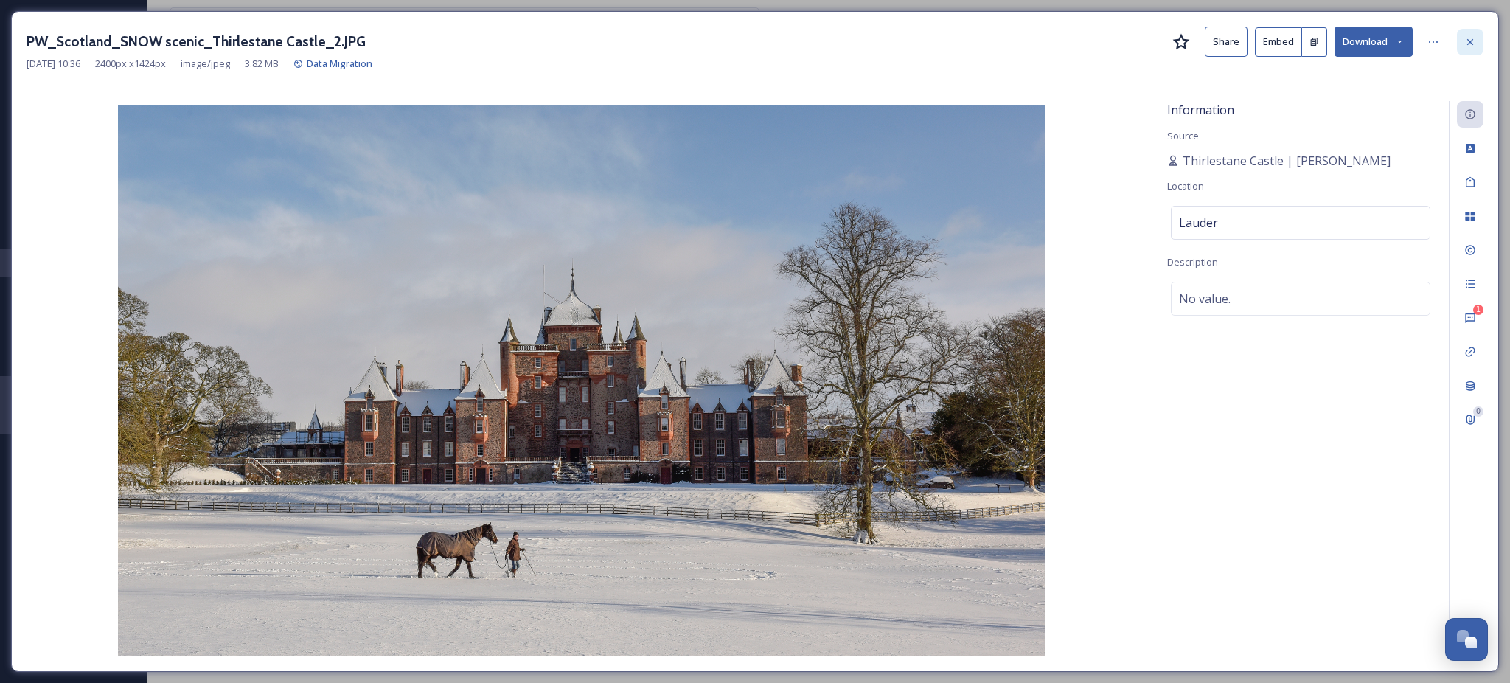
click at [1472, 30] on div at bounding box center [1470, 42] width 27 height 27
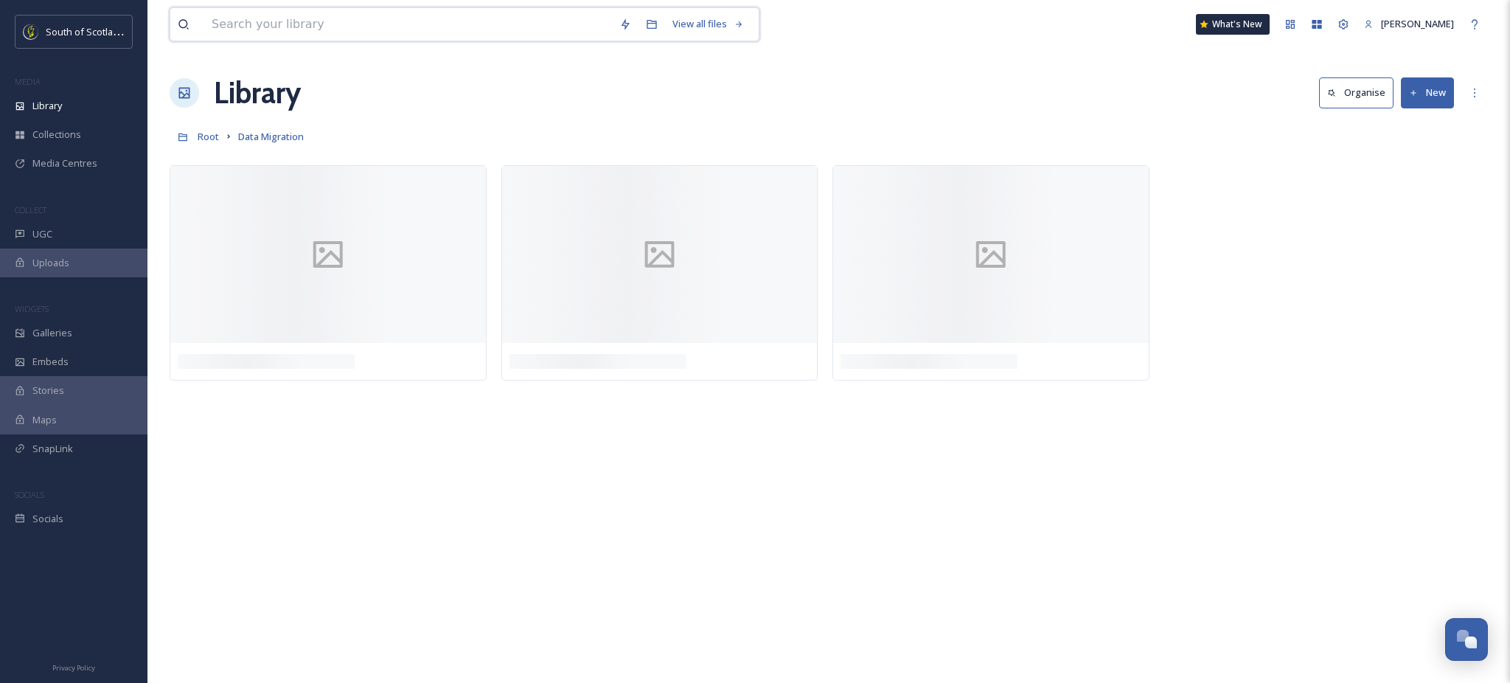
click at [549, 35] on input at bounding box center [408, 24] width 408 height 32
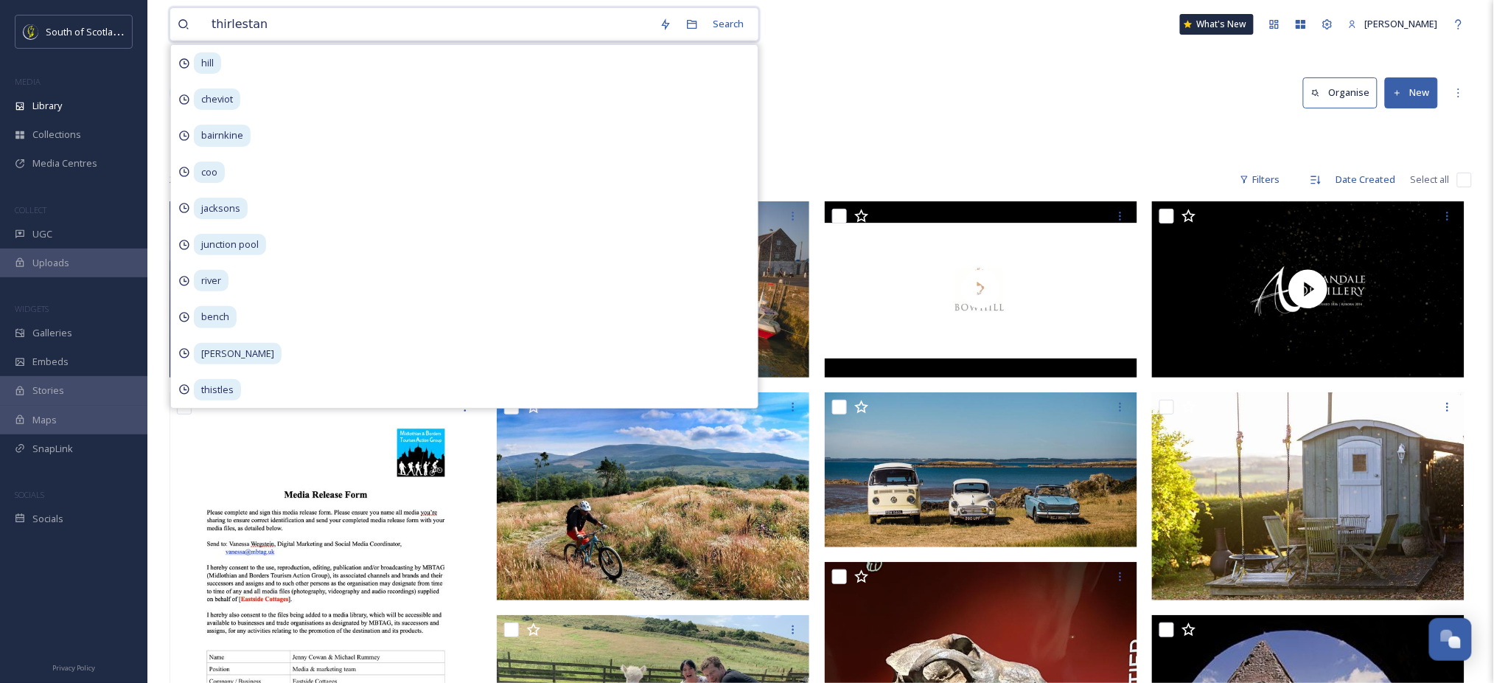
type input "thirlestane"
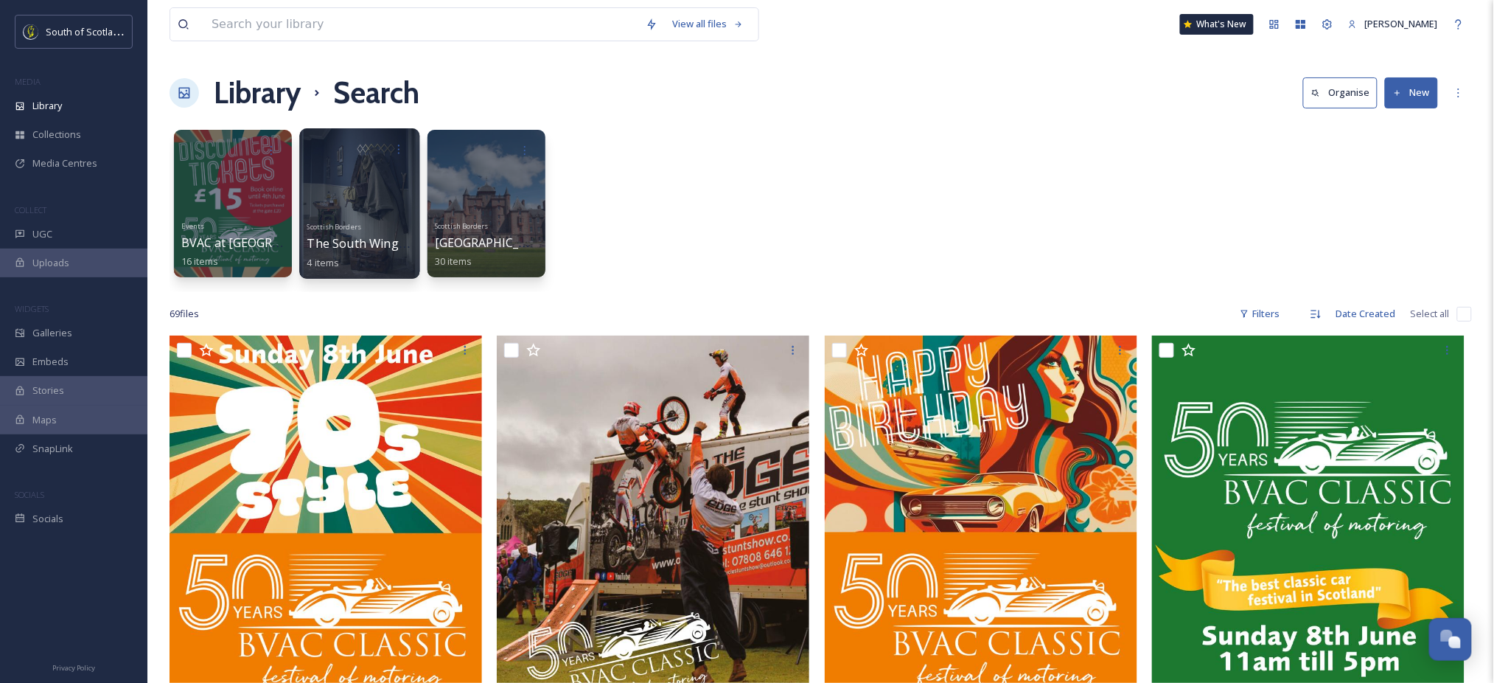
click at [368, 201] on div at bounding box center [359, 203] width 120 height 150
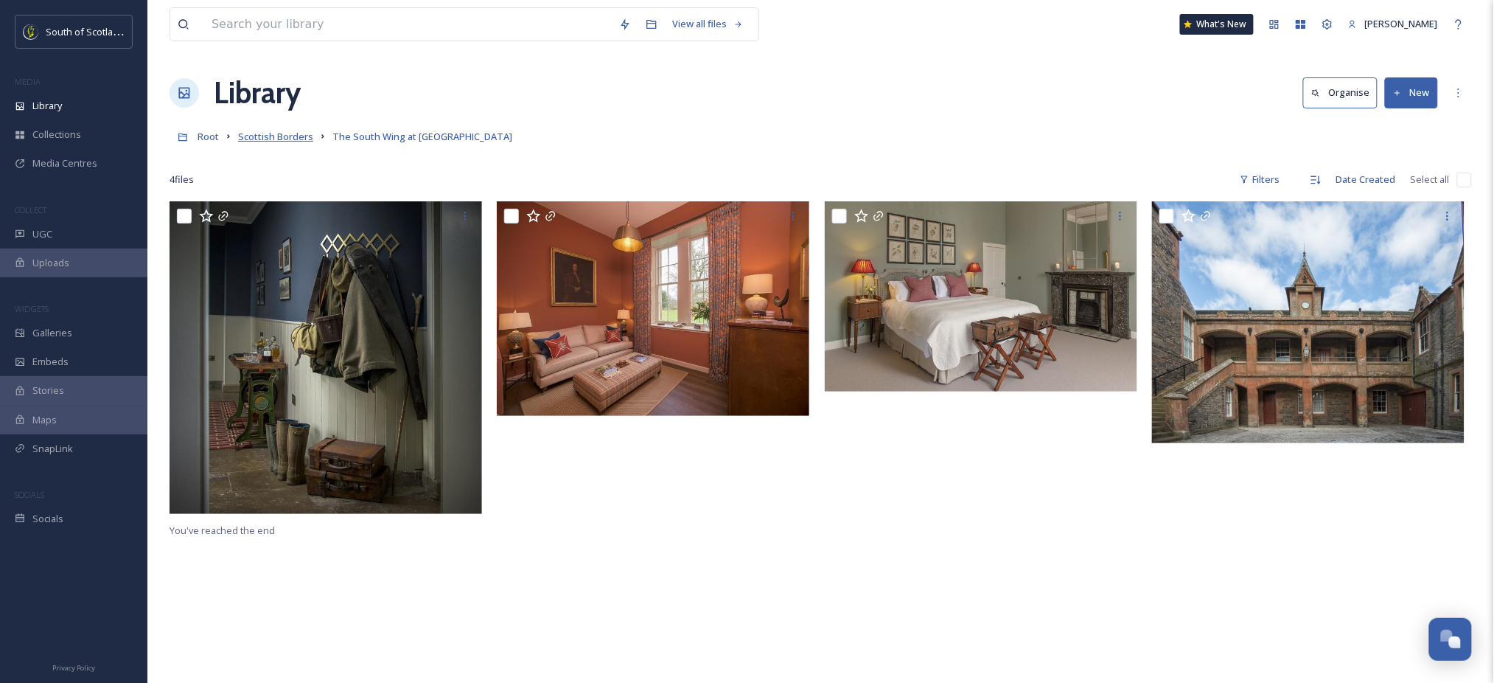
click at [291, 131] on span "Scottish Borders" at bounding box center [275, 136] width 75 height 13
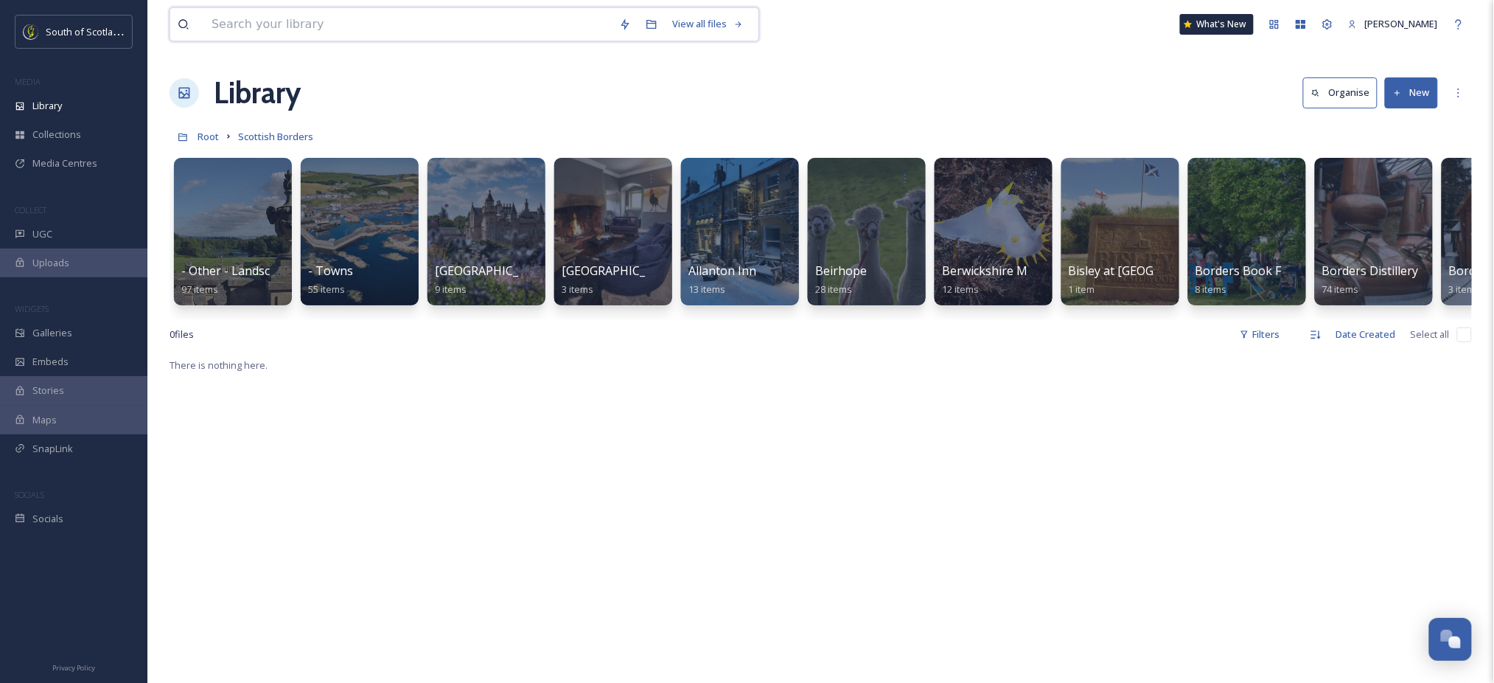
click at [411, 24] on input at bounding box center [408, 24] width 408 height 32
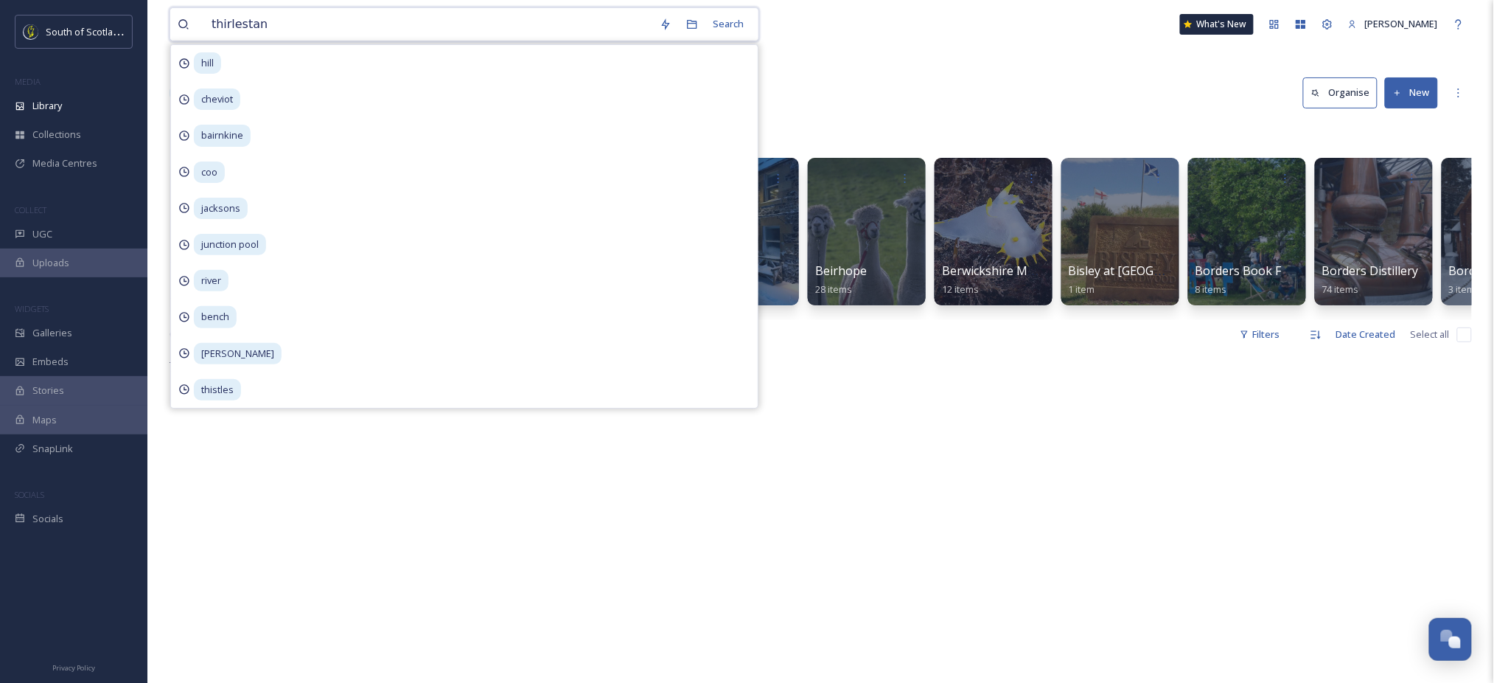
type input "thirlestane"
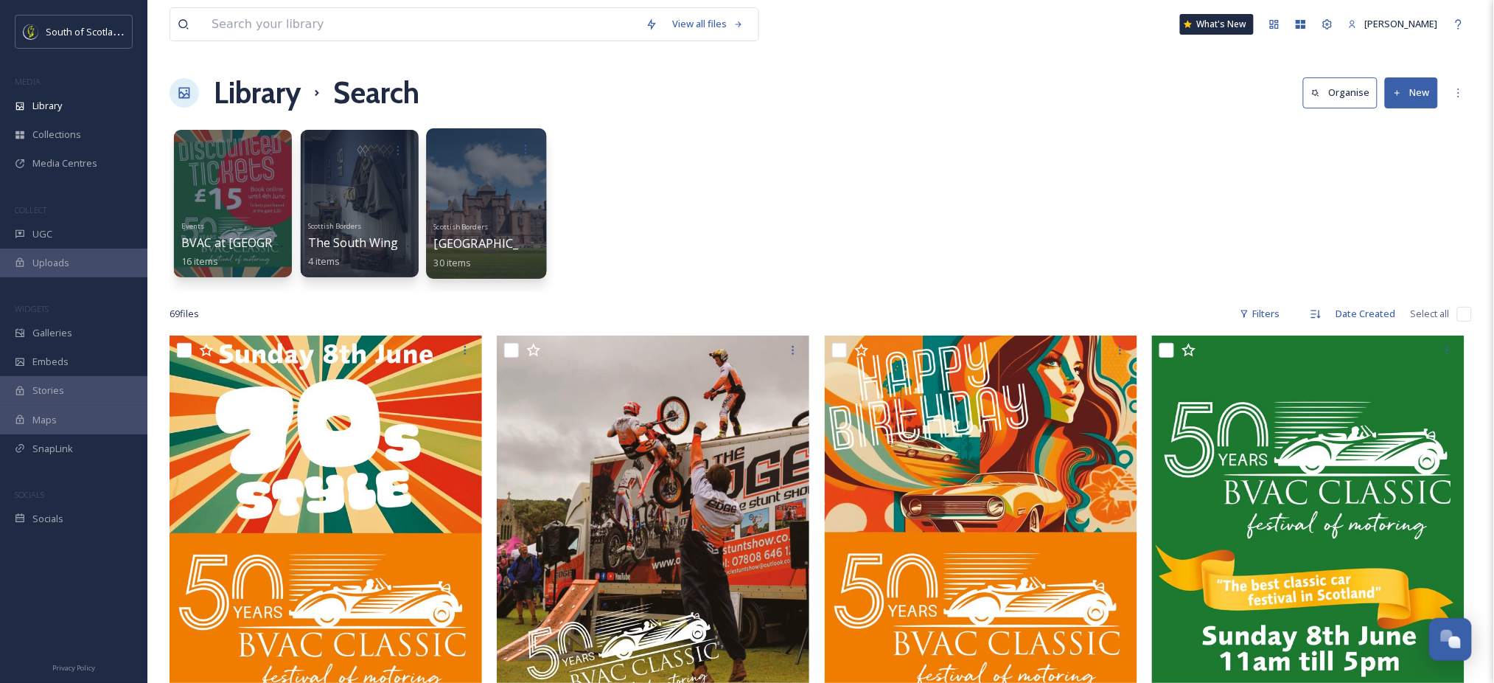
click at [470, 223] on span "Scottish Borders" at bounding box center [461, 226] width 54 height 10
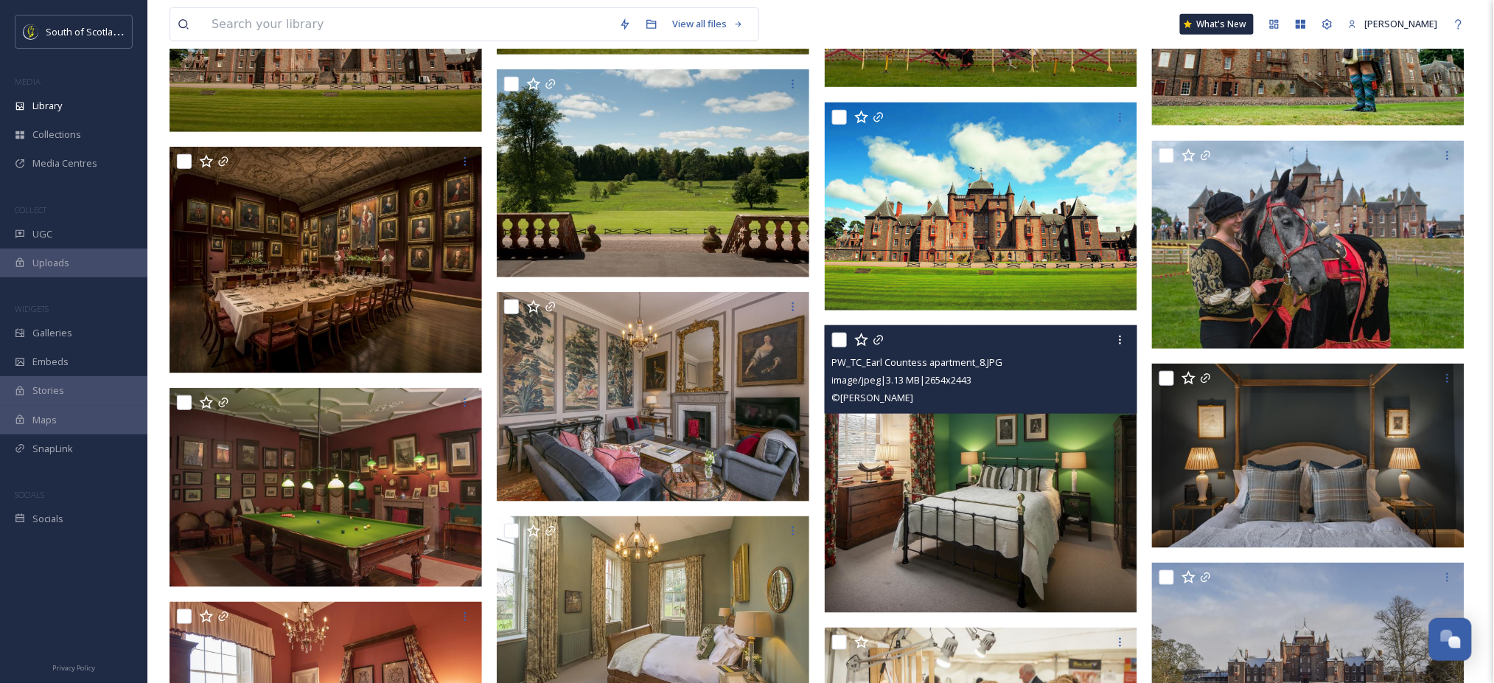
scroll to position [276, 0]
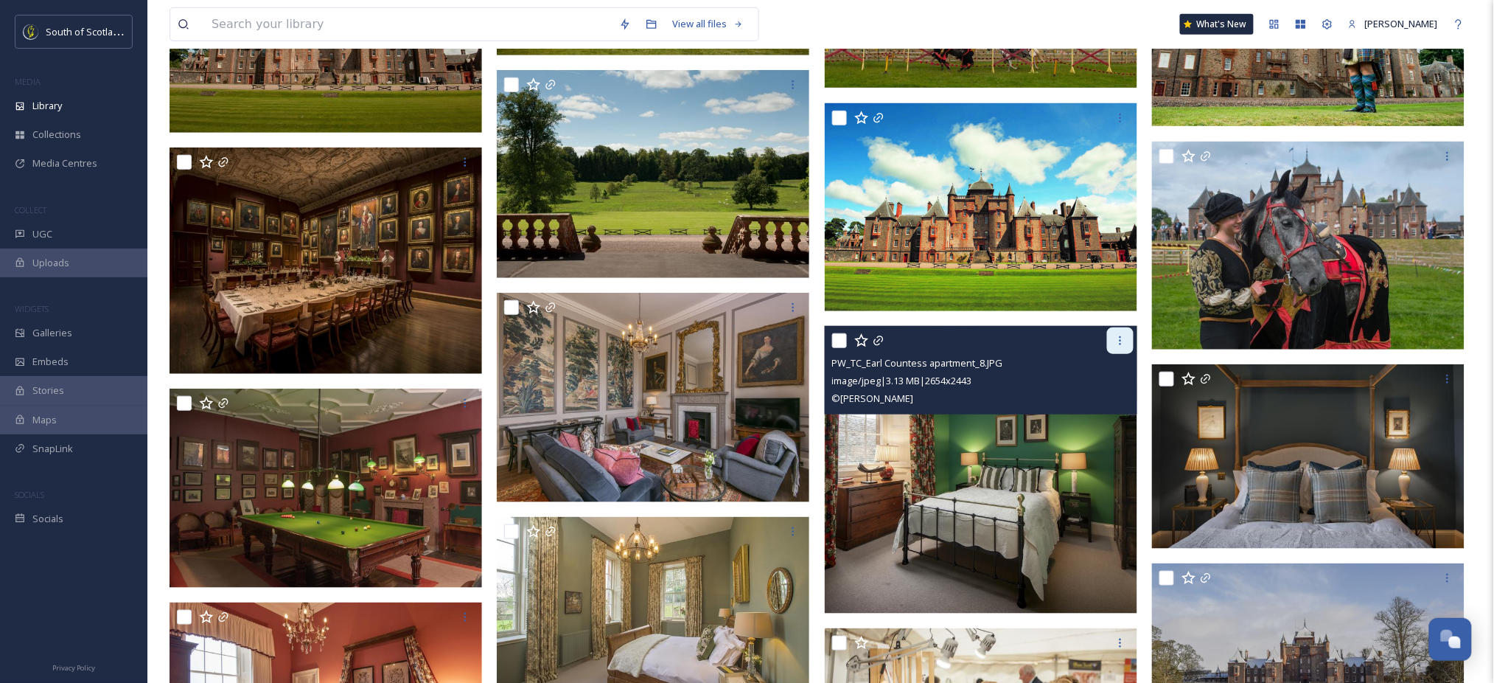
click at [1123, 341] on icon at bounding box center [1121, 341] width 12 height 12
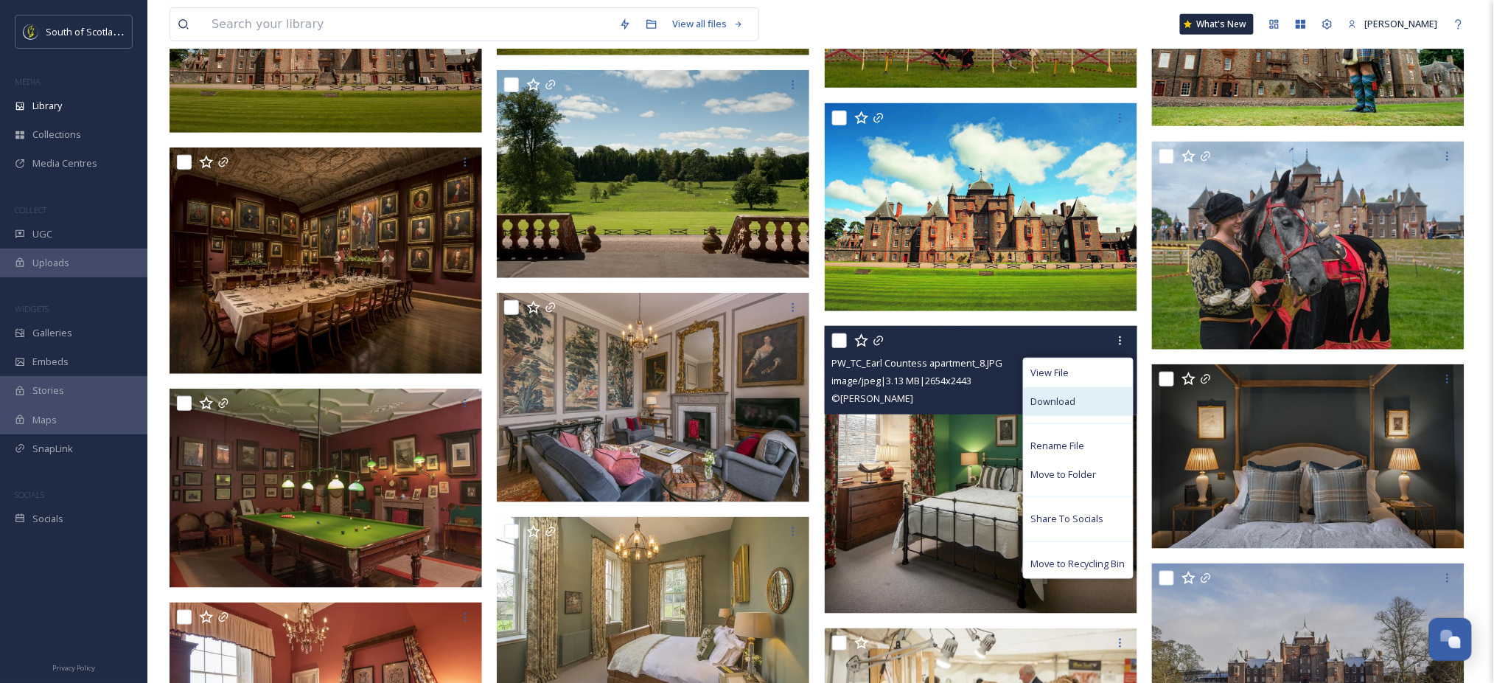
click at [1082, 401] on div "Download" at bounding box center [1078, 401] width 109 height 29
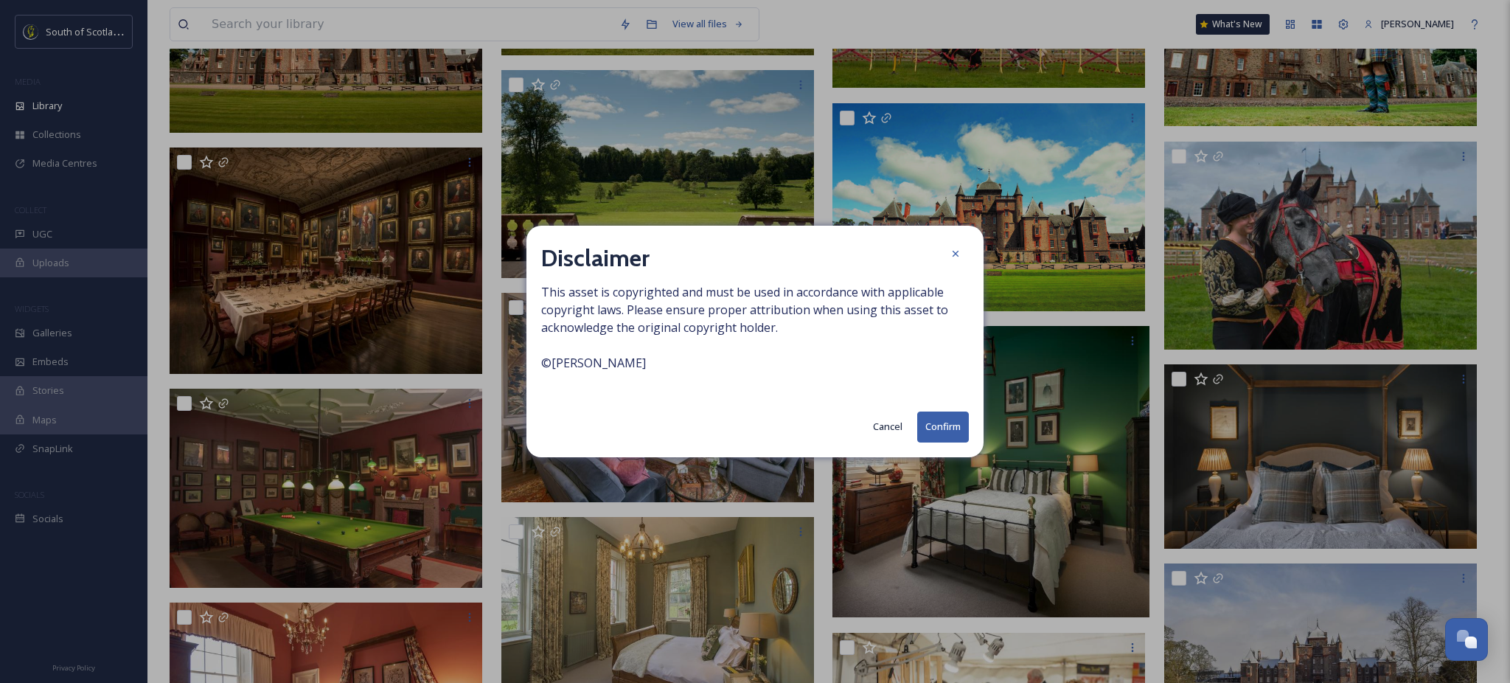
click at [941, 425] on button "Confirm" at bounding box center [943, 426] width 52 height 30
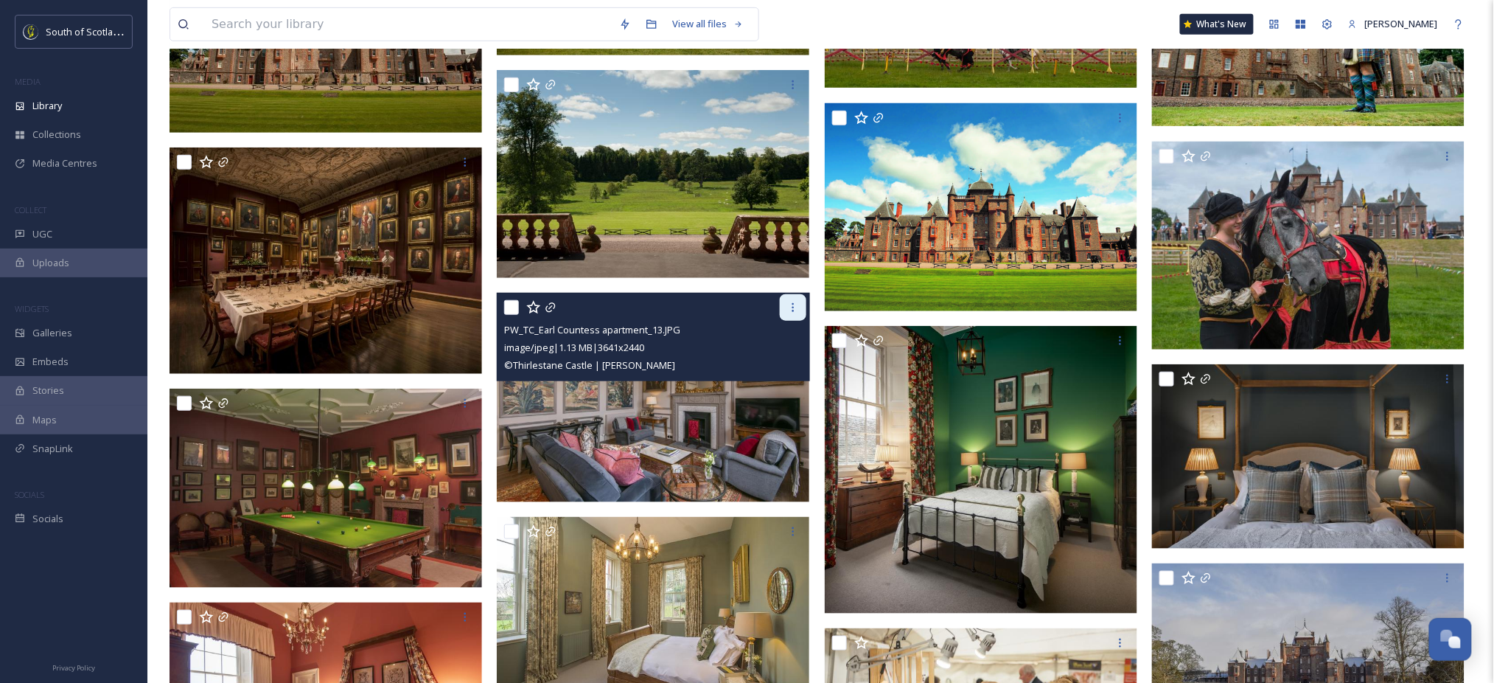
click at [787, 305] on icon at bounding box center [793, 308] width 12 height 12
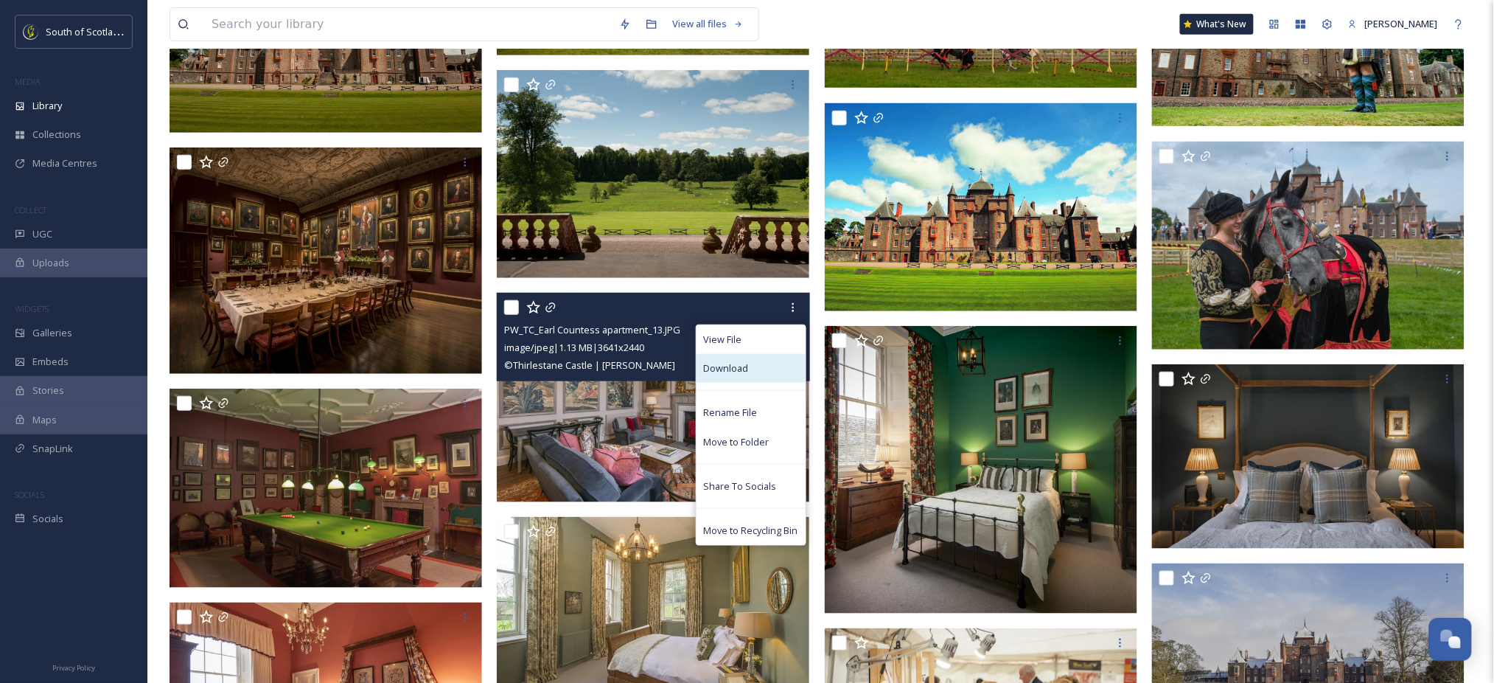
click at [746, 371] on span "Download" at bounding box center [726, 368] width 45 height 14
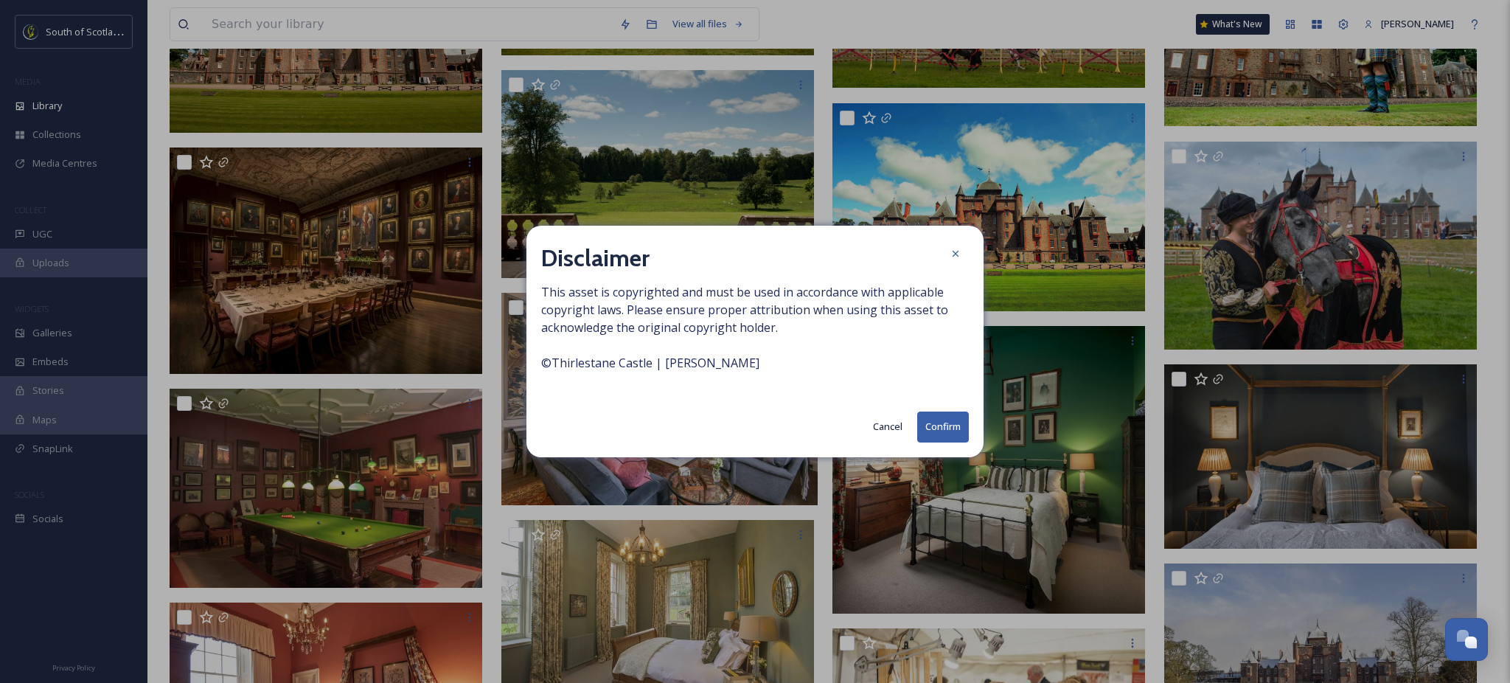
click at [938, 432] on button "Confirm" at bounding box center [943, 426] width 52 height 30
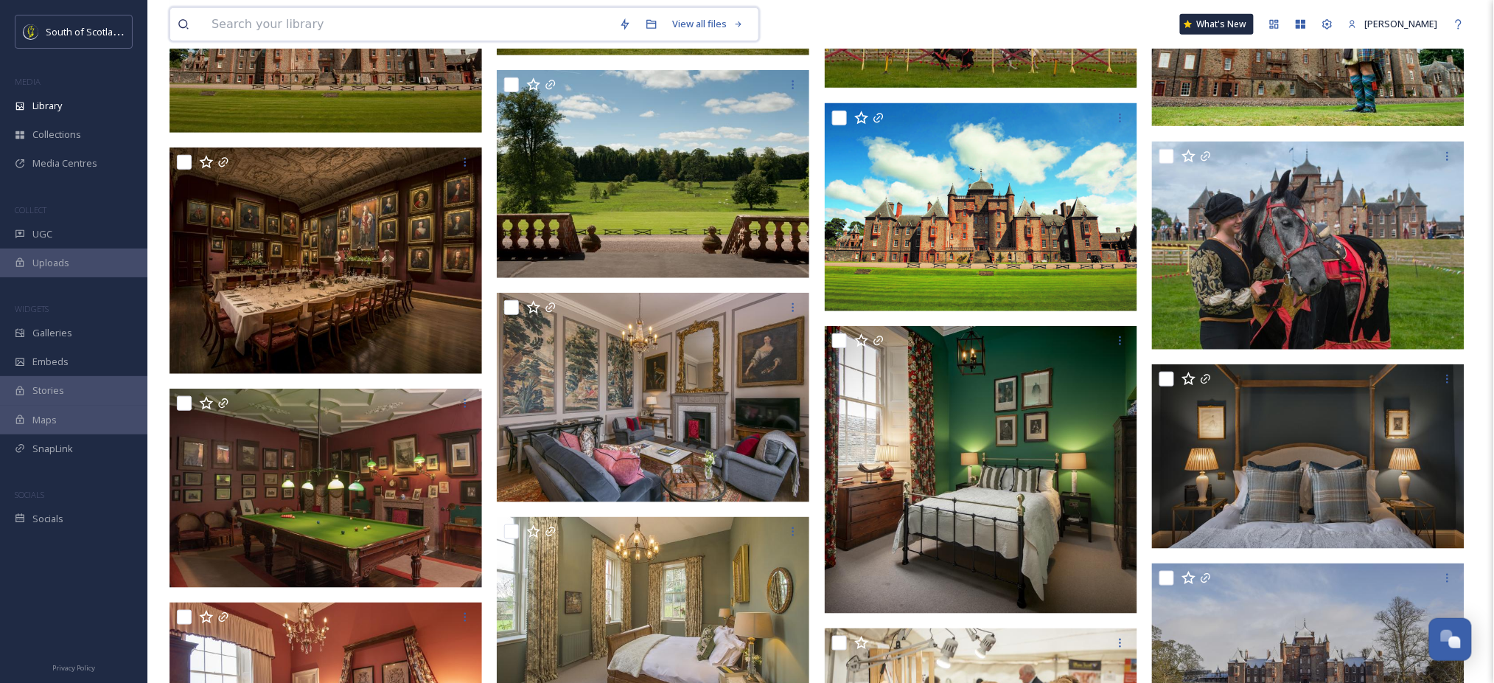
click at [476, 20] on input at bounding box center [408, 24] width 408 height 32
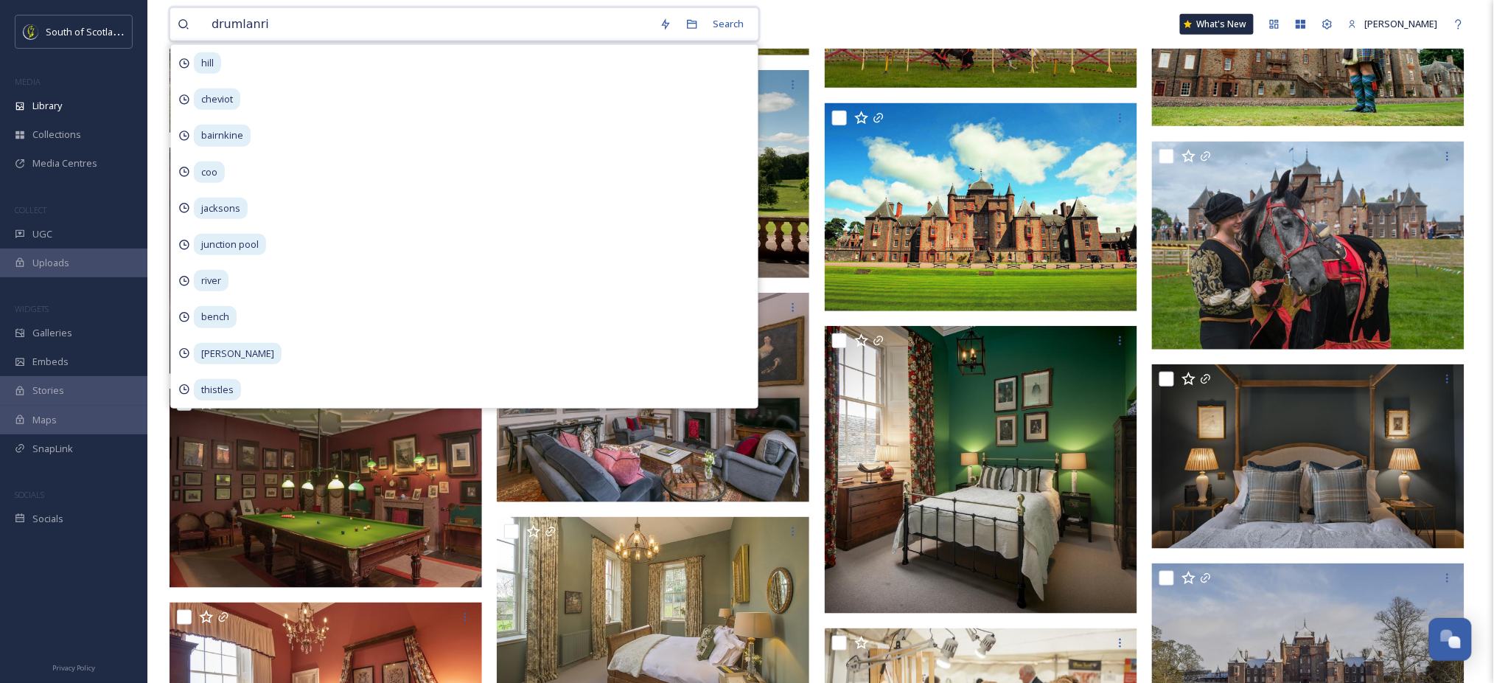
type input "drumlanrig"
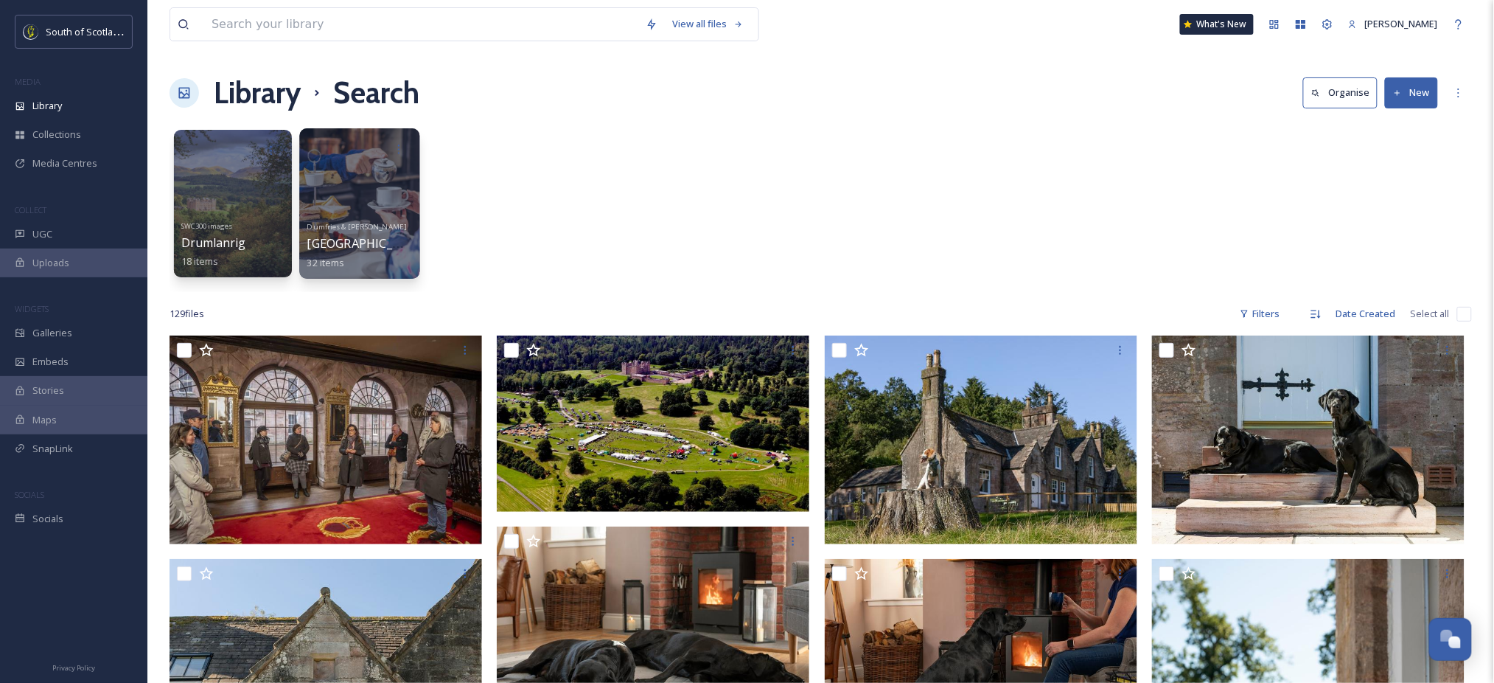
click at [387, 232] on div "Dumfries & Galloway Drumlanrig Castle 32 items" at bounding box center [359, 243] width 105 height 55
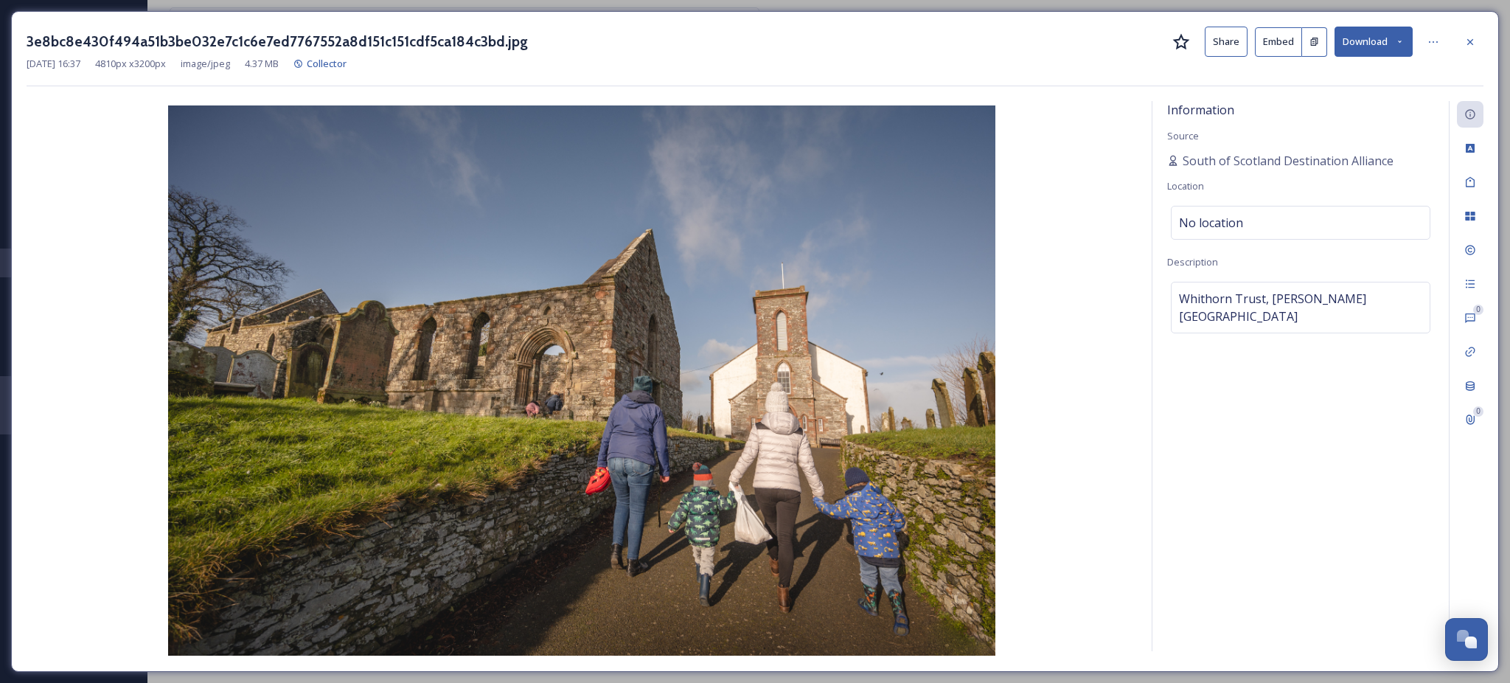
click at [1392, 41] on button "Download" at bounding box center [1373, 42] width 78 height 30
click at [1346, 98] on span "Download Large (2000 x 1331)" at bounding box center [1330, 104] width 130 height 14
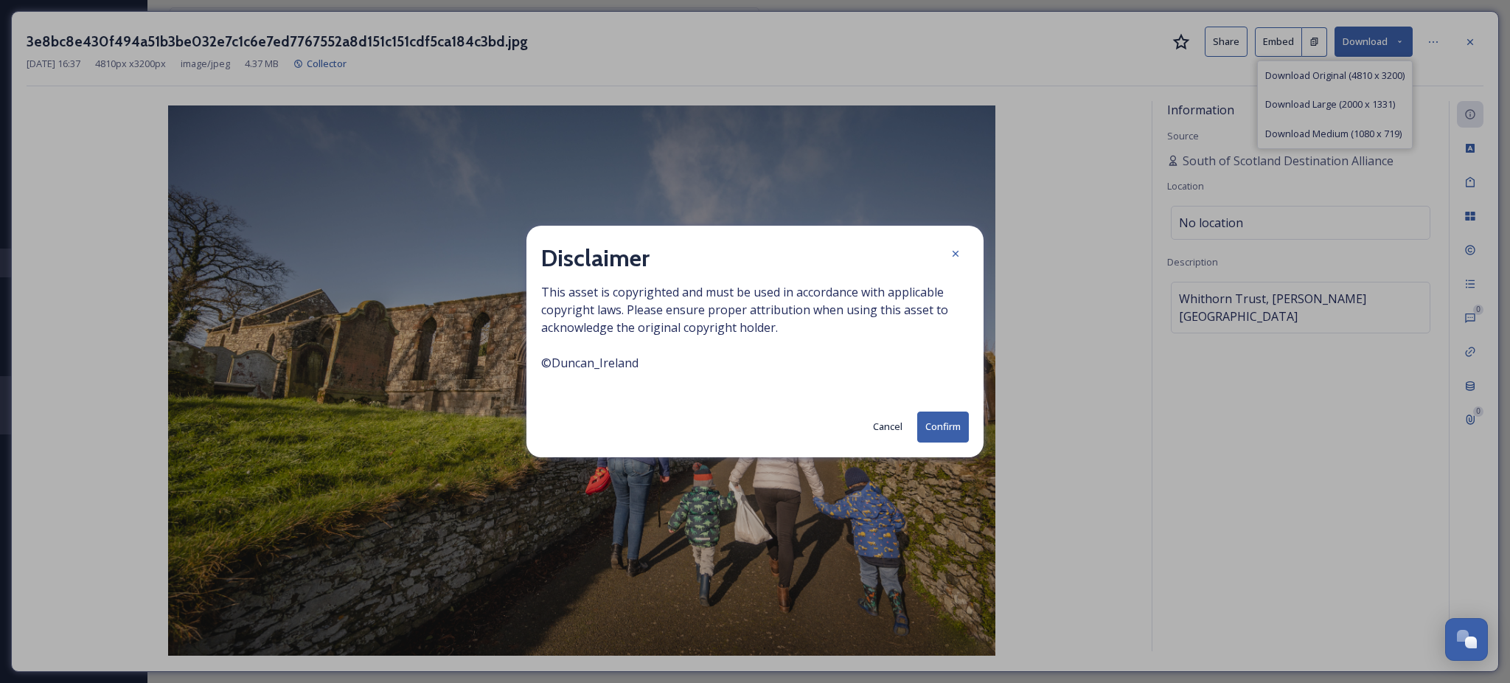
click at [939, 434] on button "Confirm" at bounding box center [943, 426] width 52 height 30
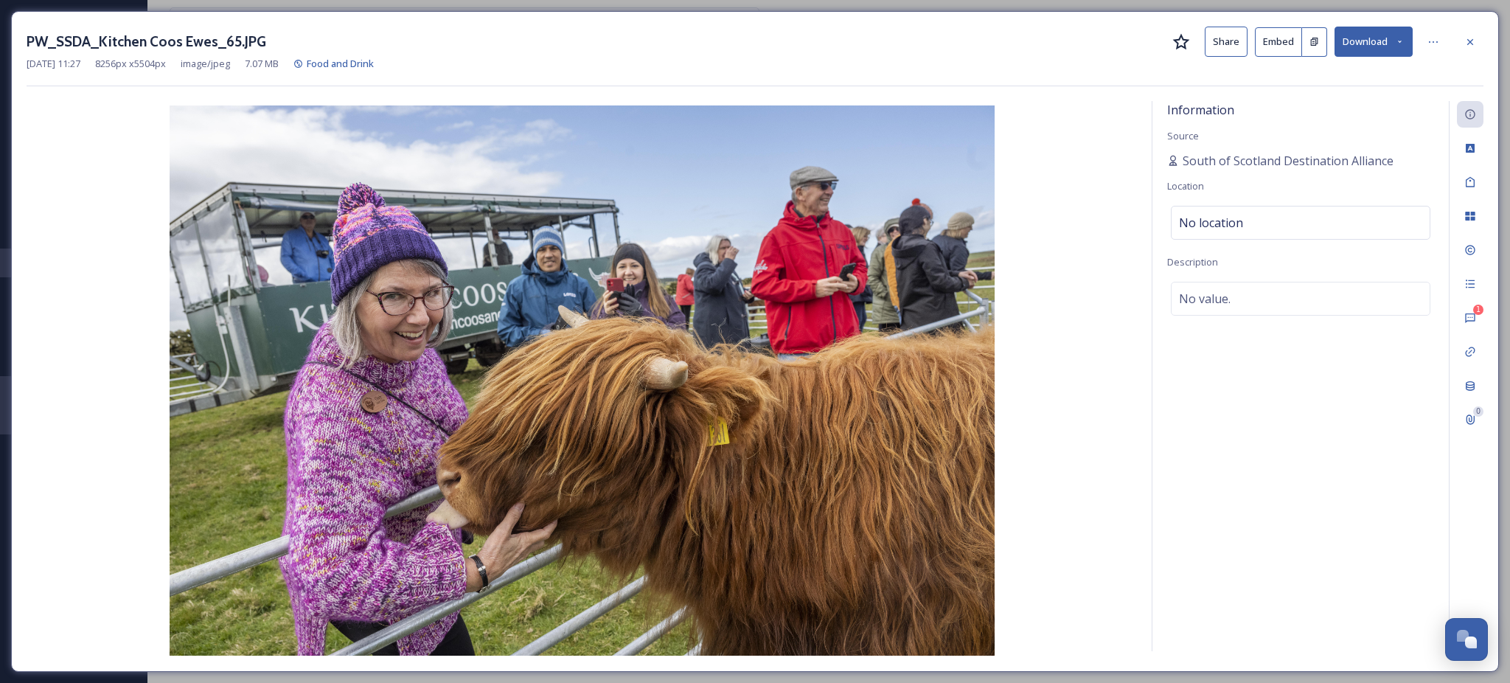
click at [1389, 43] on button "Download" at bounding box center [1373, 42] width 78 height 30
click at [1343, 96] on div "Download Large (2000 x 1333)" at bounding box center [1335, 104] width 154 height 29
click at [1477, 49] on div at bounding box center [1470, 42] width 27 height 27
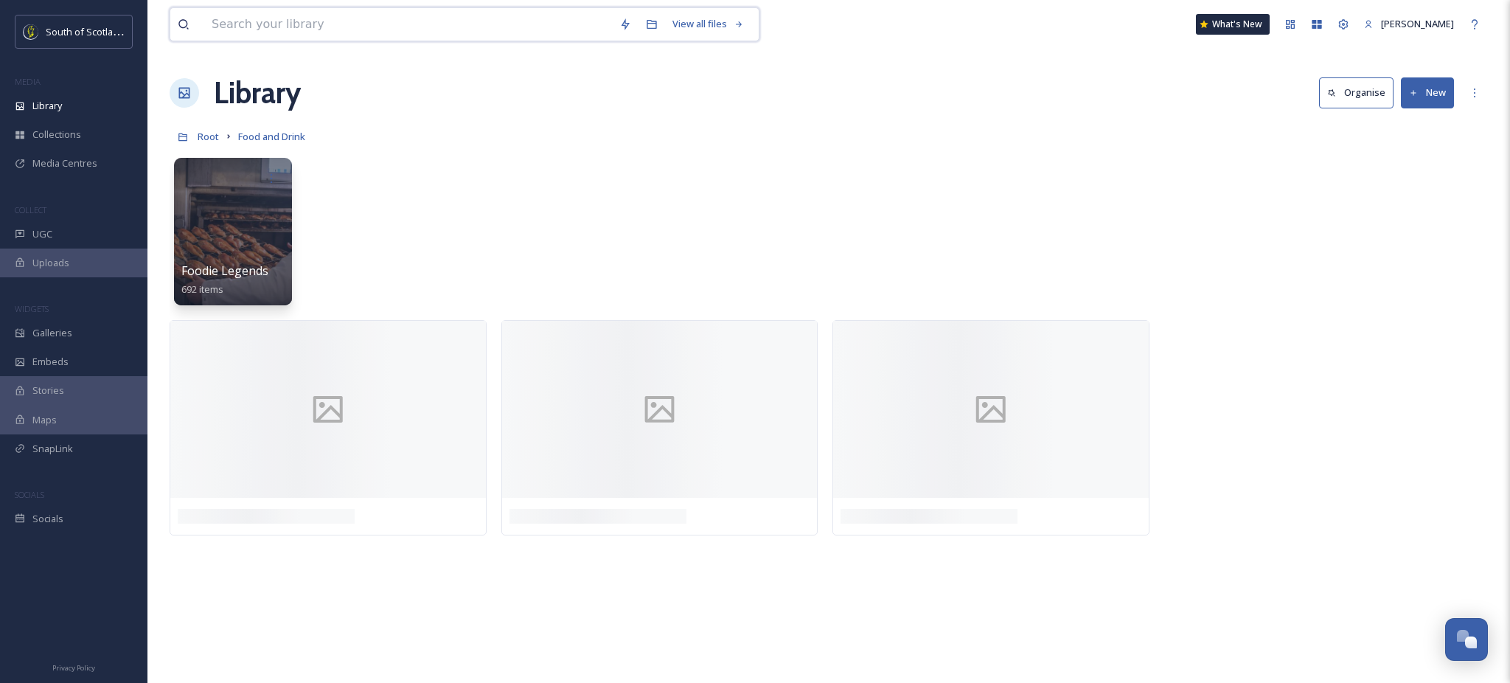
click at [524, 18] on input at bounding box center [408, 24] width 408 height 32
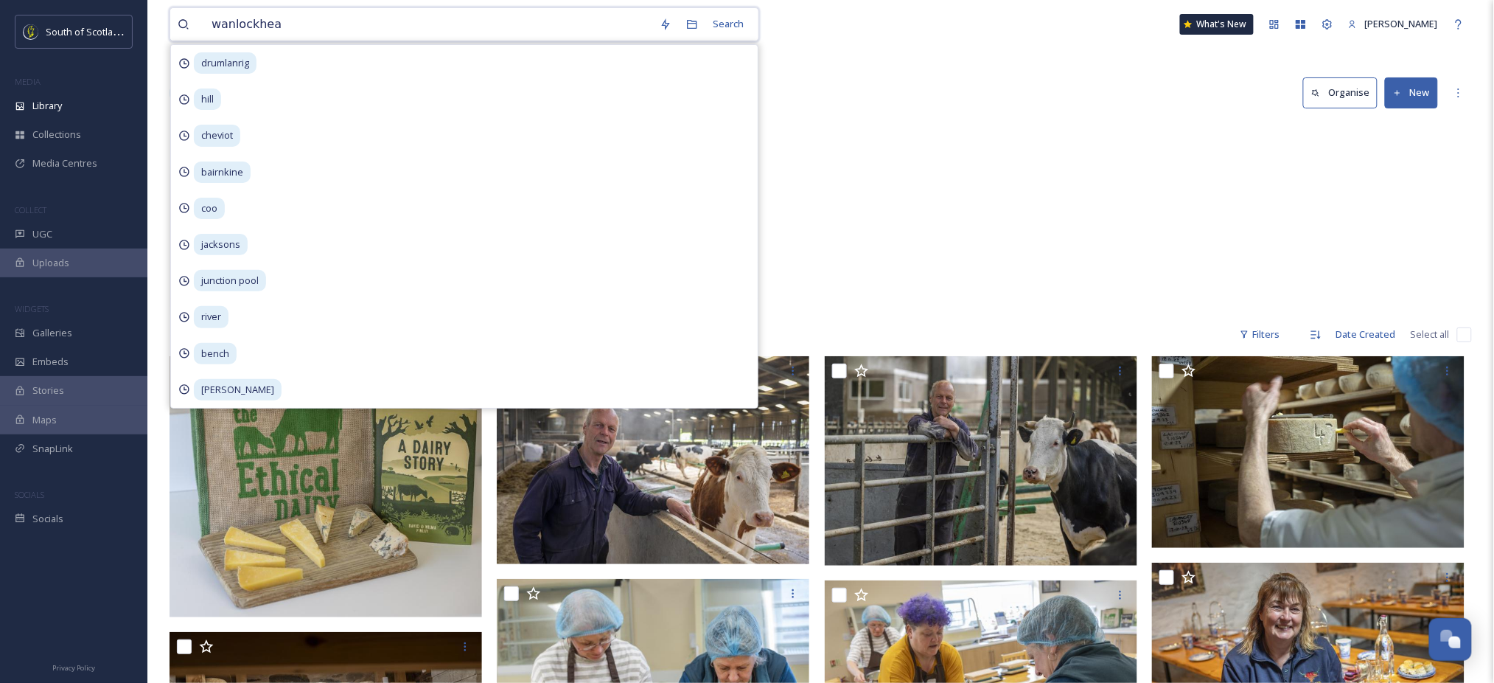
type input "wanlockhead"
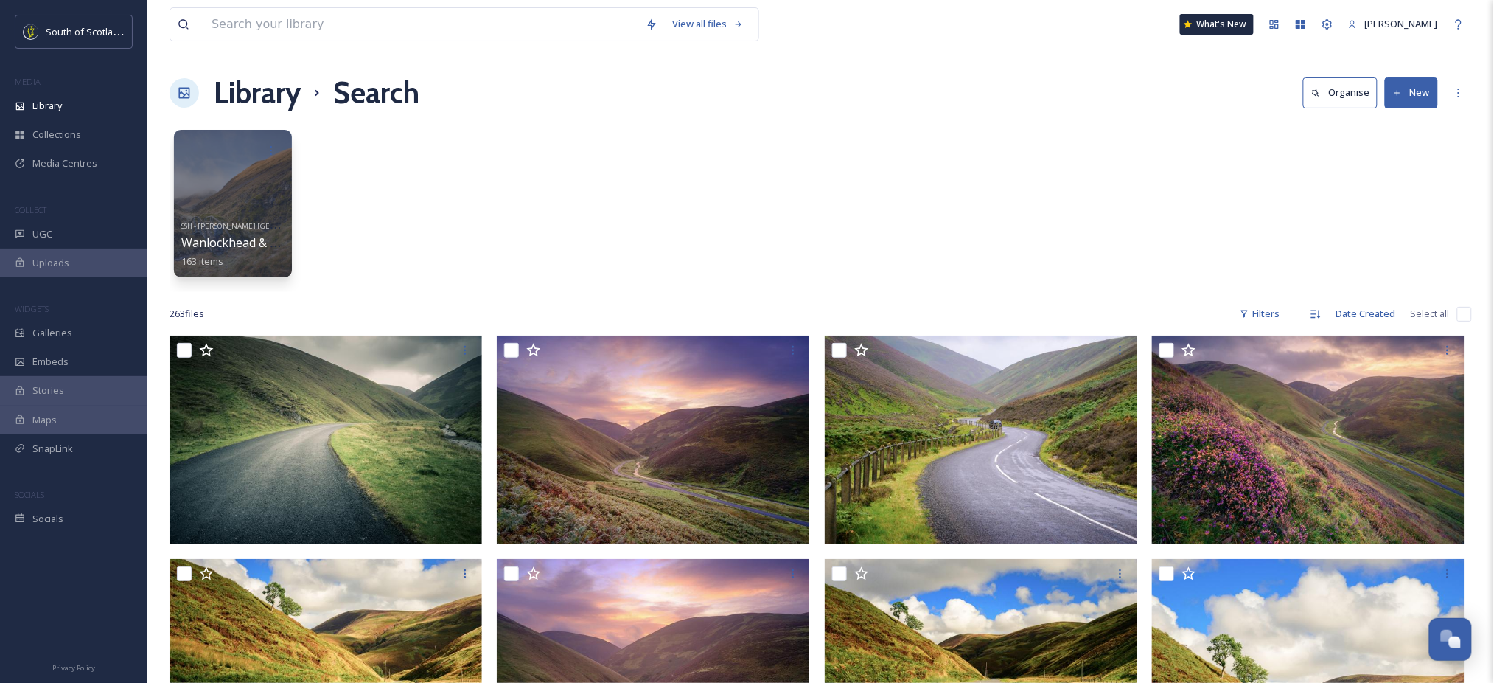
scroll to position [1, 0]
click at [417, 24] on input at bounding box center [421, 24] width 434 height 32
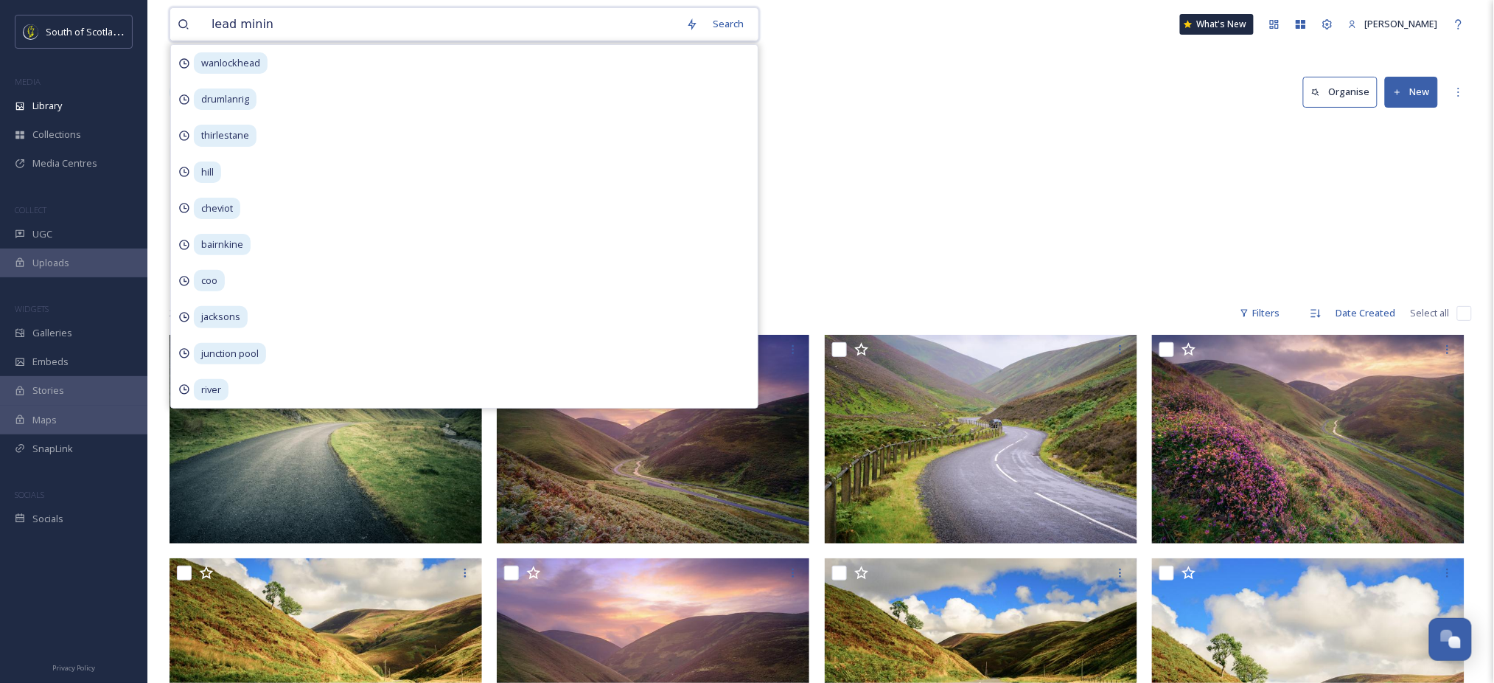
type input "lead mining"
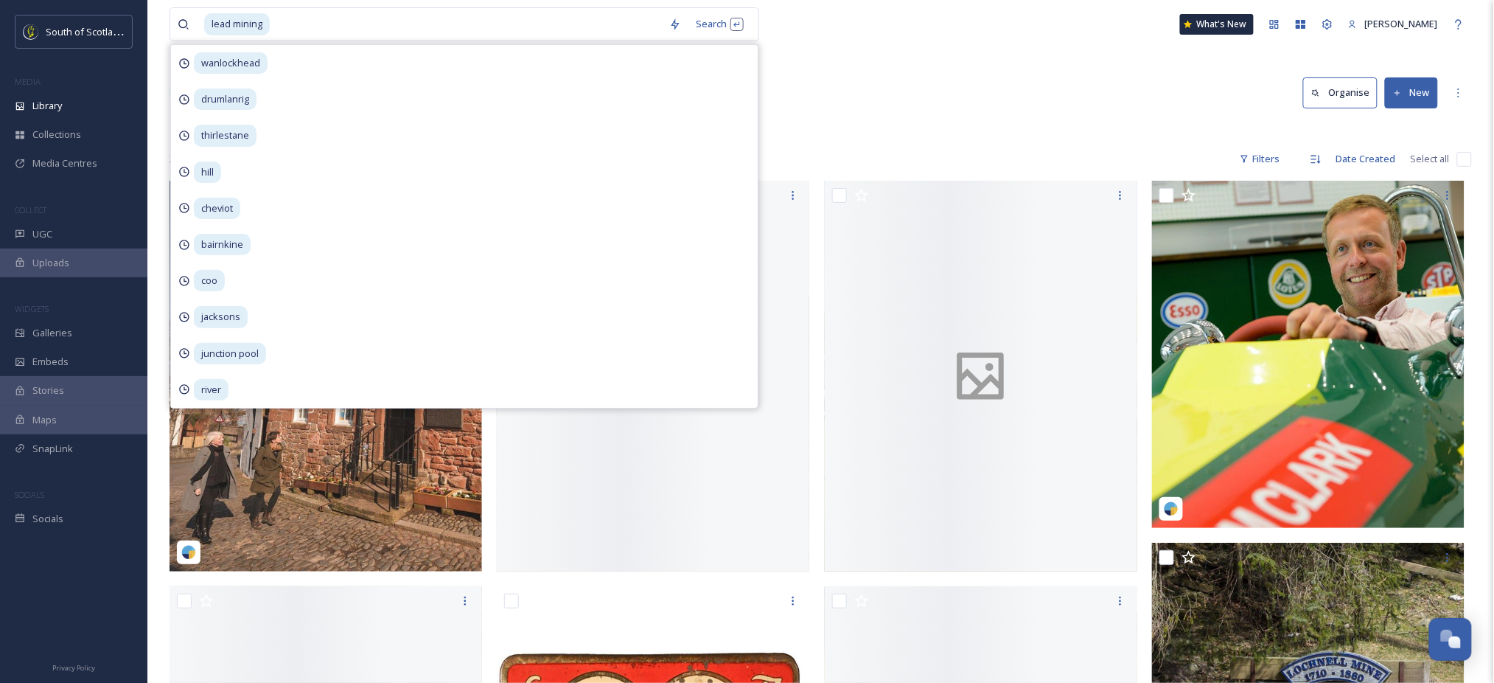
click at [950, 86] on div "Library Search Organise New" at bounding box center [821, 93] width 1303 height 44
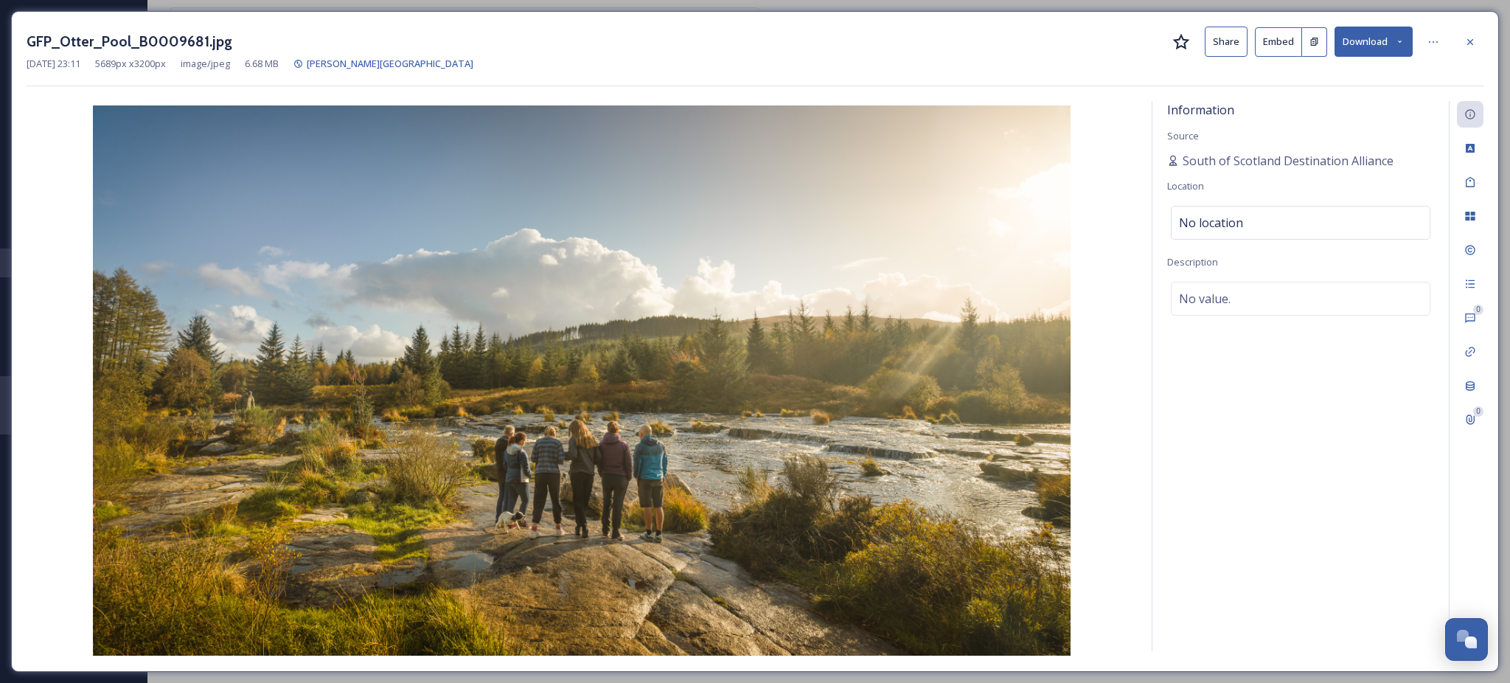
click at [1383, 47] on button "Download" at bounding box center [1373, 42] width 78 height 30
click at [1315, 106] on span "Download Large (2000 x 1125)" at bounding box center [1330, 104] width 130 height 14
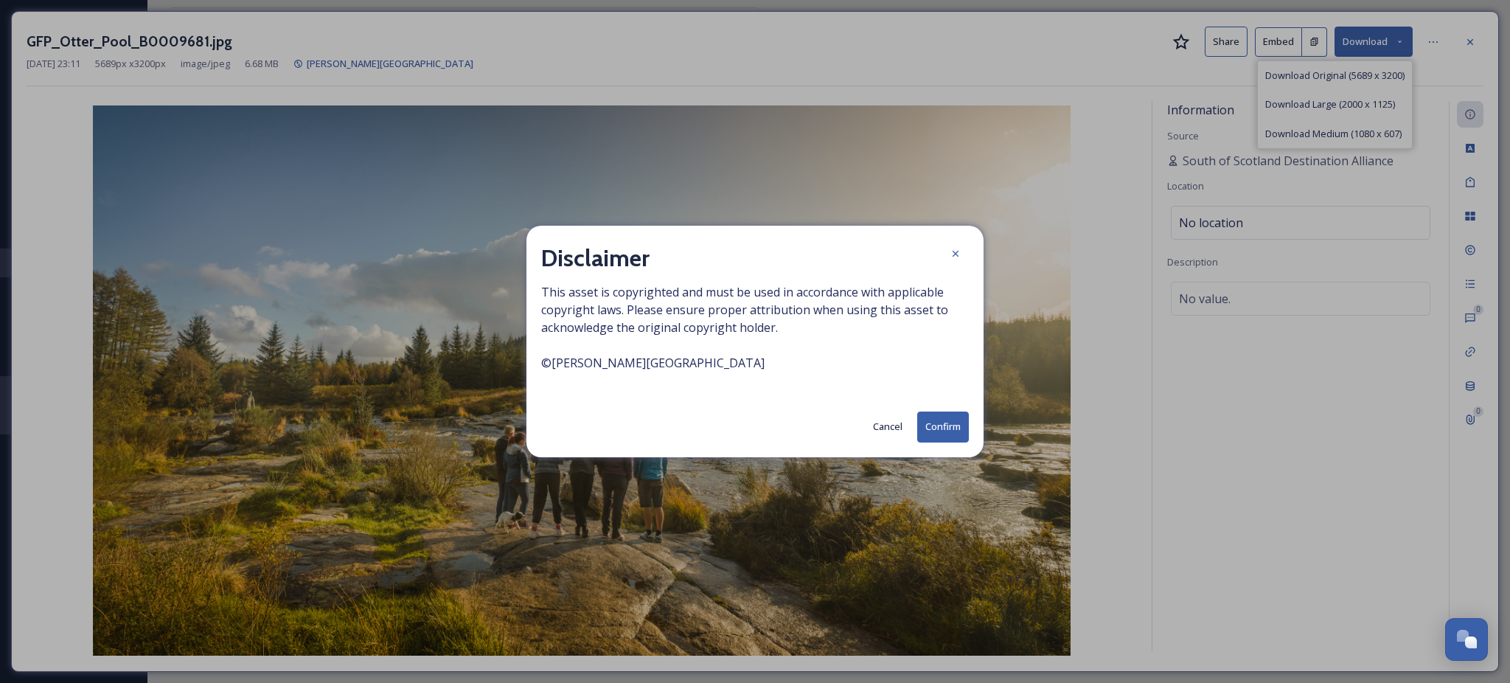
click at [944, 428] on button "Confirm" at bounding box center [943, 426] width 52 height 30
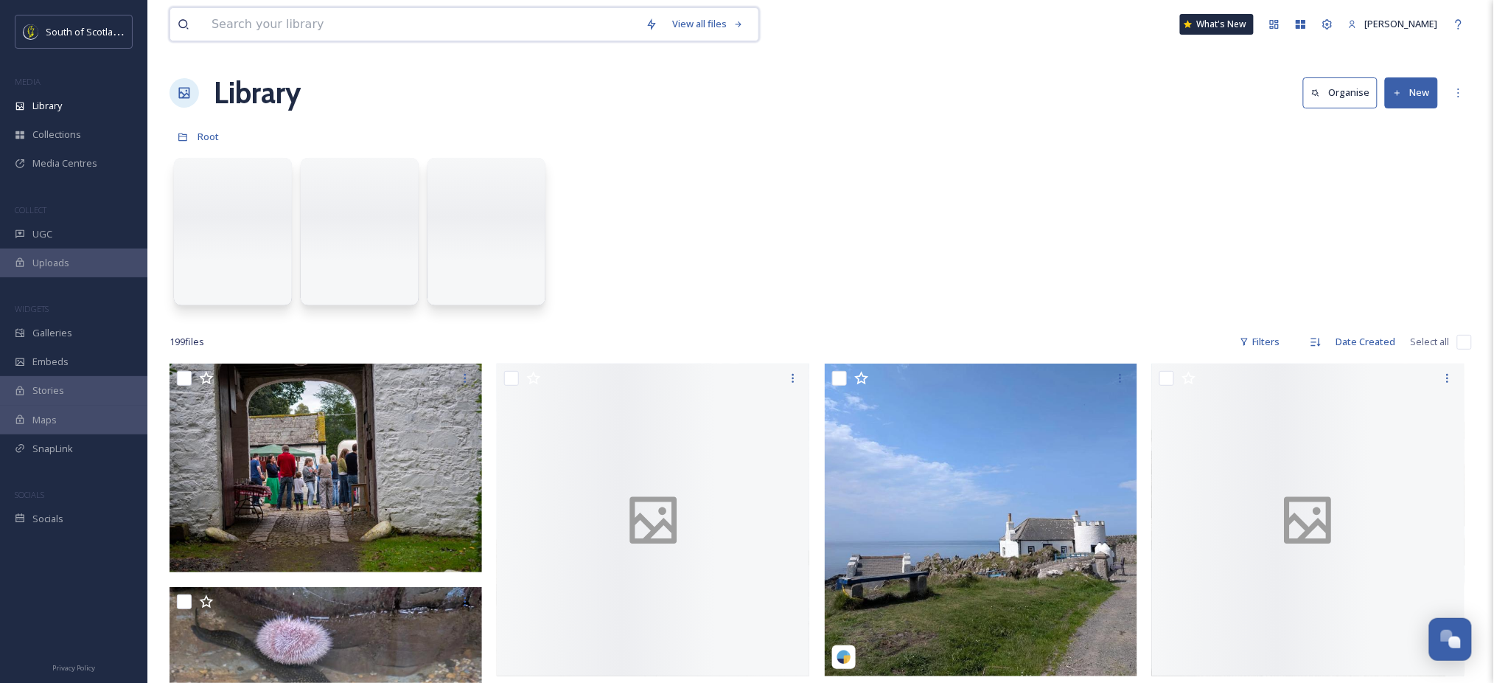
click at [484, 18] on input at bounding box center [421, 24] width 434 height 32
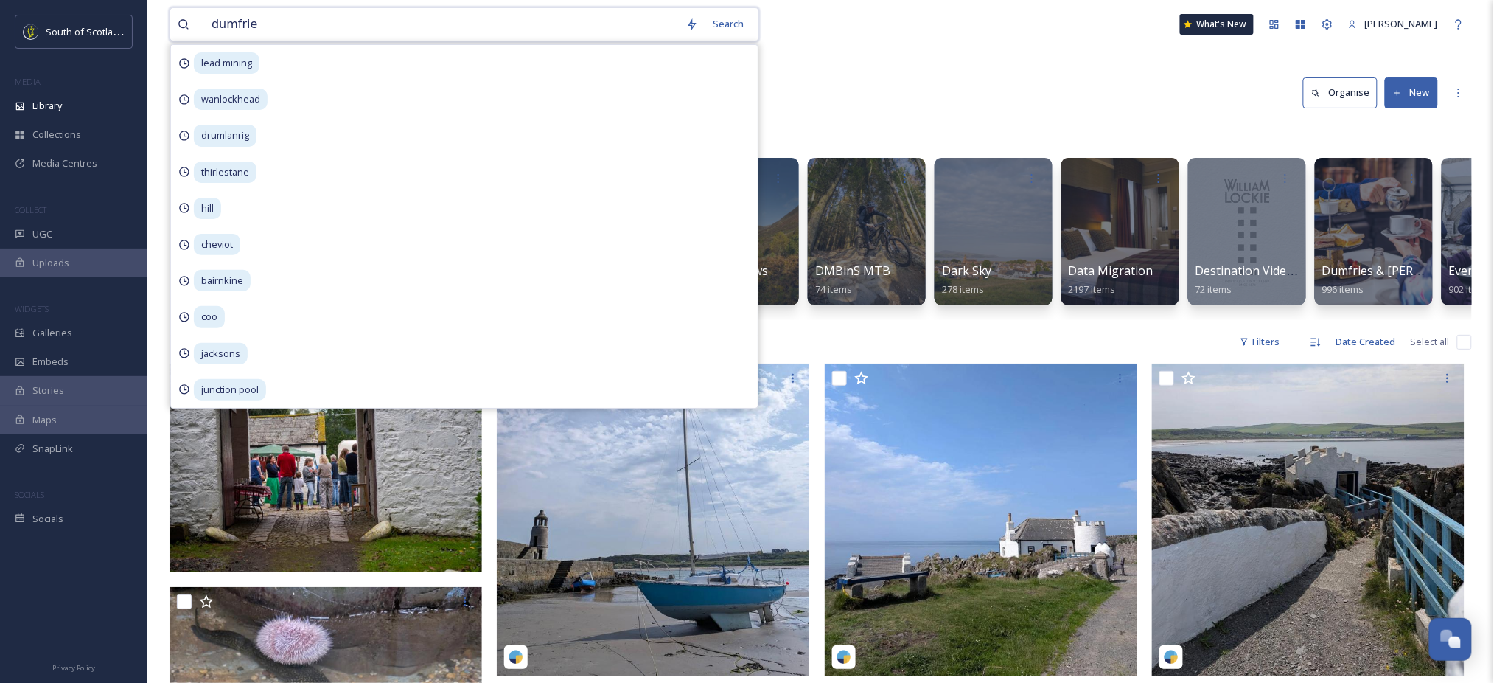
type input "dumfries"
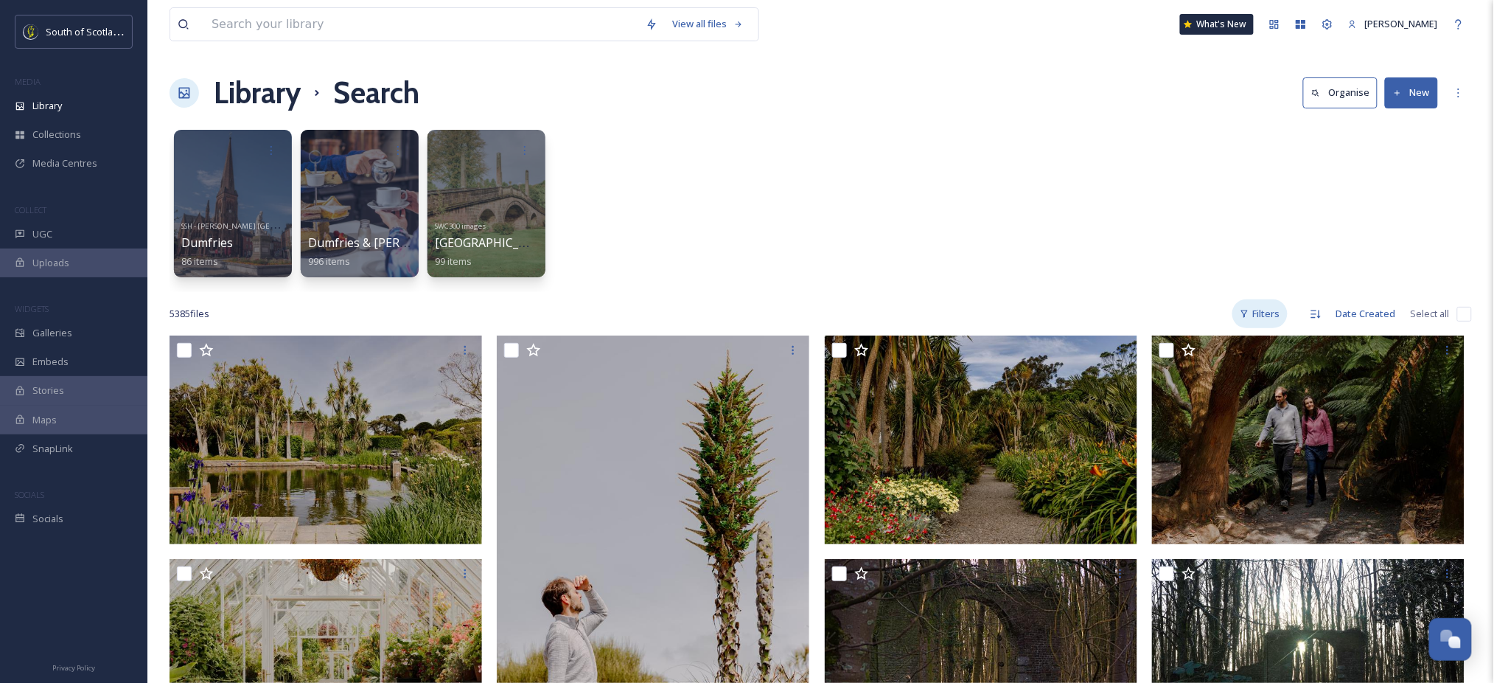
click at [1274, 304] on div "Filters" at bounding box center [1260, 313] width 55 height 29
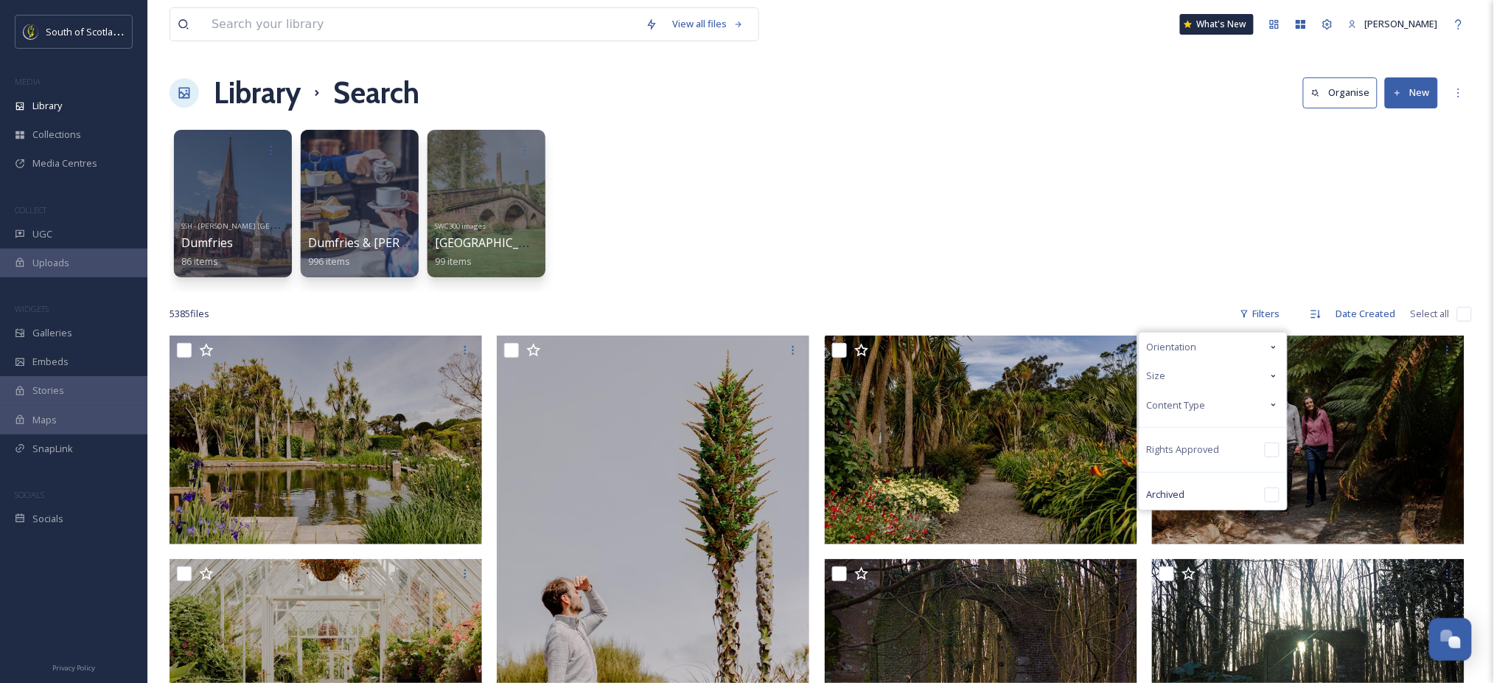
click at [1200, 408] on span "Content Type" at bounding box center [1176, 405] width 59 height 14
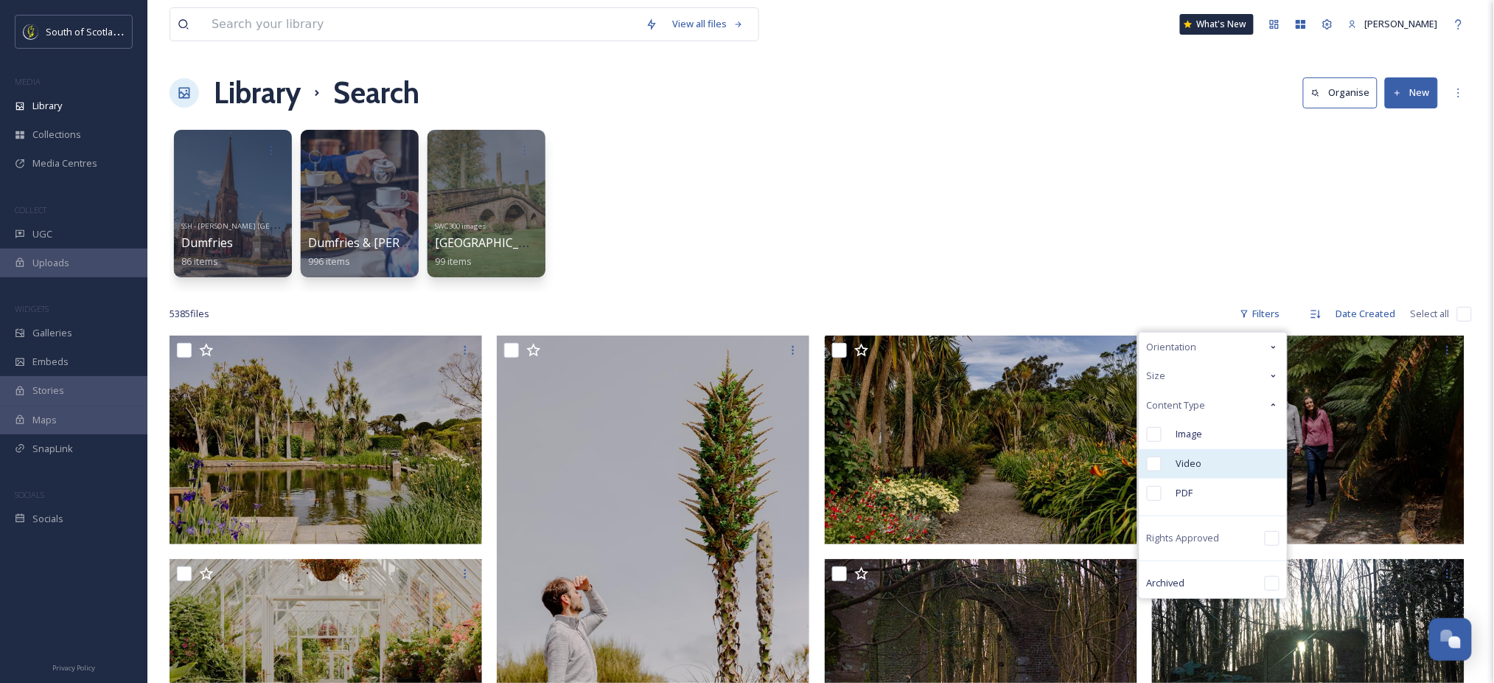
click at [1190, 459] on span "Video" at bounding box center [1190, 463] width 26 height 14
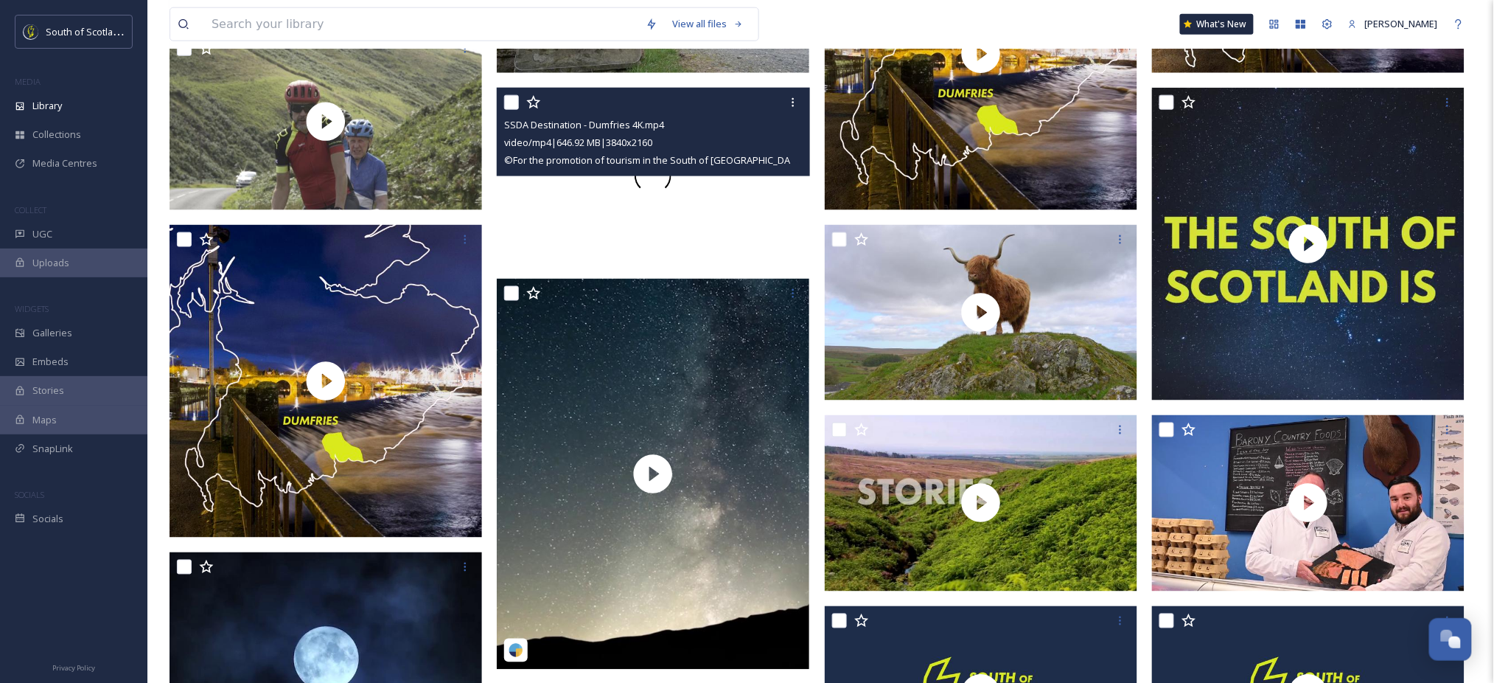
scroll to position [630, 0]
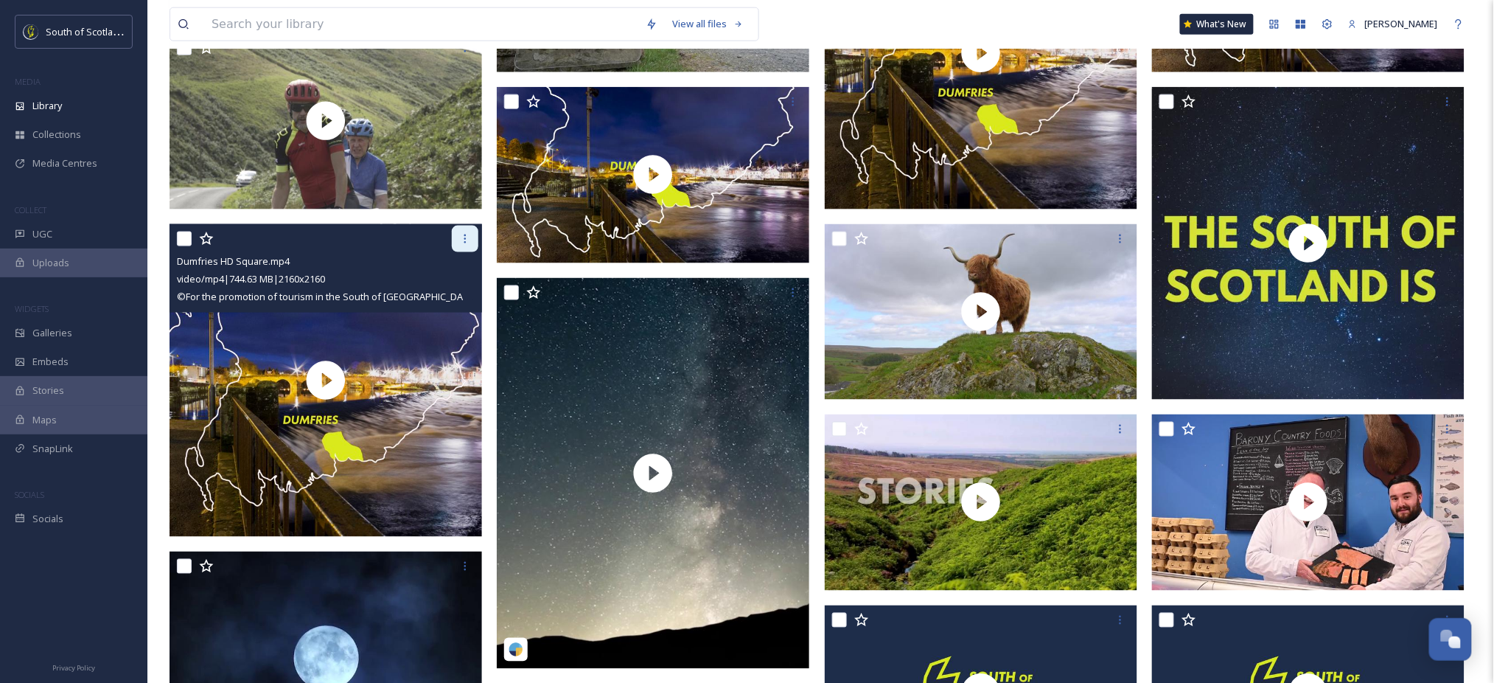
click at [468, 242] on icon at bounding box center [465, 239] width 12 height 12
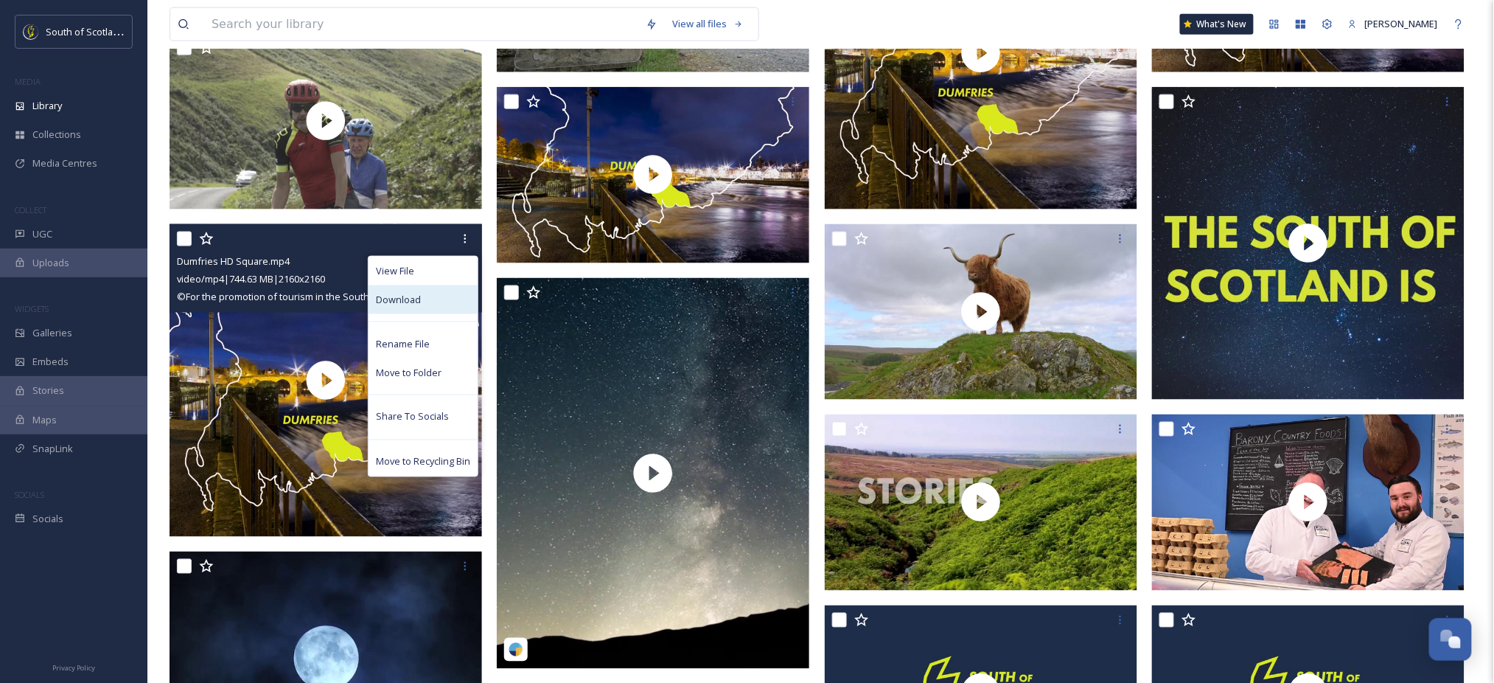
click at [428, 289] on div "Download" at bounding box center [423, 299] width 109 height 29
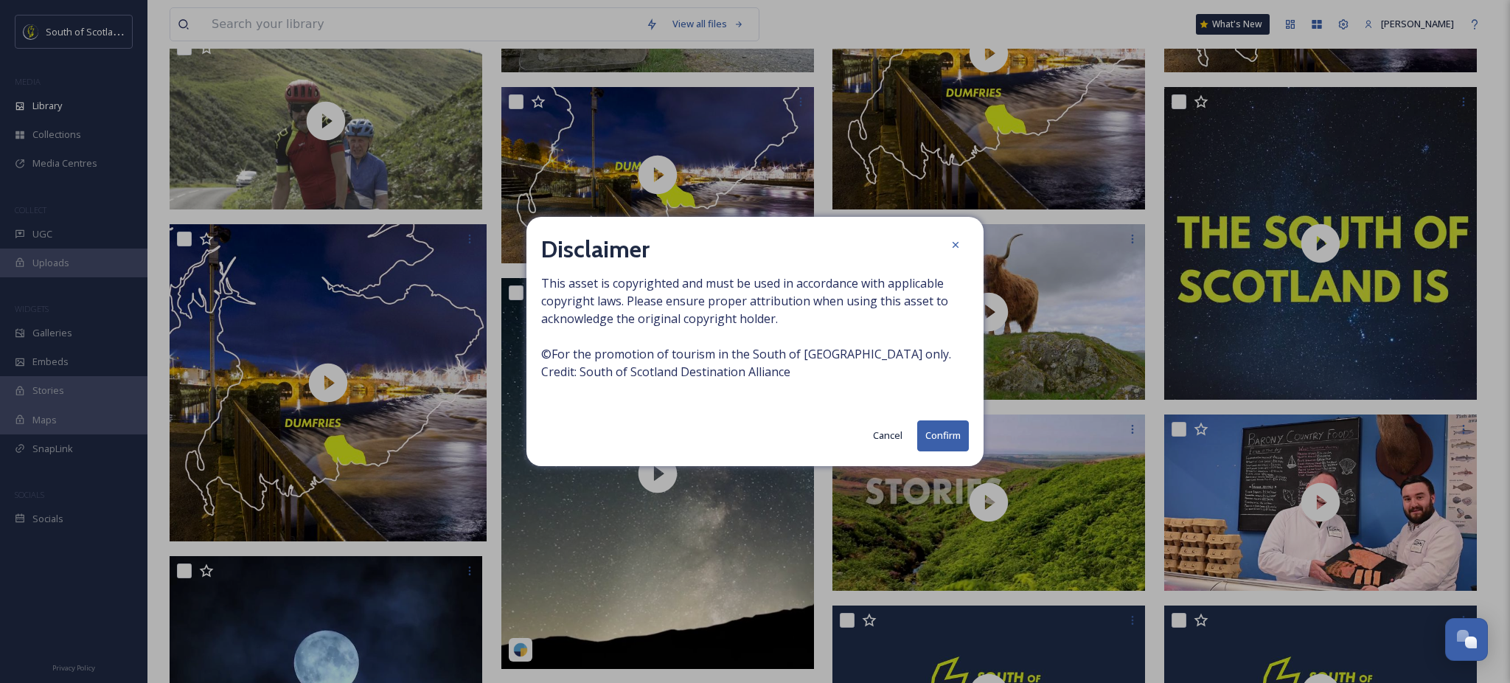
click at [929, 431] on button "Confirm" at bounding box center [943, 435] width 52 height 30
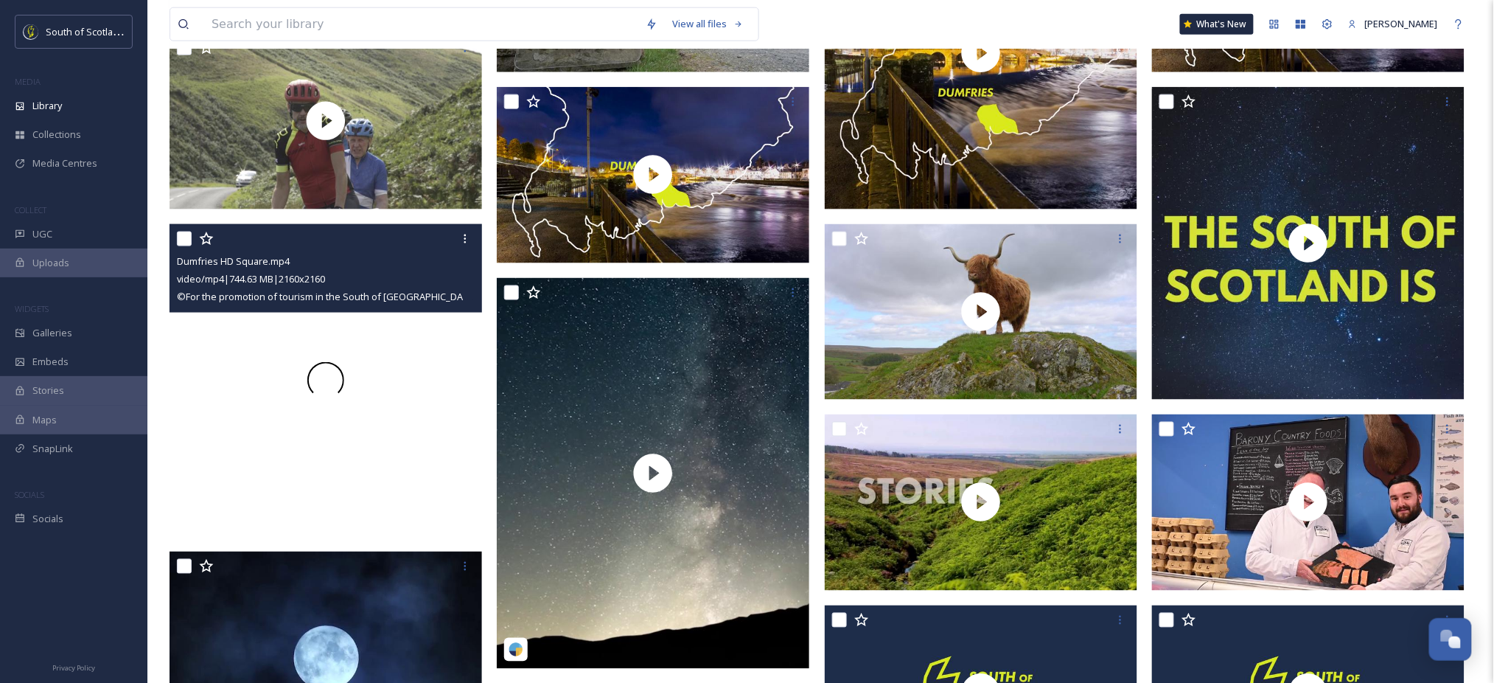
click at [222, 438] on div at bounding box center [326, 380] width 313 height 313
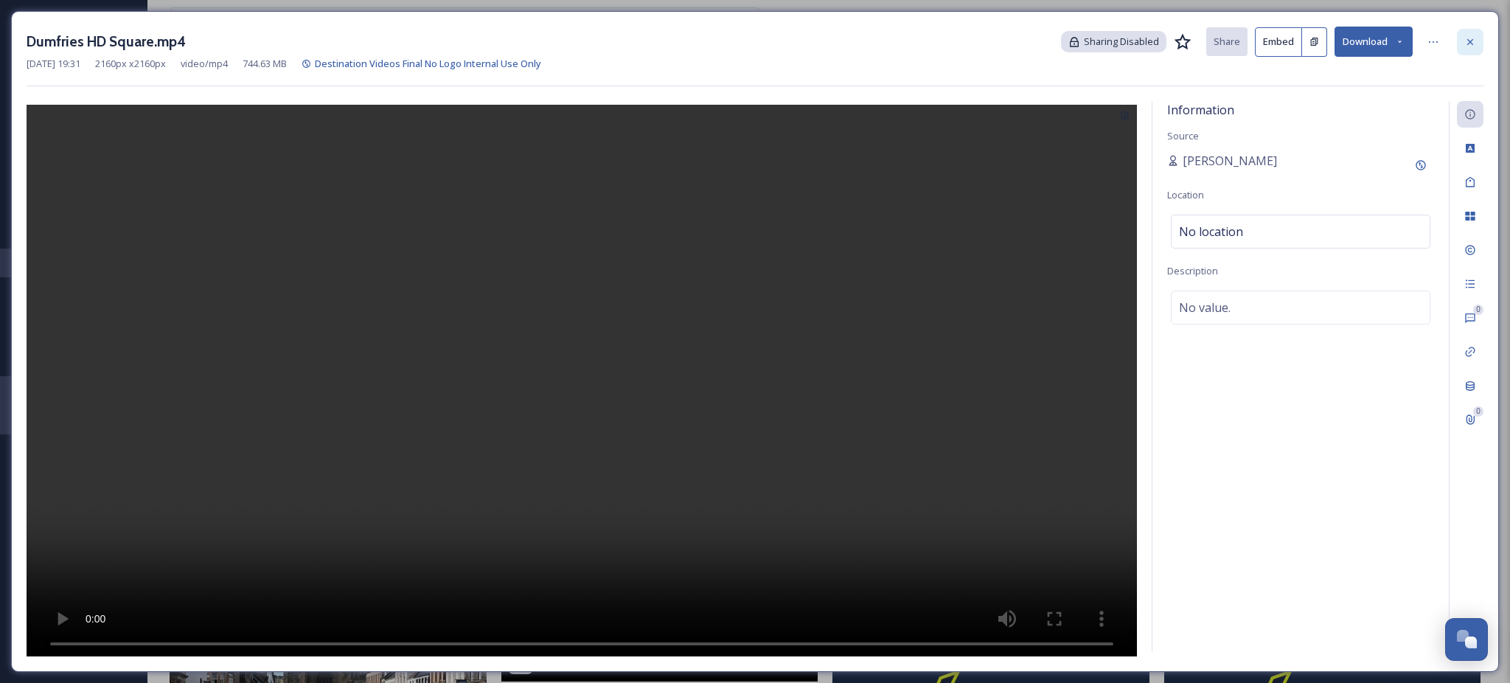
click at [1470, 42] on icon at bounding box center [1470, 41] width 6 height 6
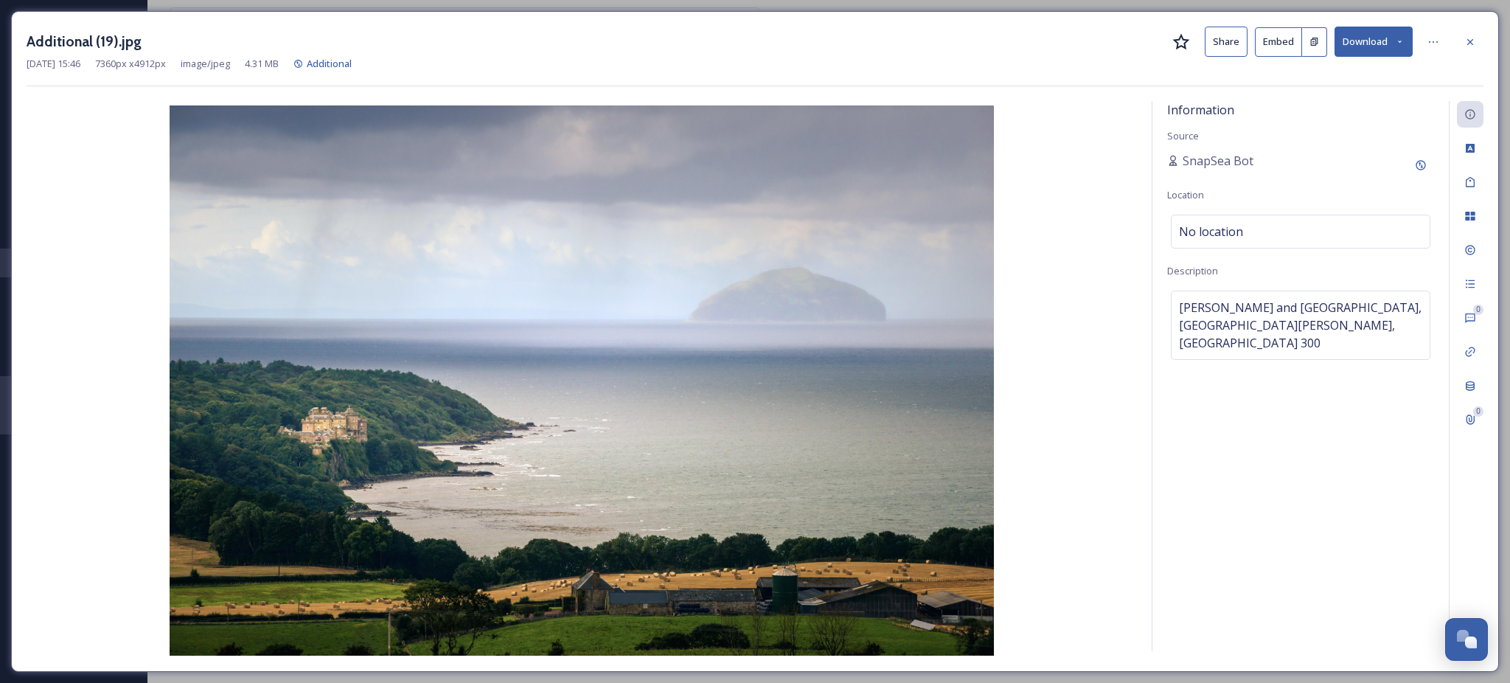
click at [1367, 45] on button "Download" at bounding box center [1373, 42] width 78 height 30
click at [1357, 96] on div "Download Large (2000 x 1335)" at bounding box center [1335, 104] width 154 height 29
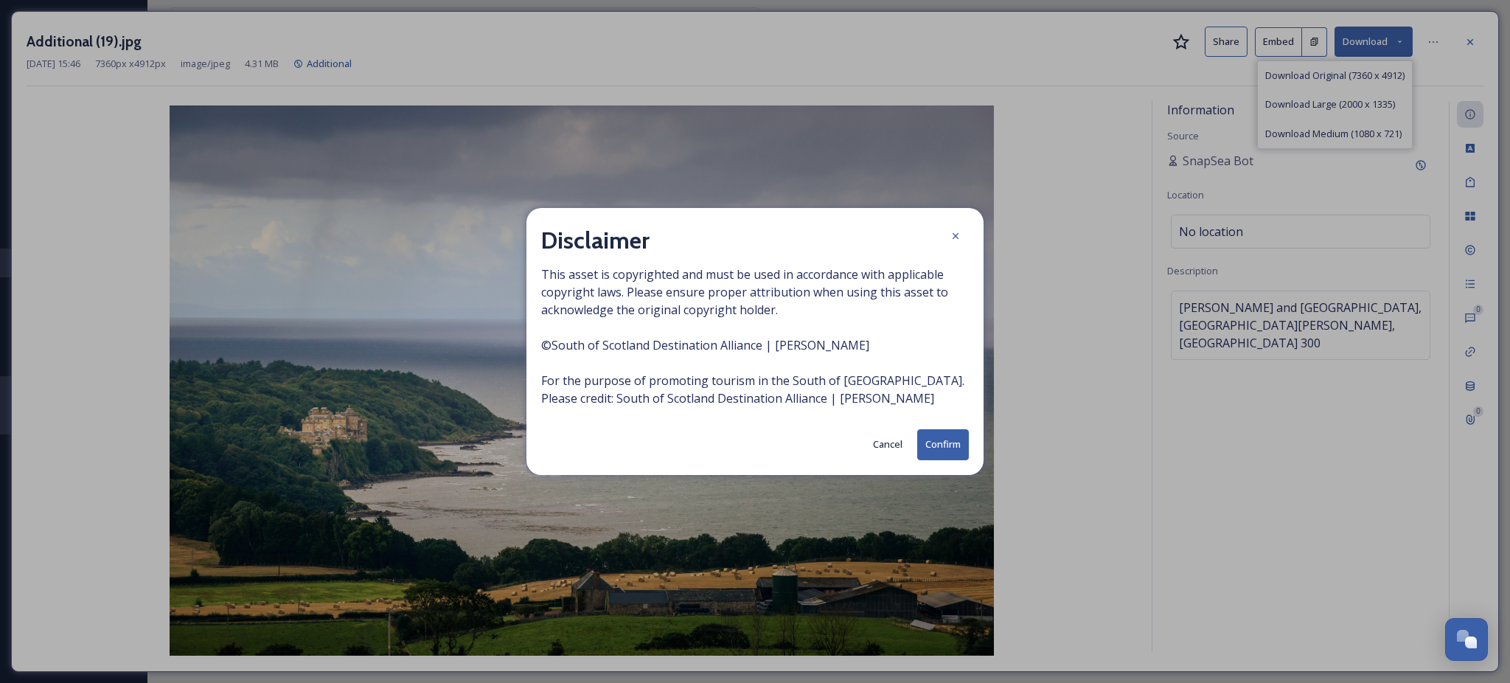
click at [939, 439] on button "Confirm" at bounding box center [943, 444] width 52 height 30
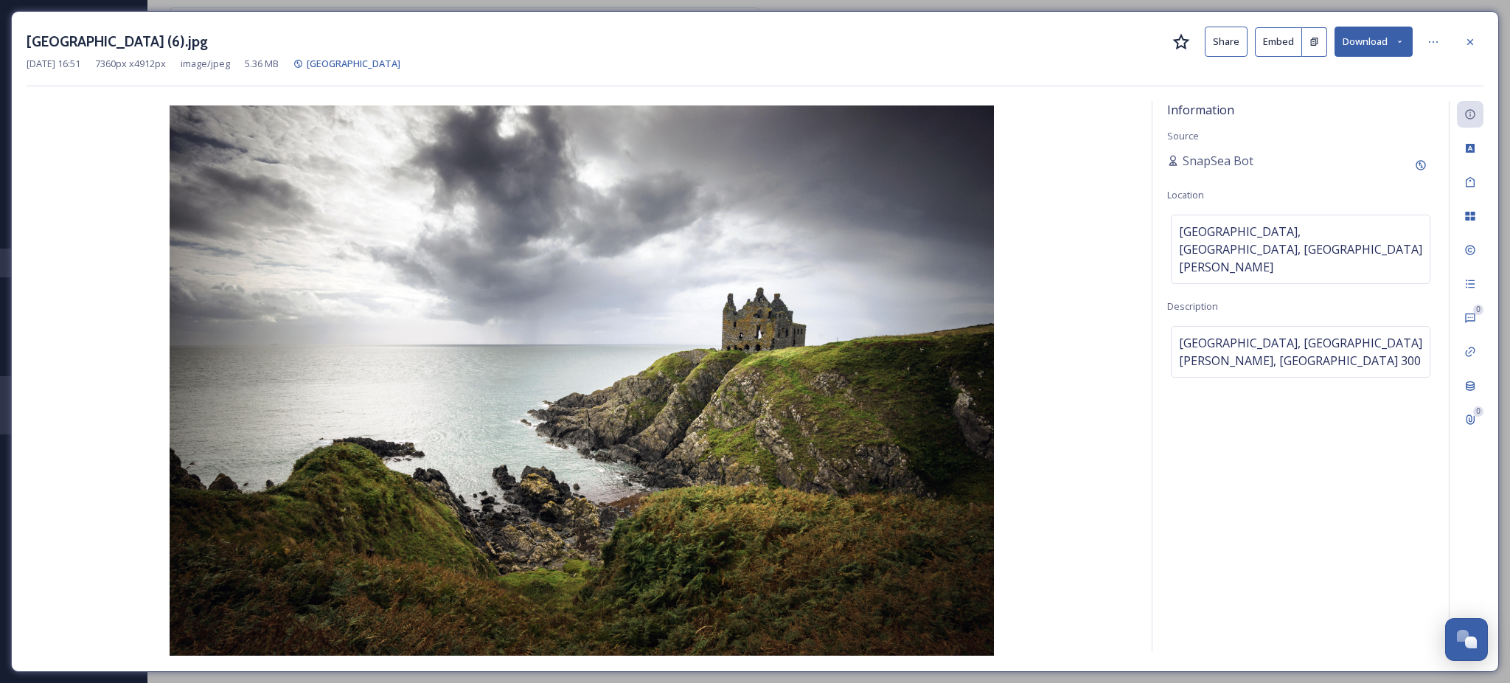
click at [1389, 35] on button "Download" at bounding box center [1373, 42] width 78 height 30
click at [1360, 100] on span "Download Large (2000 x 1335)" at bounding box center [1330, 104] width 130 height 14
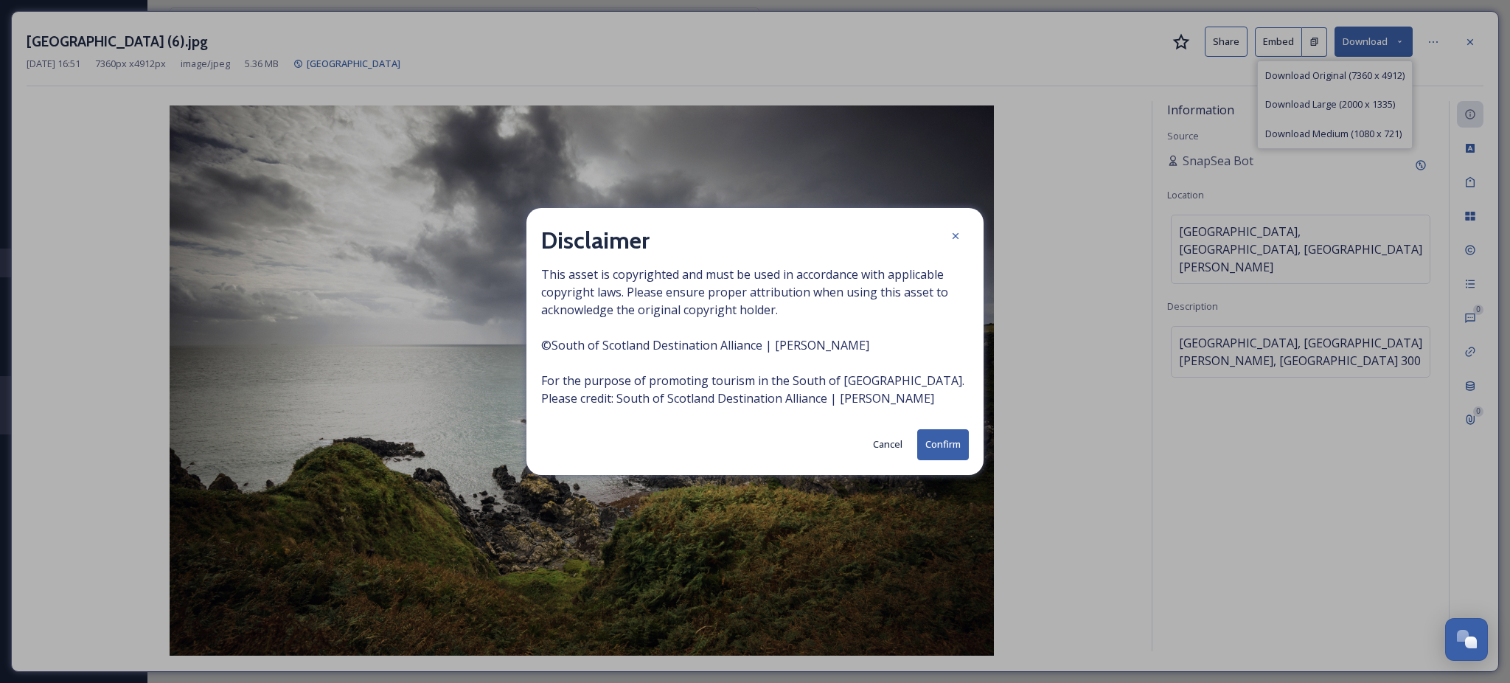
click at [944, 445] on button "Confirm" at bounding box center [943, 444] width 52 height 30
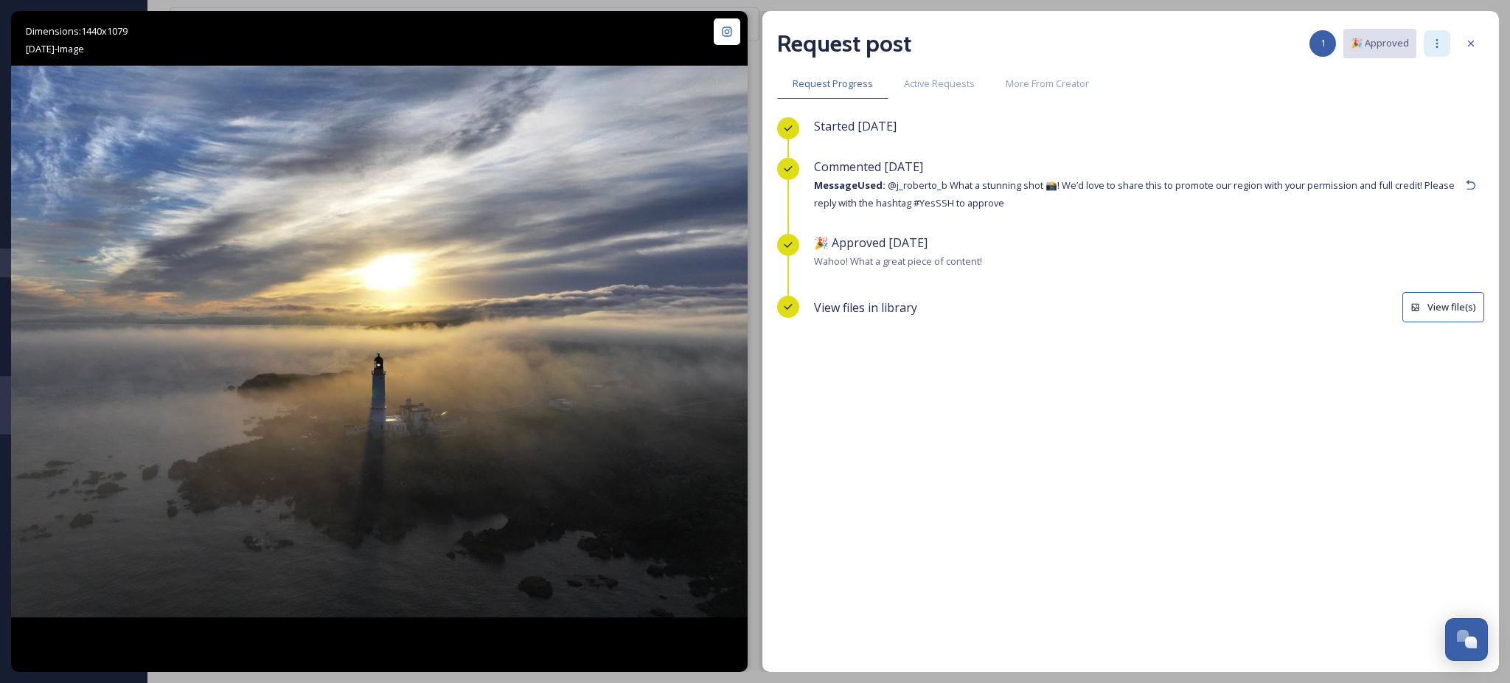
click at [1431, 45] on icon at bounding box center [1437, 44] width 12 height 12
click at [1443, 302] on button "View file(s)" at bounding box center [1443, 307] width 82 height 30
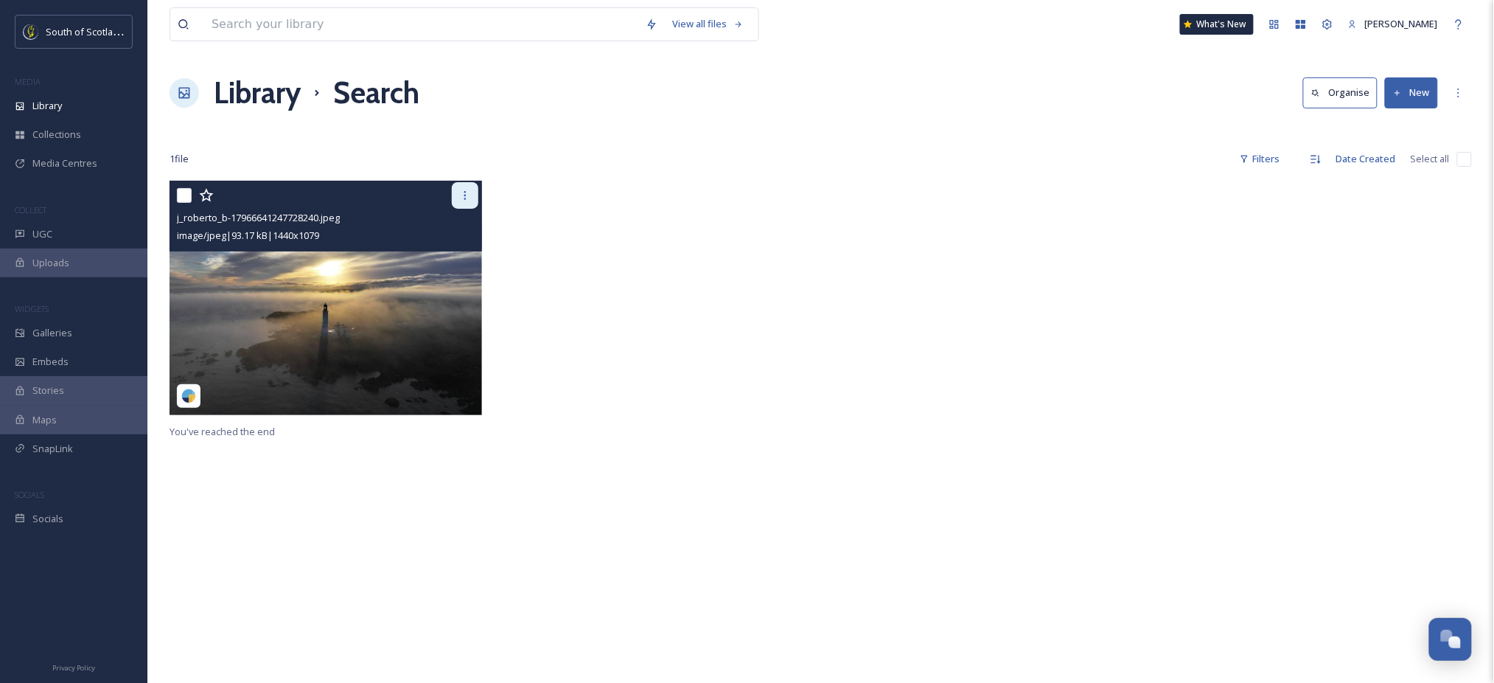
click at [470, 193] on icon at bounding box center [465, 195] width 12 height 12
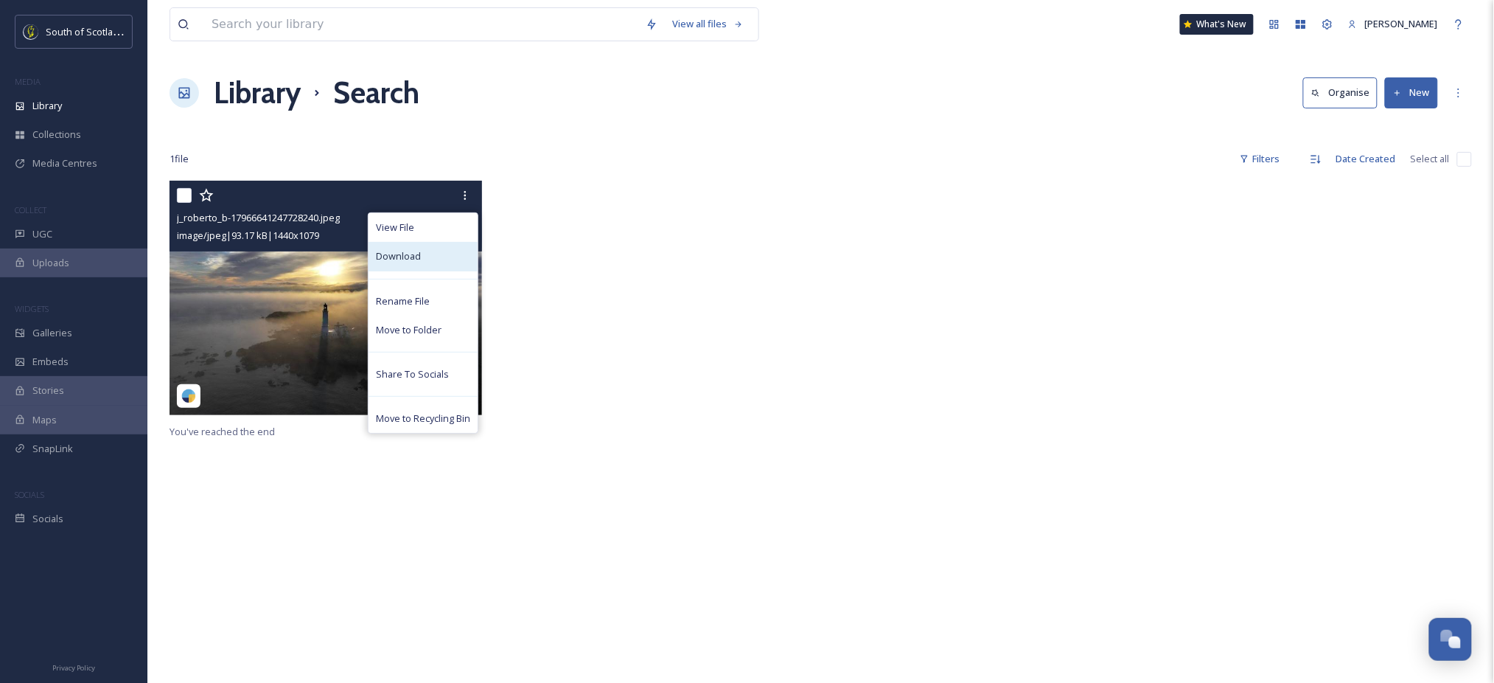
click at [441, 261] on div "Download" at bounding box center [423, 256] width 109 height 29
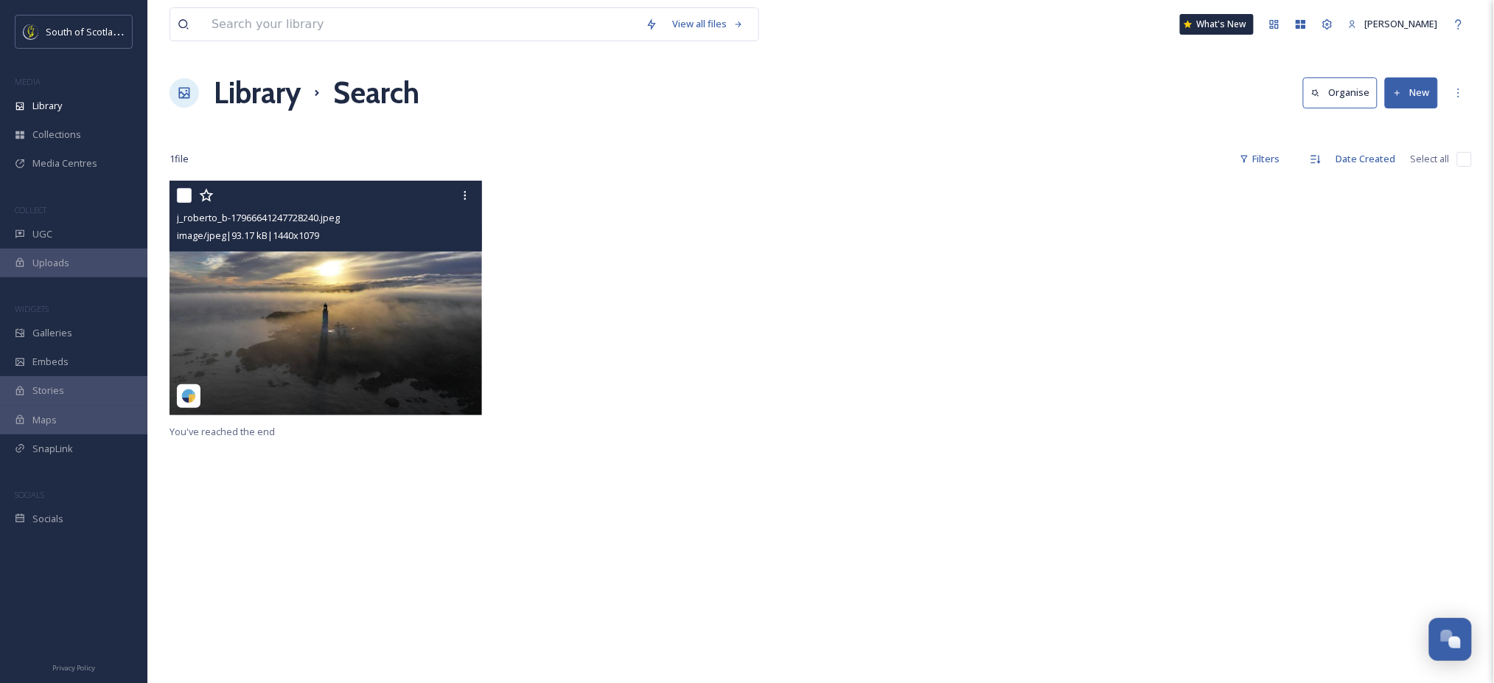
click at [383, 288] on img at bounding box center [326, 298] width 313 height 234
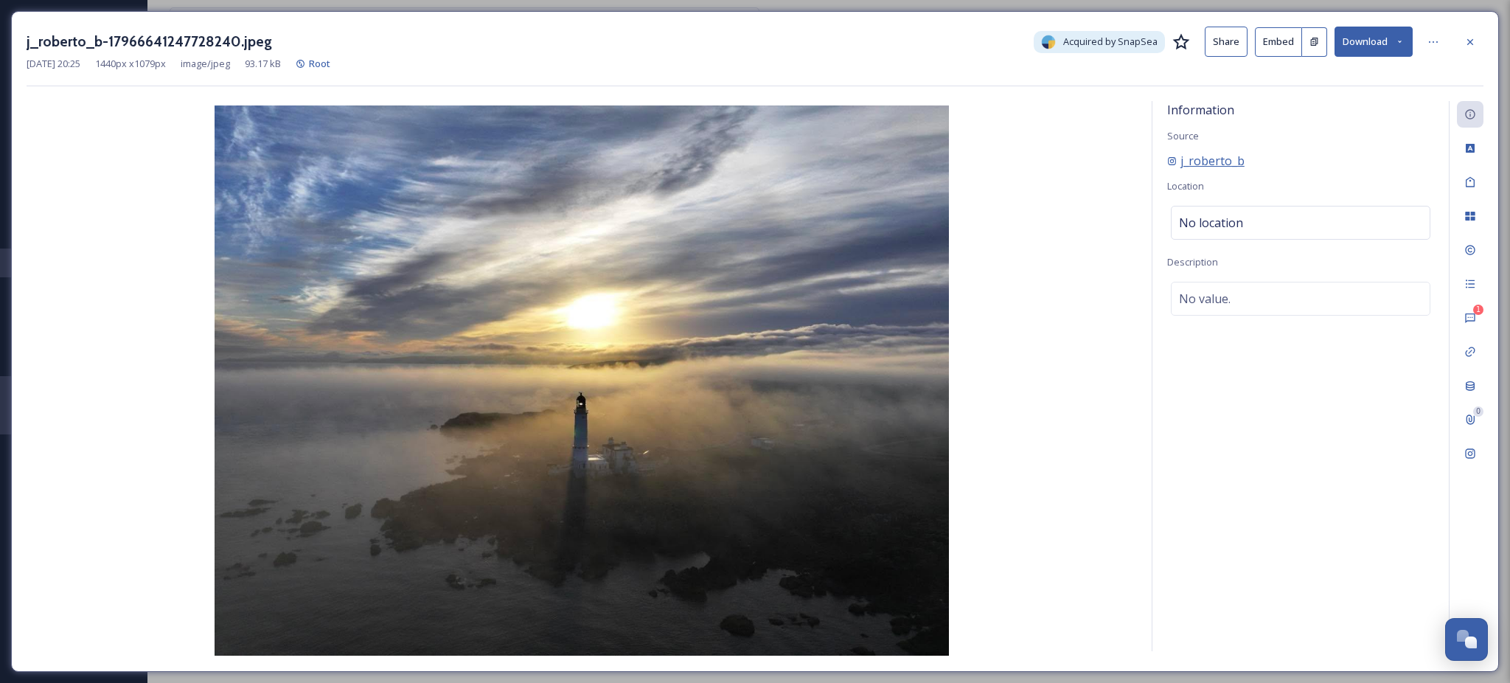
click at [1213, 165] on span "j_roberto_b" at bounding box center [1212, 161] width 64 height 18
drag, startPoint x: 1248, startPoint y: 163, endPoint x: 1168, endPoint y: 161, distance: 80.4
click at [1168, 161] on div "j_roberto_b" at bounding box center [1300, 161] width 267 height 18
click at [1469, 315] on icon at bounding box center [1470, 318] width 12 height 12
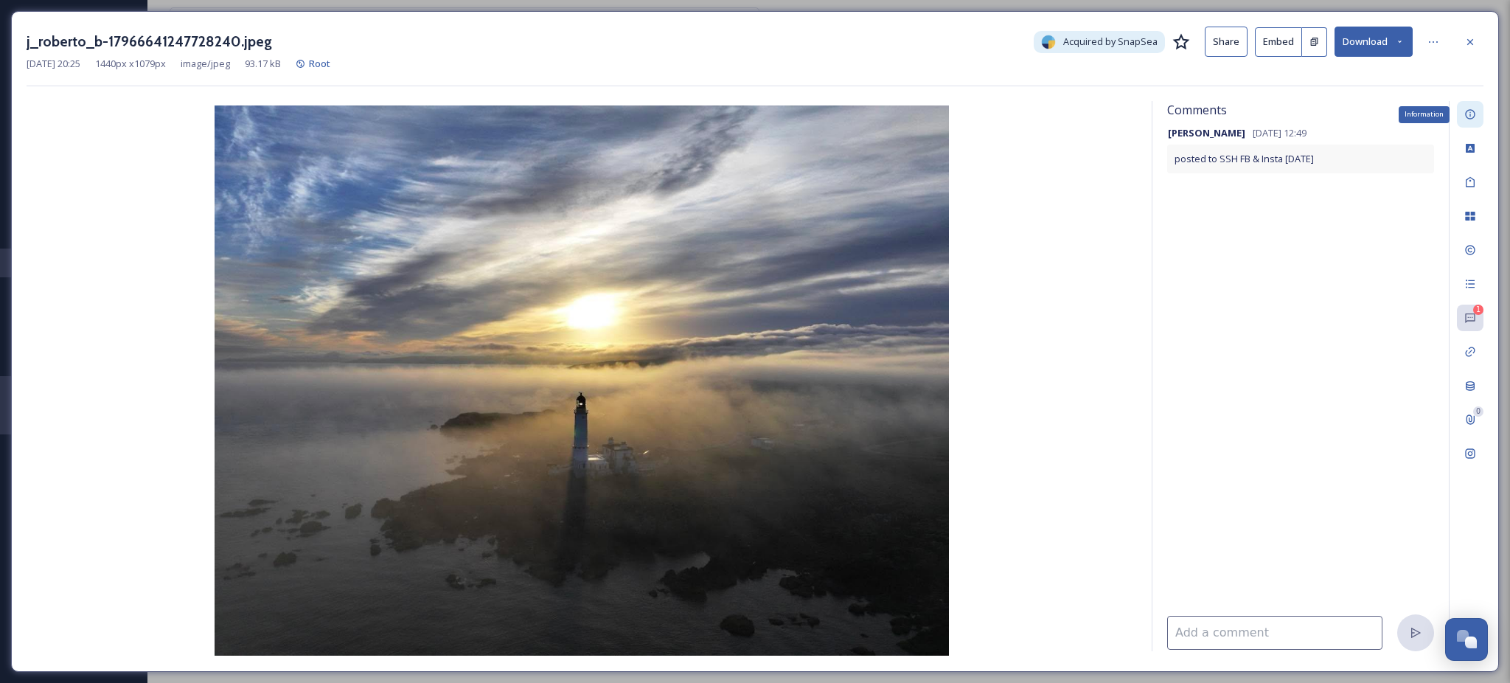
click at [1469, 118] on icon at bounding box center [1470, 114] width 12 height 12
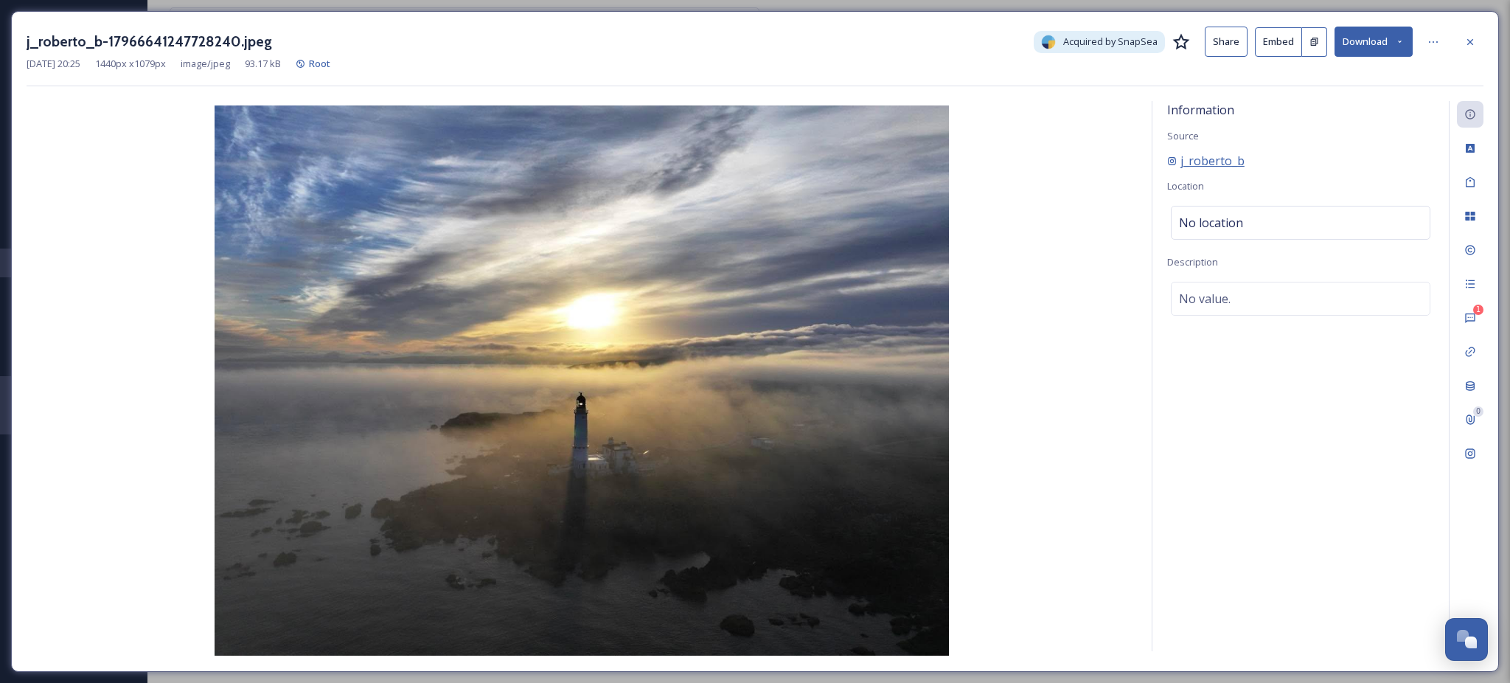
click at [1217, 158] on span "j_roberto_b" at bounding box center [1212, 161] width 64 height 18
drag, startPoint x: 1259, startPoint y: 164, endPoint x: 1175, endPoint y: 163, distance: 84.1
click at [1175, 163] on div "j_roberto_b" at bounding box center [1300, 161] width 267 height 18
copy span "j_roberto_b"
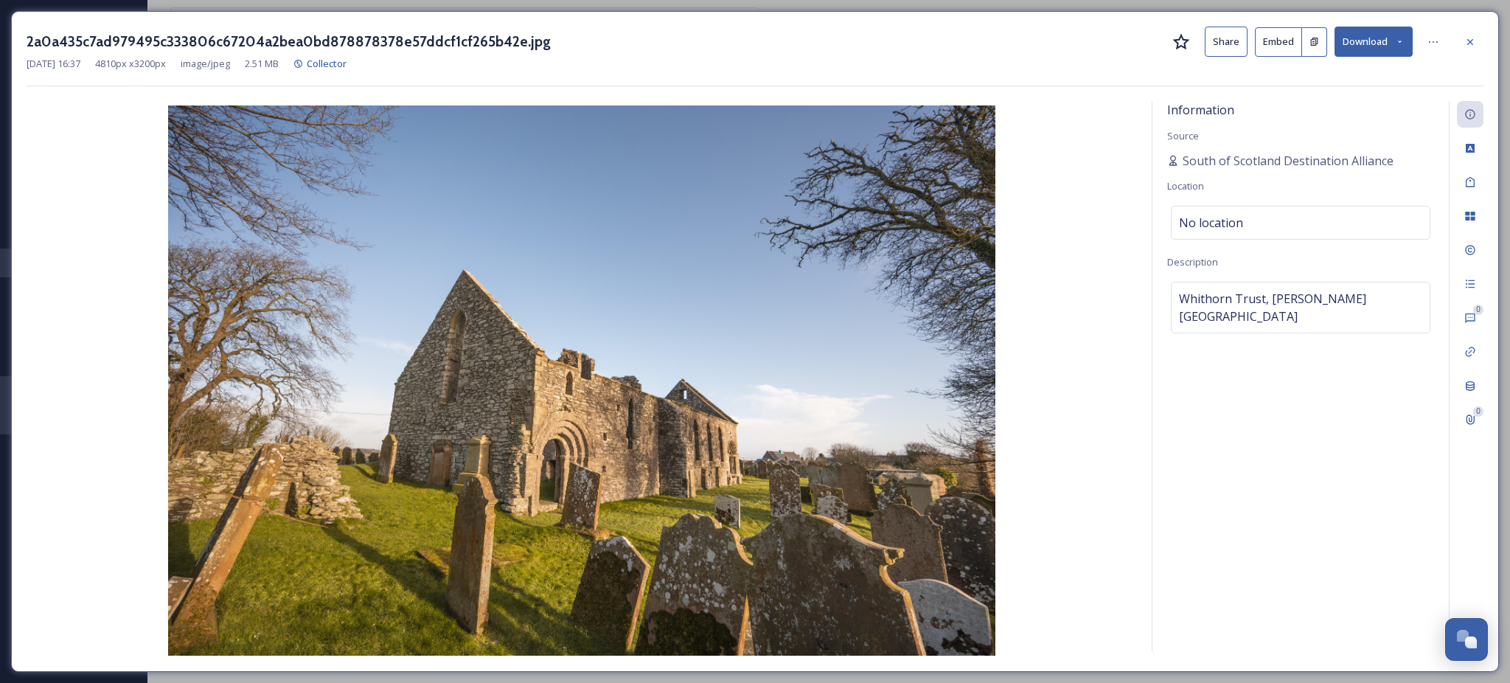
click at [1409, 30] on button "Download" at bounding box center [1373, 42] width 78 height 30
click at [1371, 102] on span "Download Large (2000 x 1331)" at bounding box center [1330, 104] width 130 height 14
